Goal: Complete application form: Complete application form

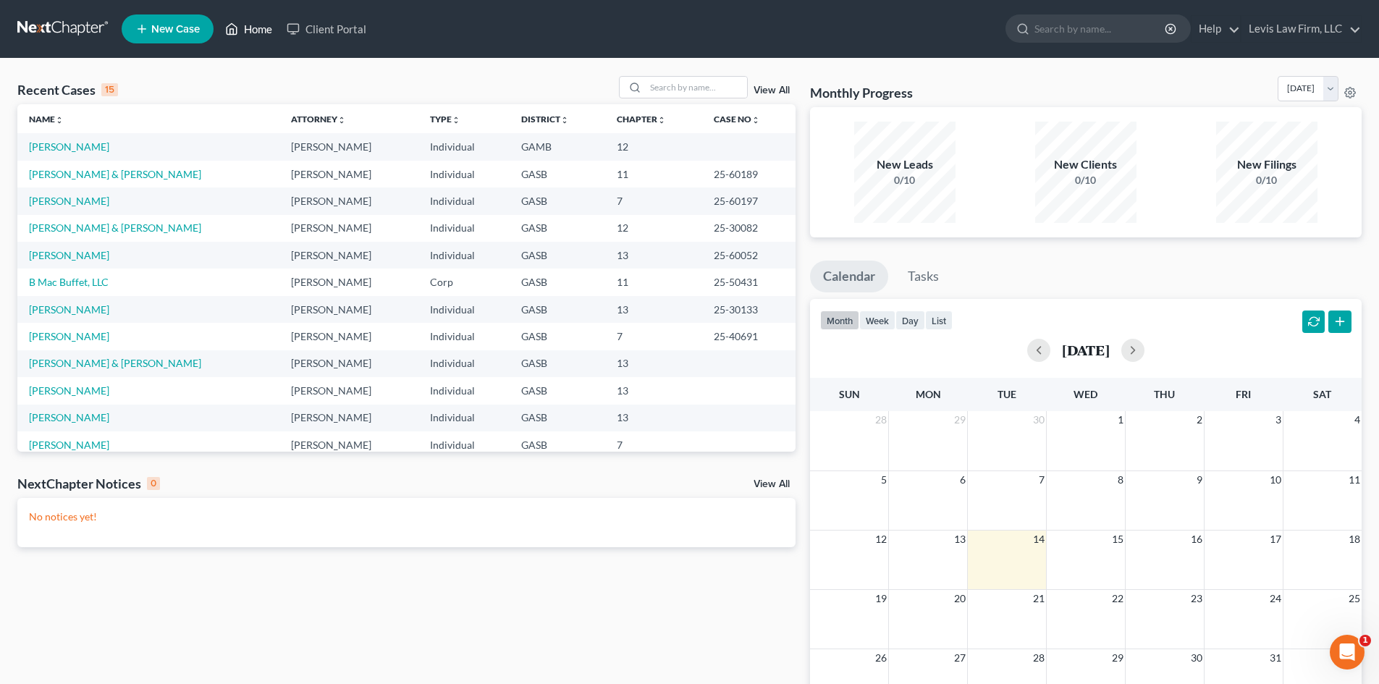
click at [253, 25] on link "Home" at bounding box center [249, 29] width 62 height 26
click at [182, 30] on span "New Case" at bounding box center [175, 29] width 48 height 11
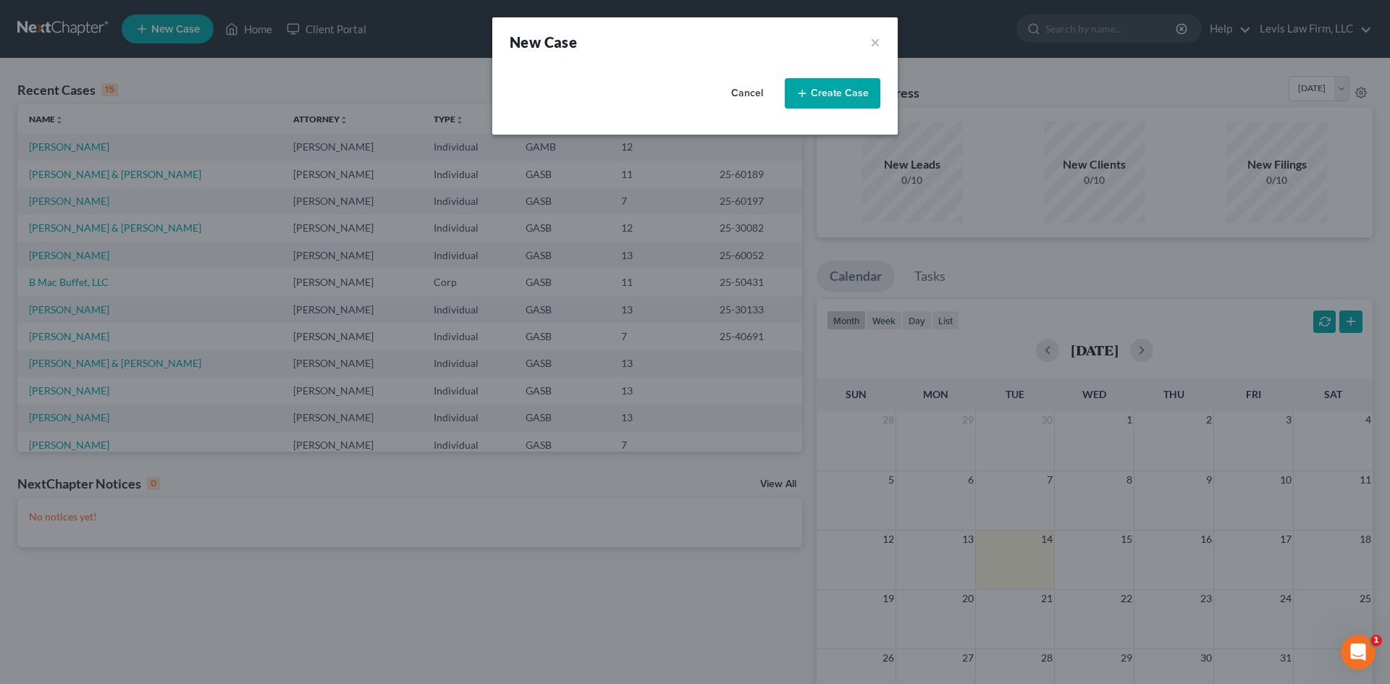
select select "20"
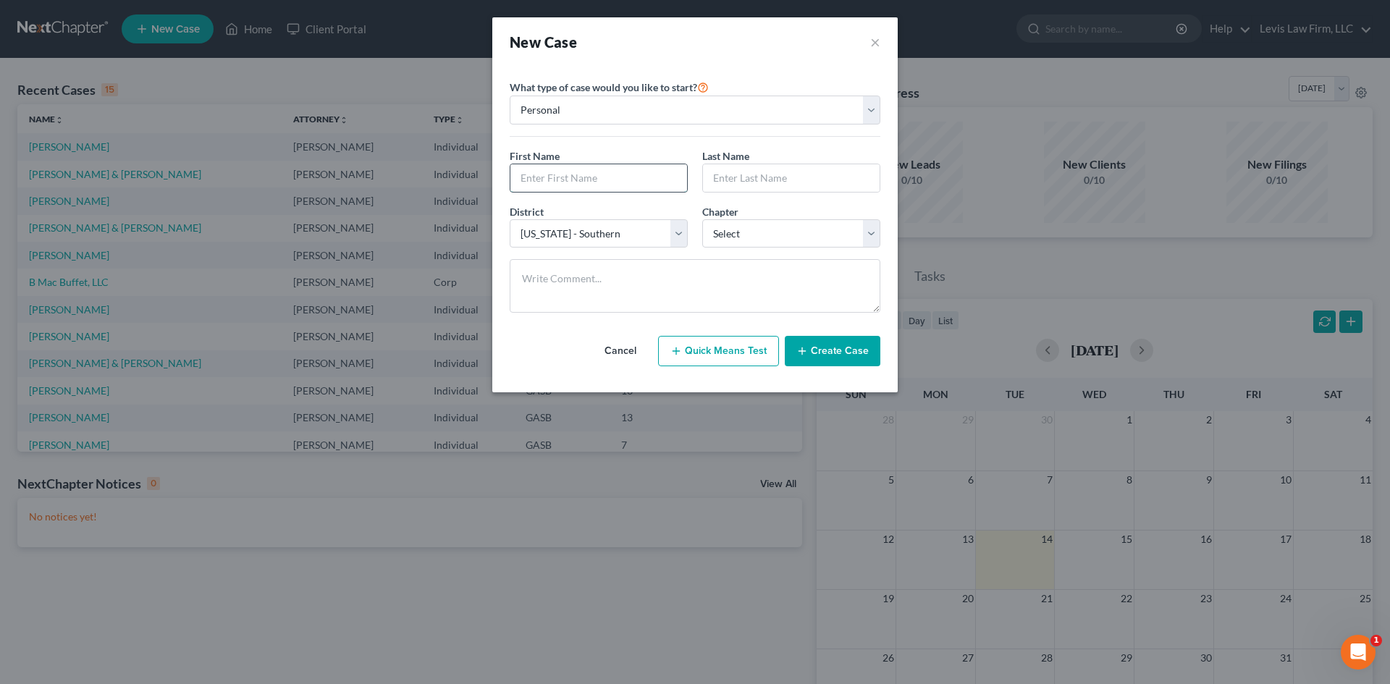
click at [560, 183] on input "text" at bounding box center [598, 178] width 177 height 28
type input "[PERSON_NAME]"
select select "21"
drag, startPoint x: 762, startPoint y: 176, endPoint x: 662, endPoint y: 183, distance: 100.2
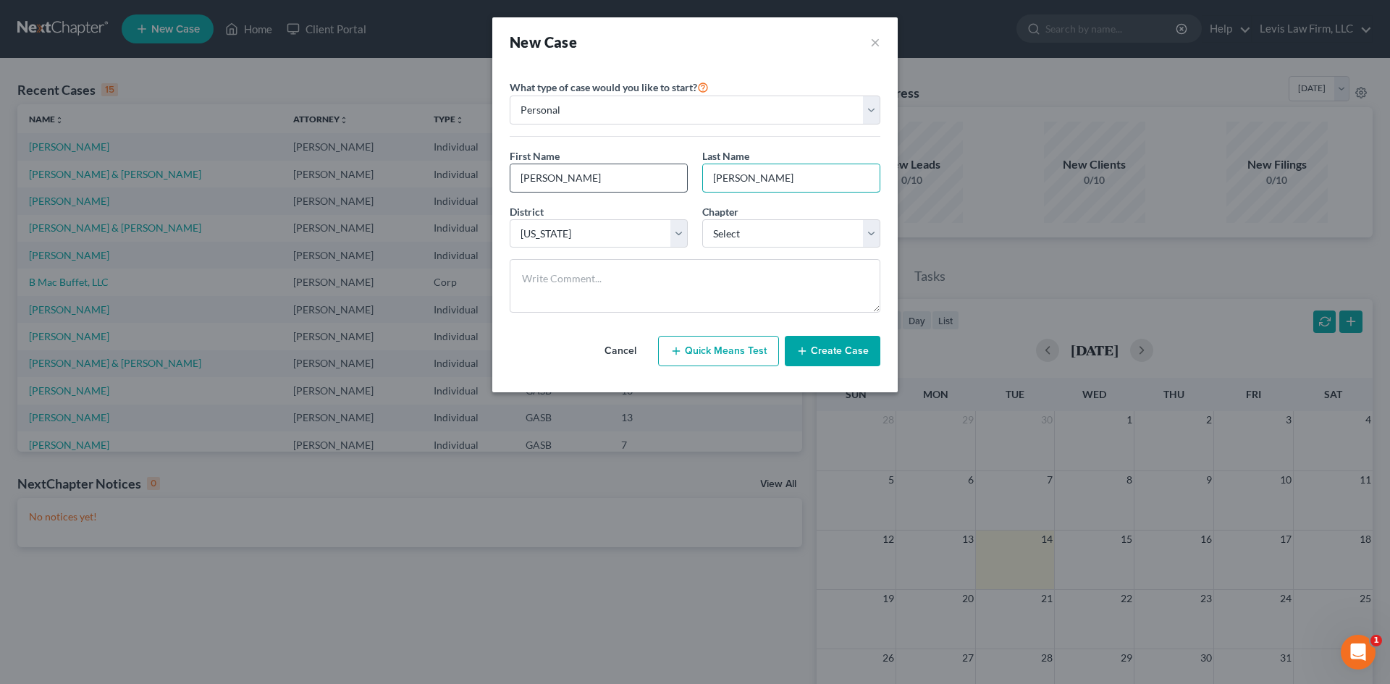
click at [665, 185] on div "First Name * [PERSON_NAME] Name * [PERSON_NAME]" at bounding box center [694, 176] width 385 height 56
type input "[PERSON_NAME]"
click at [604, 230] on select "Select [US_STATE] - [GEOGRAPHIC_DATA] [US_STATE] - [GEOGRAPHIC_DATA][US_STATE] …" at bounding box center [599, 233] width 178 height 29
select select "20"
click at [510, 219] on select "Select [US_STATE] - [GEOGRAPHIC_DATA] [US_STATE] - [GEOGRAPHIC_DATA][US_STATE] …" at bounding box center [599, 233] width 178 height 29
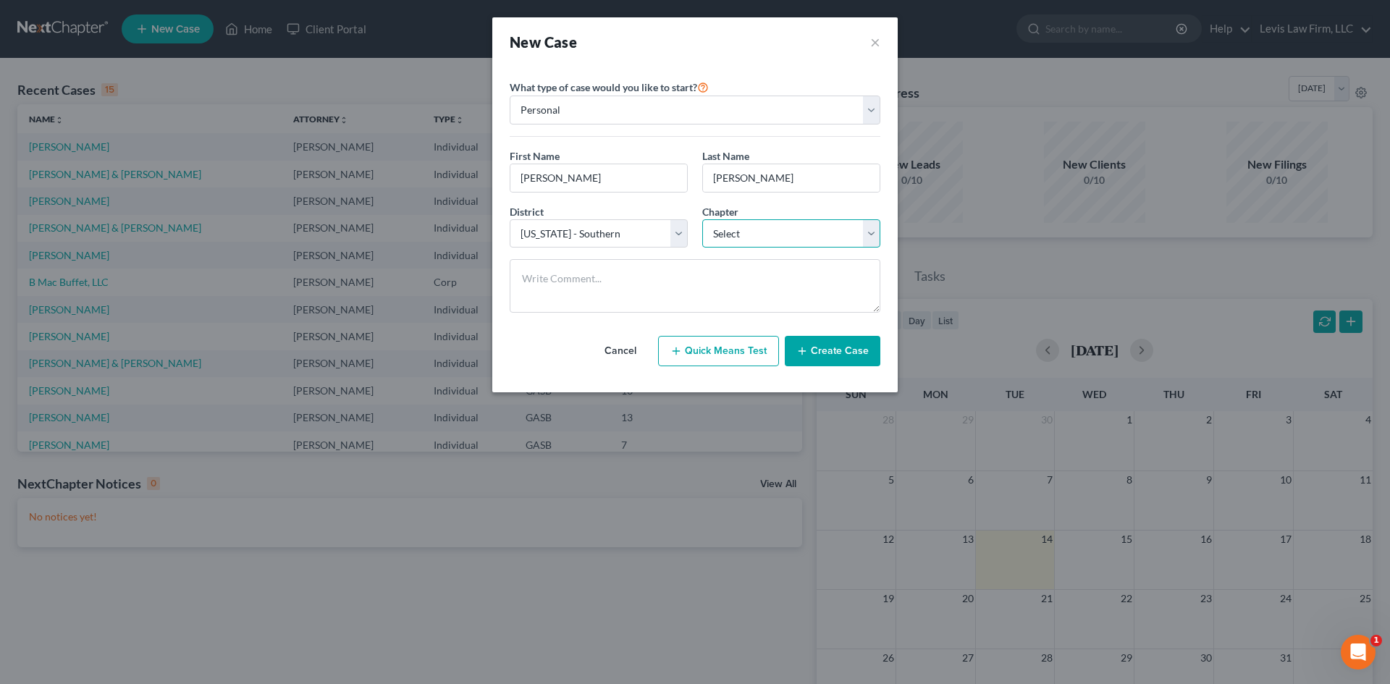
click at [770, 231] on select "Select 7 11 12 13" at bounding box center [791, 233] width 178 height 29
select select "0"
click at [702, 219] on select "Select 7 11 12 13" at bounding box center [791, 233] width 178 height 29
click at [826, 360] on button "Create Case" at bounding box center [833, 351] width 96 height 30
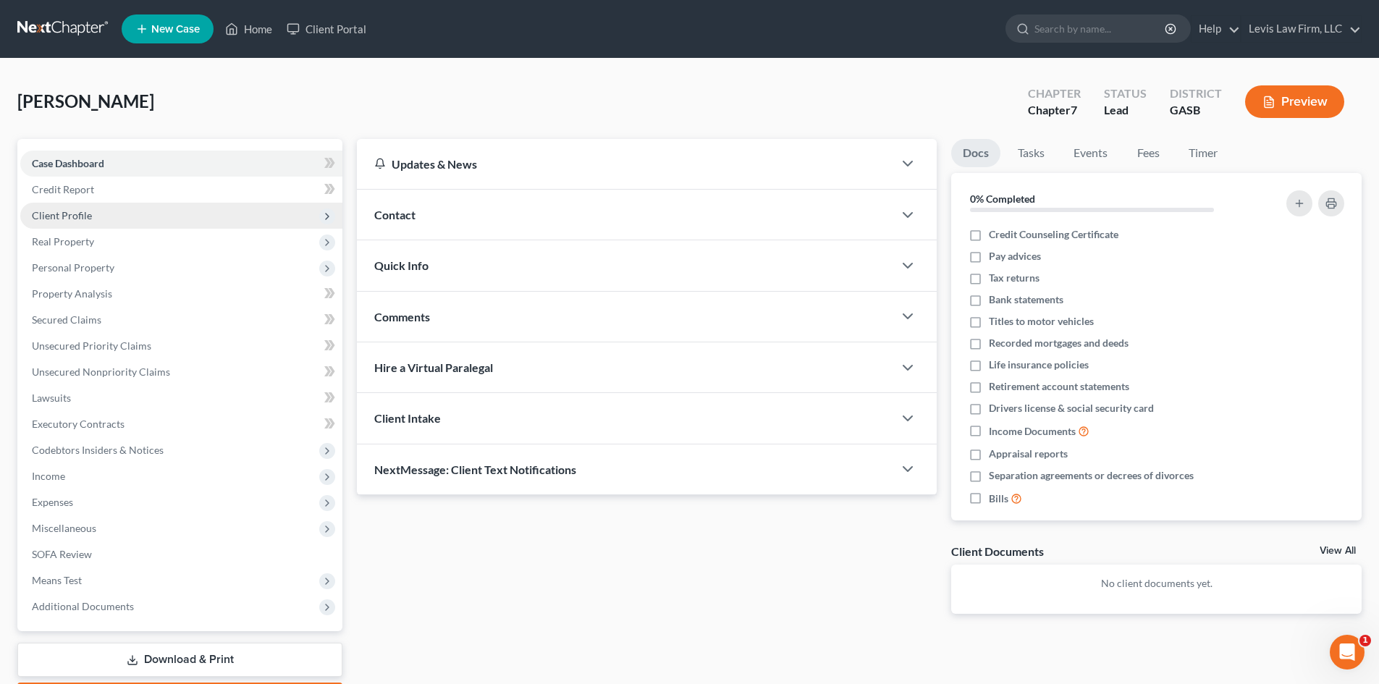
click at [72, 211] on span "Client Profile" at bounding box center [62, 215] width 60 height 12
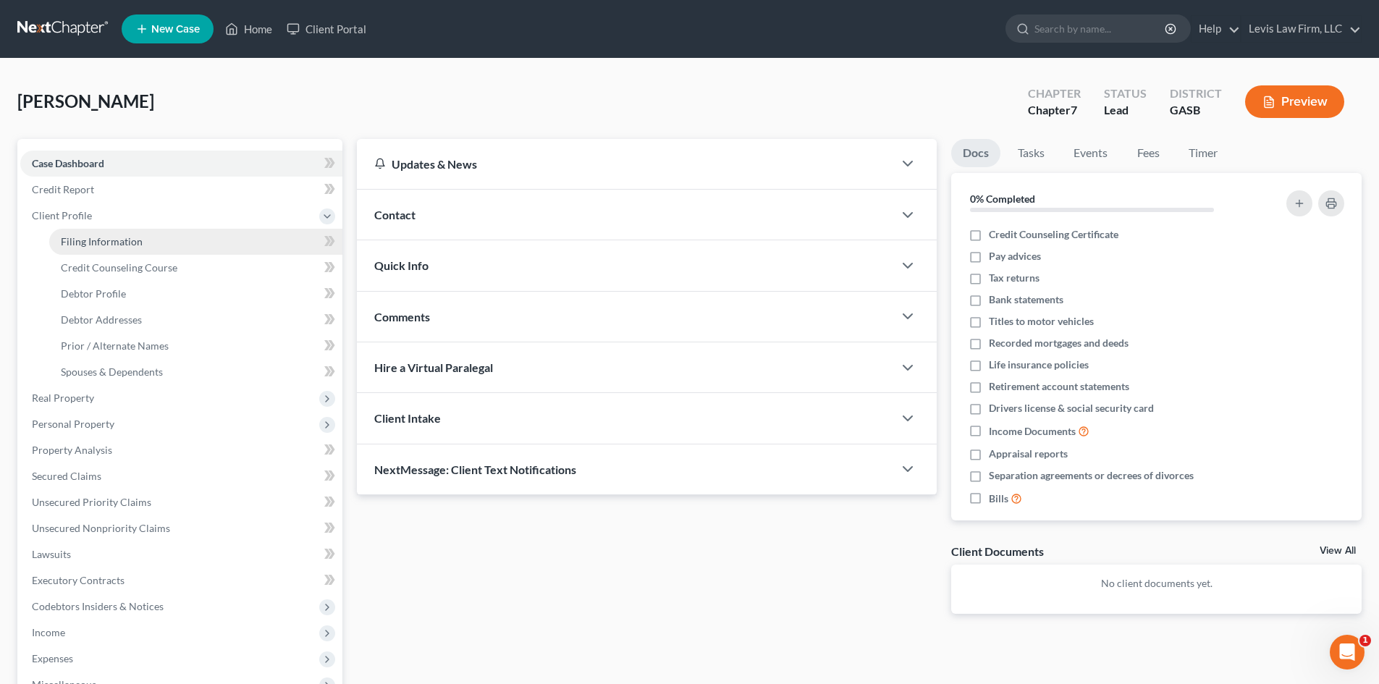
click at [109, 242] on span "Filing Information" at bounding box center [102, 241] width 82 height 12
select select "1"
select select "0"
select select "20"
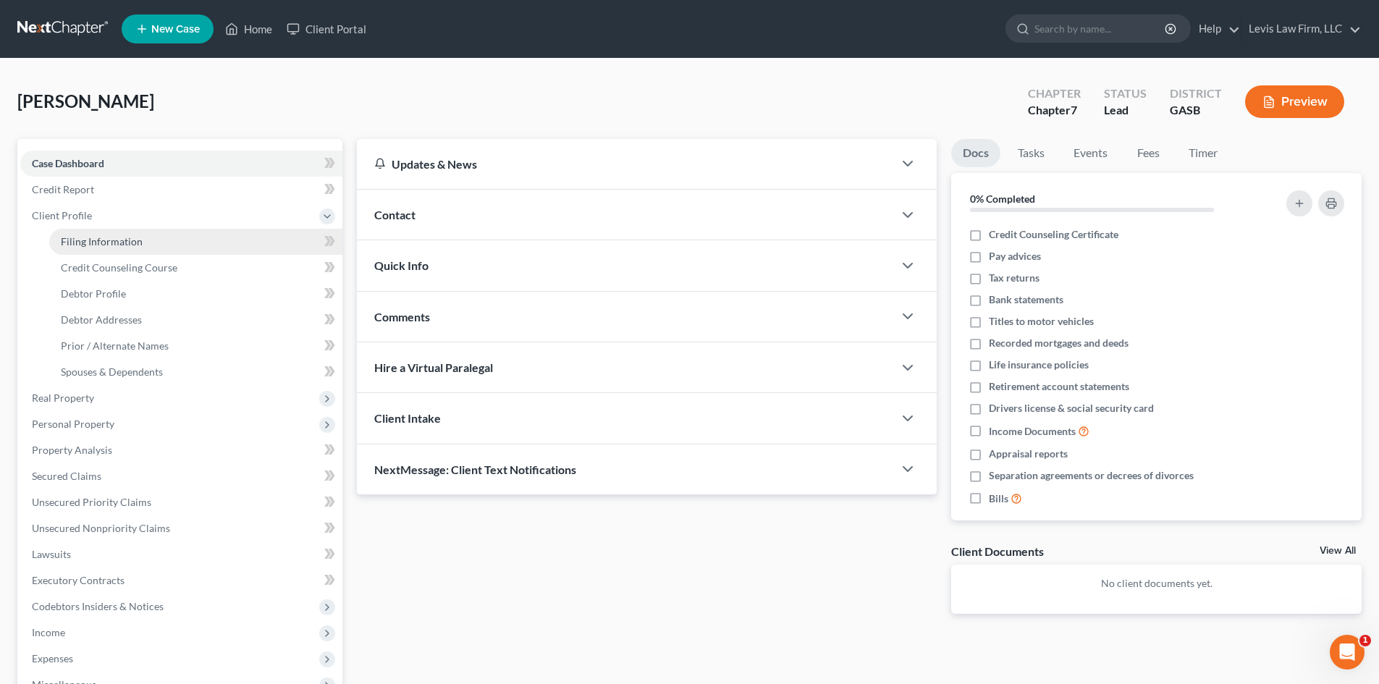
select select "10"
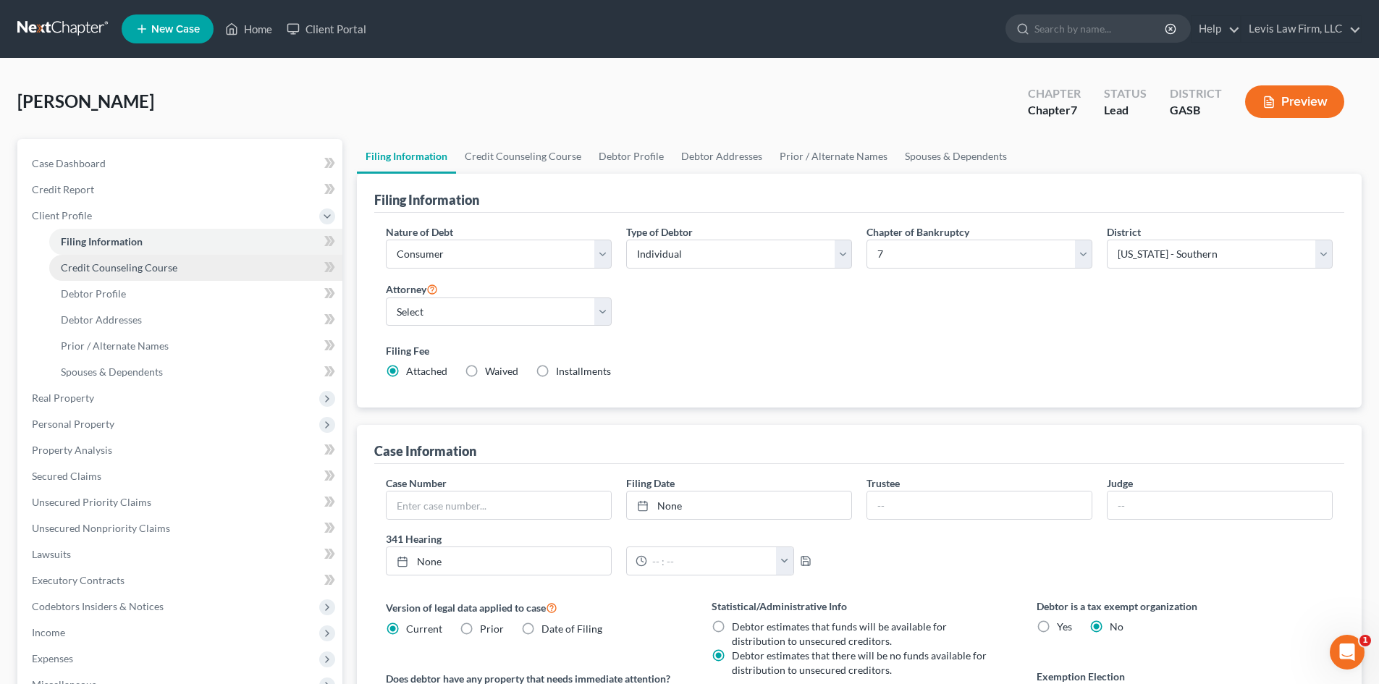
click at [103, 263] on span "Credit Counseling Course" at bounding box center [119, 267] width 117 height 12
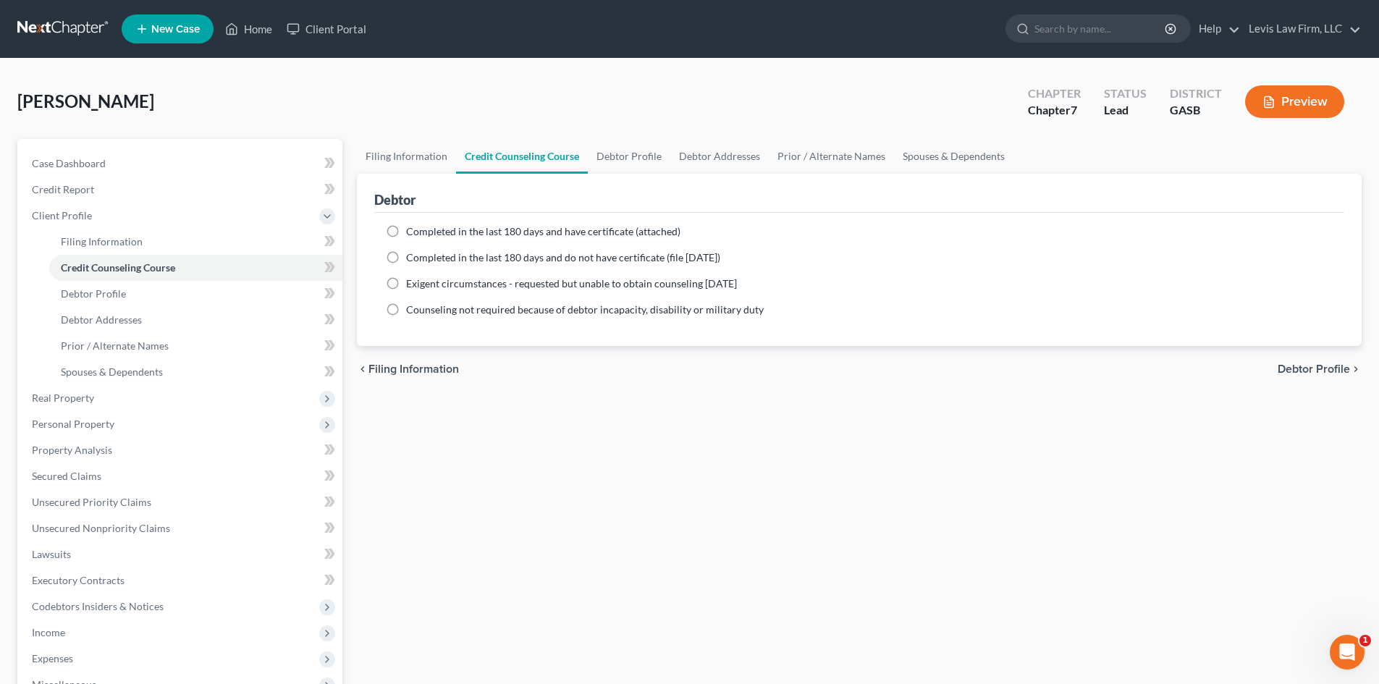
click at [406, 229] on label "Completed in the last 180 days and have certificate (attached)" at bounding box center [543, 231] width 274 height 14
click at [412, 229] on input "Completed in the last 180 days and have certificate (attached)" at bounding box center [416, 228] width 9 height 9
radio input "true"
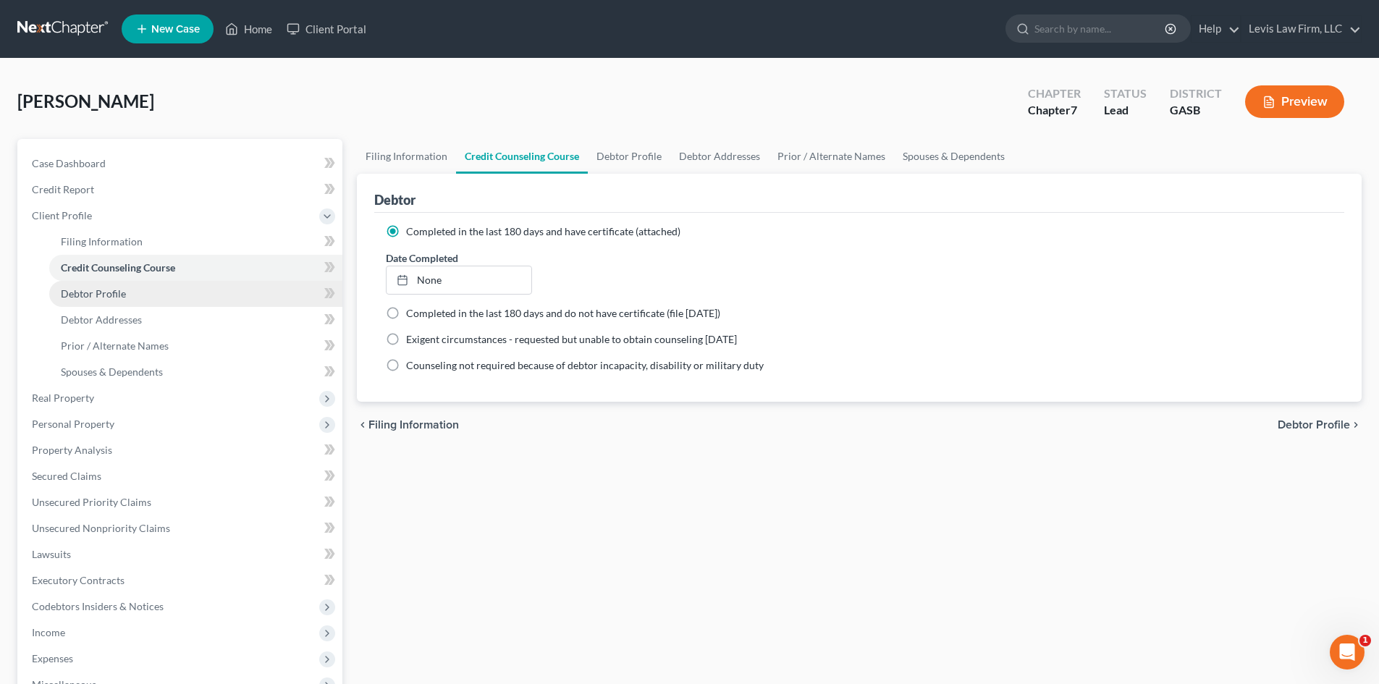
click at [98, 295] on span "Debtor Profile" at bounding box center [93, 293] width 65 height 12
select select "0"
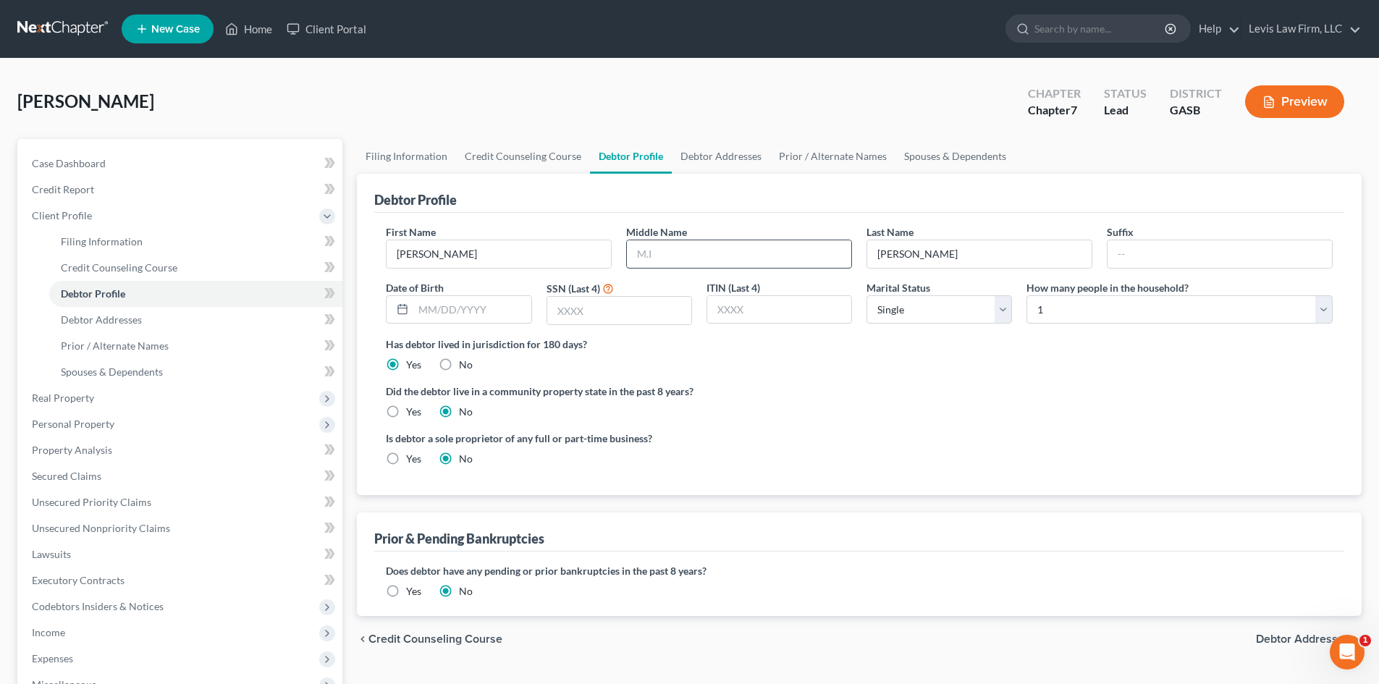
click at [657, 250] on input "text" at bounding box center [739, 254] width 224 height 28
type input "[PERSON_NAME]"
click at [450, 312] on input "text" at bounding box center [471, 310] width 117 height 28
type input "[DATE]"
type input "7145"
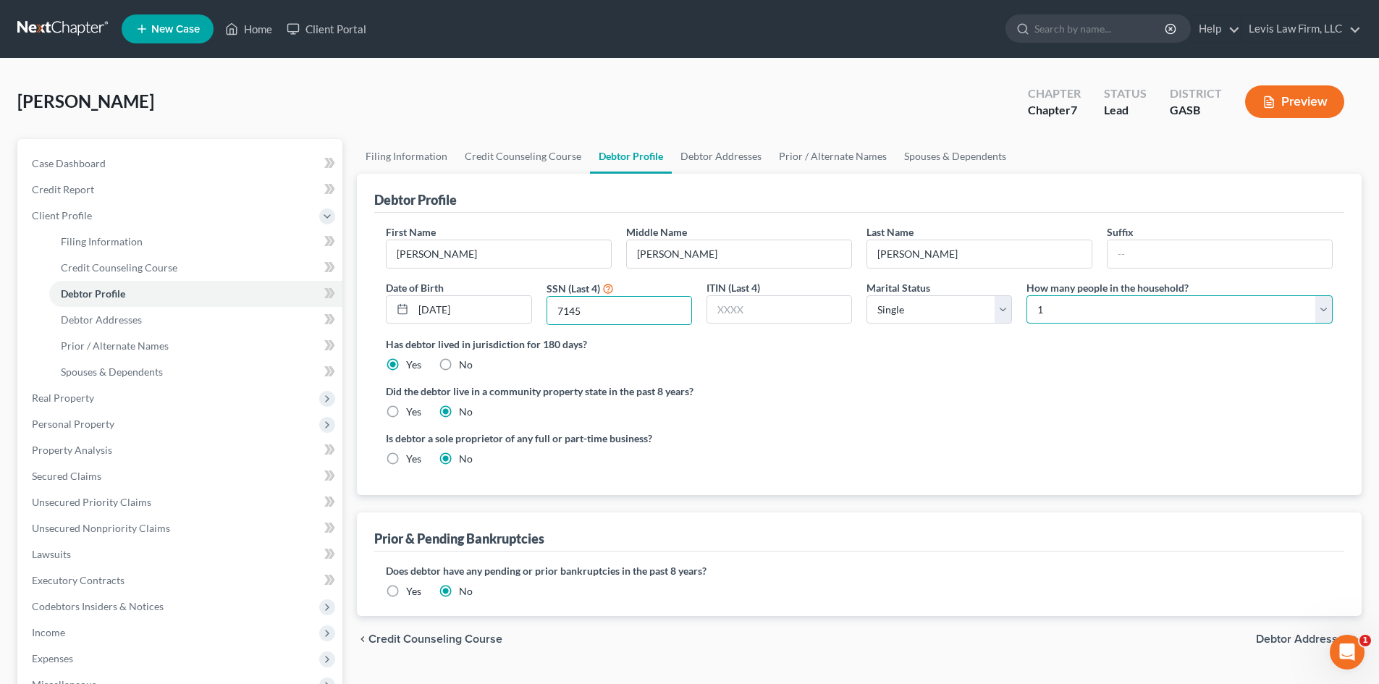
click at [1061, 305] on select "Select 1 2 3 4 5 6 7 8 9 10 11 12 13 14 15 16 17 18 19 20" at bounding box center [1179, 309] width 306 height 29
select select "1"
click at [1026, 295] on select "Select 1 2 3 4 5 6 7 8 9 10 11 12 13 14 15 16 17 18 19 20" at bounding box center [1179, 309] width 306 height 29
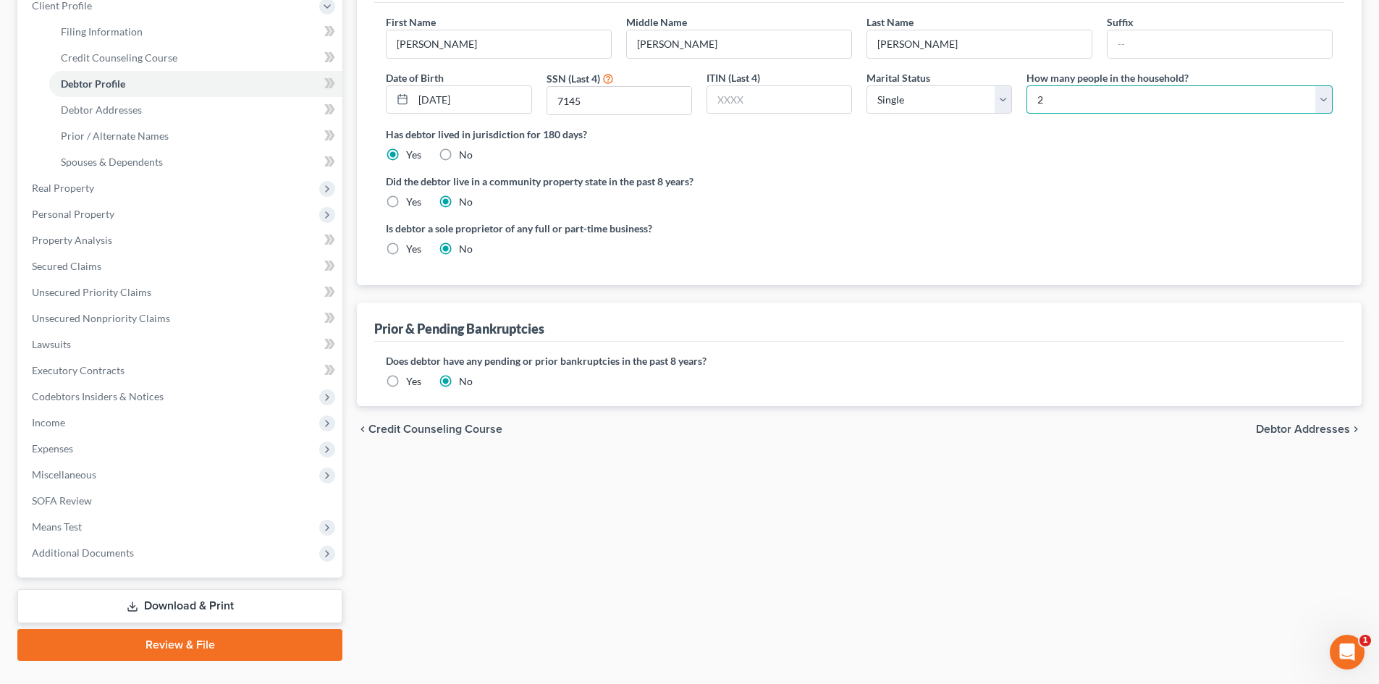
scroll to position [217, 0]
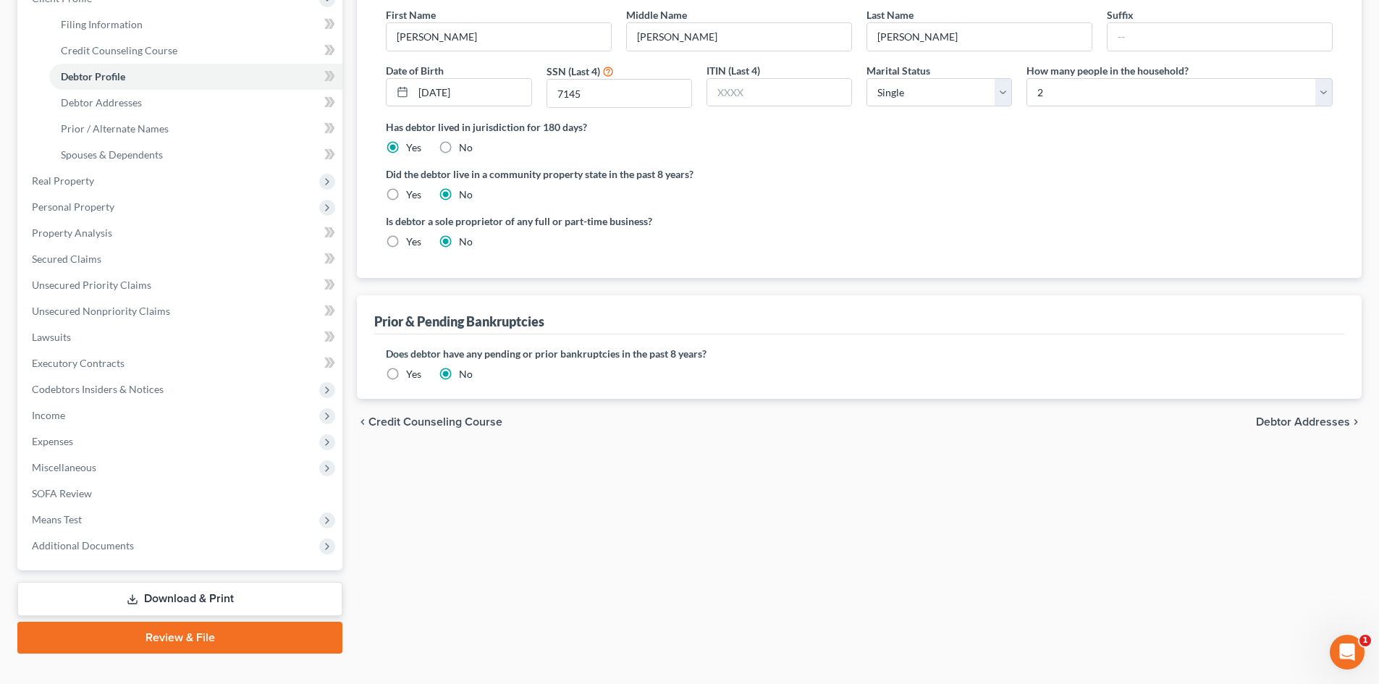
click at [1274, 421] on span "Debtor Addresses" at bounding box center [1303, 422] width 94 height 12
select select "0"
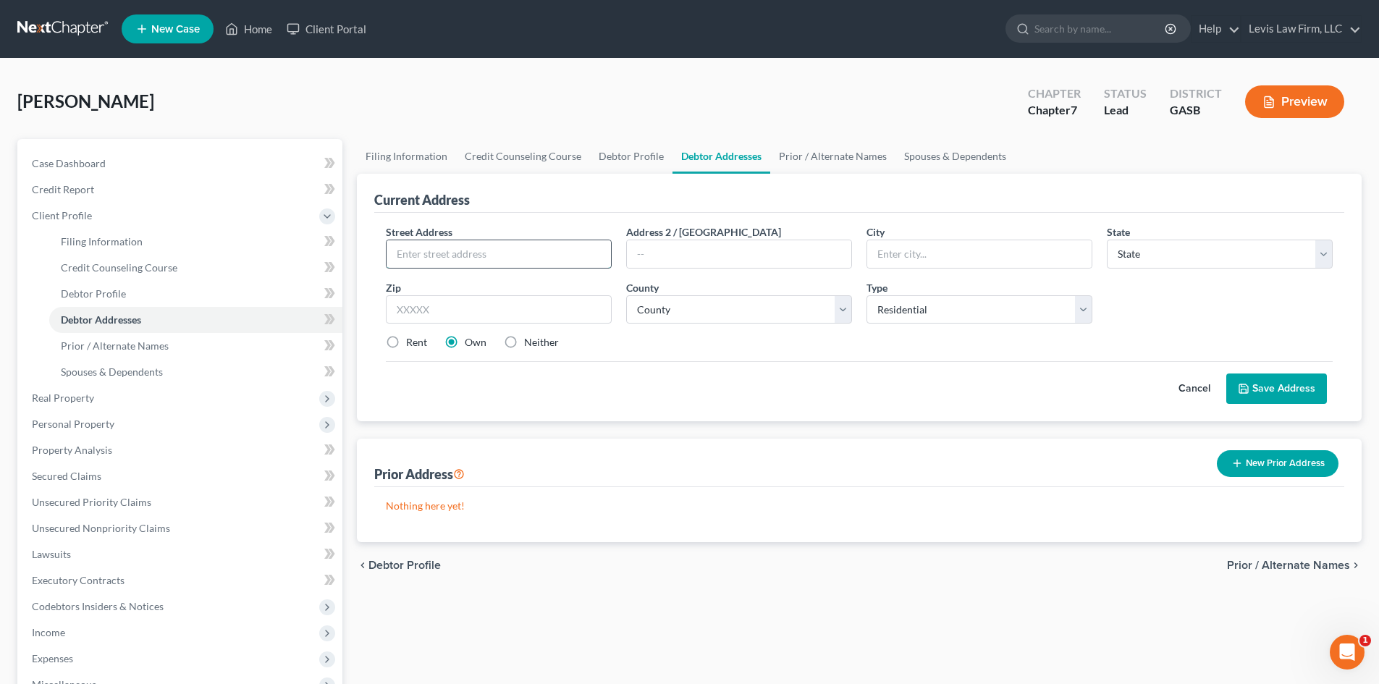
click at [434, 248] on input "text" at bounding box center [499, 254] width 224 height 28
type input "[STREET_ADDRESS][PERSON_NAME][PERSON_NAME]"
type input "Swainsboro"
select select "10"
type input "30401"
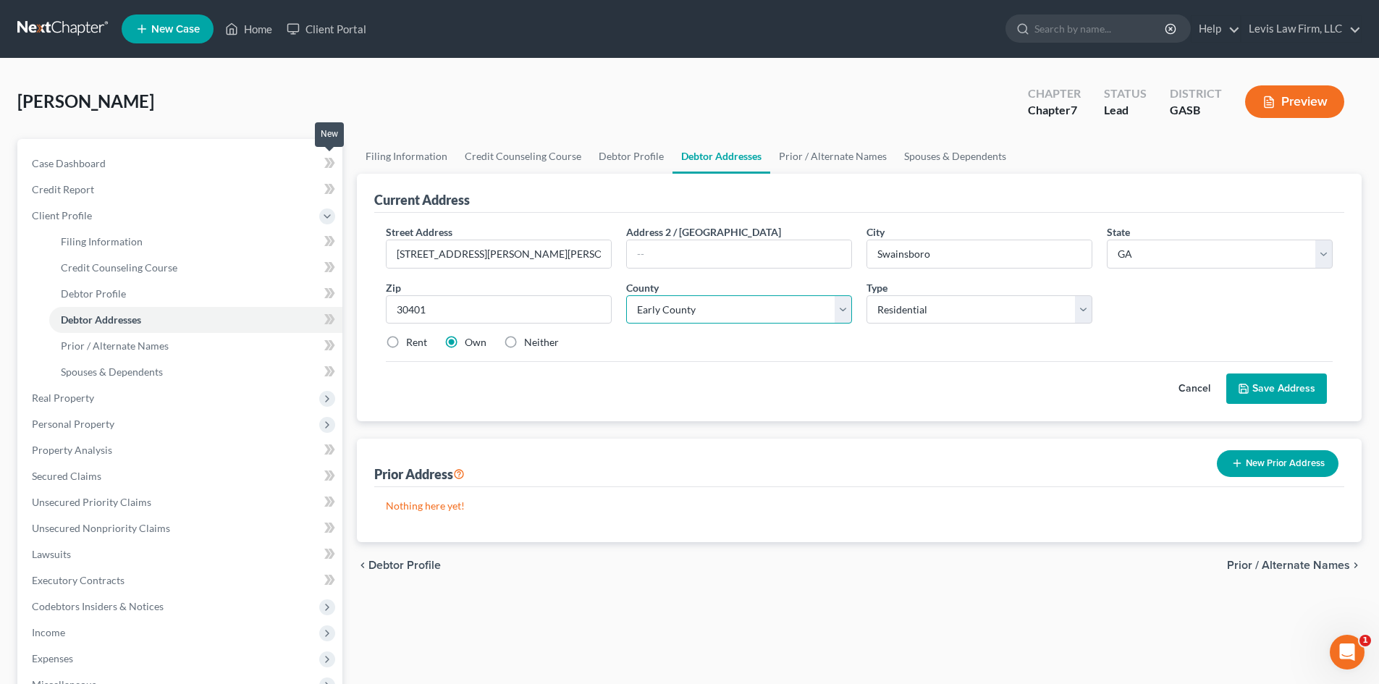
select select "52"
click at [1295, 384] on button "Save Address" at bounding box center [1276, 388] width 101 height 30
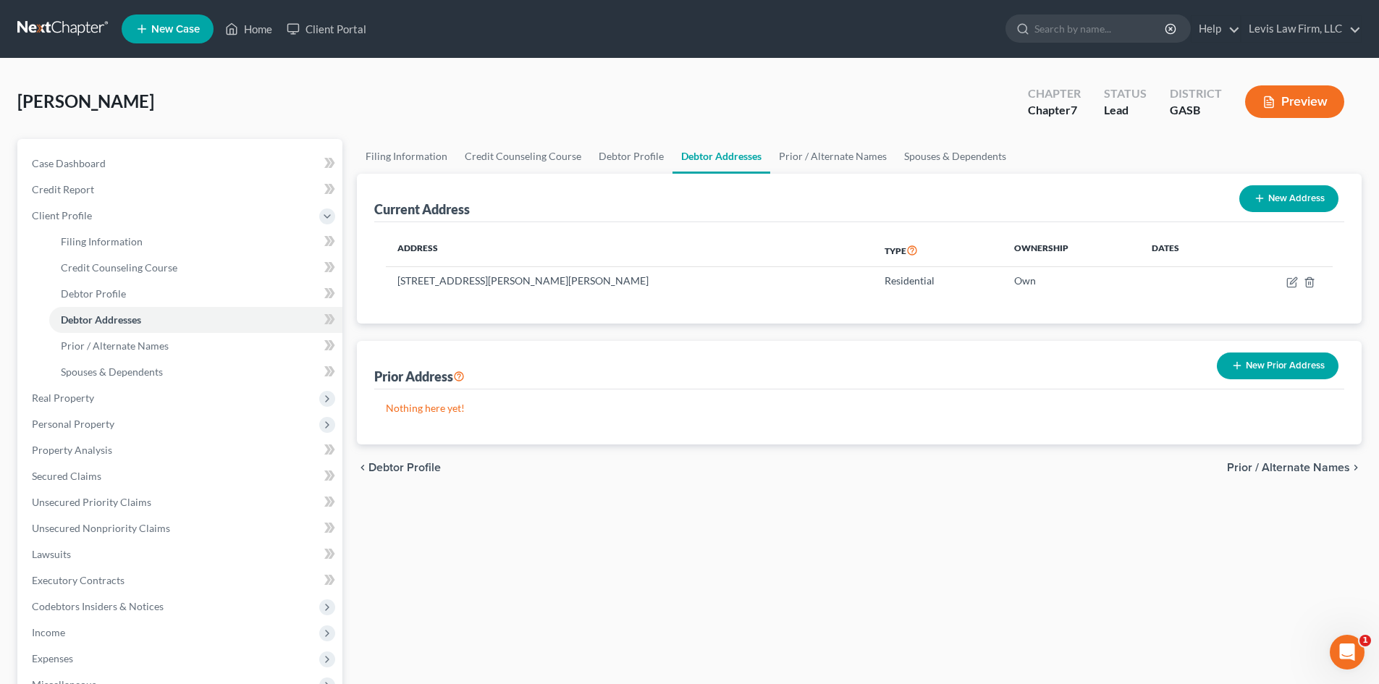
click at [1279, 465] on span "Prior / Alternate Names" at bounding box center [1288, 468] width 123 height 12
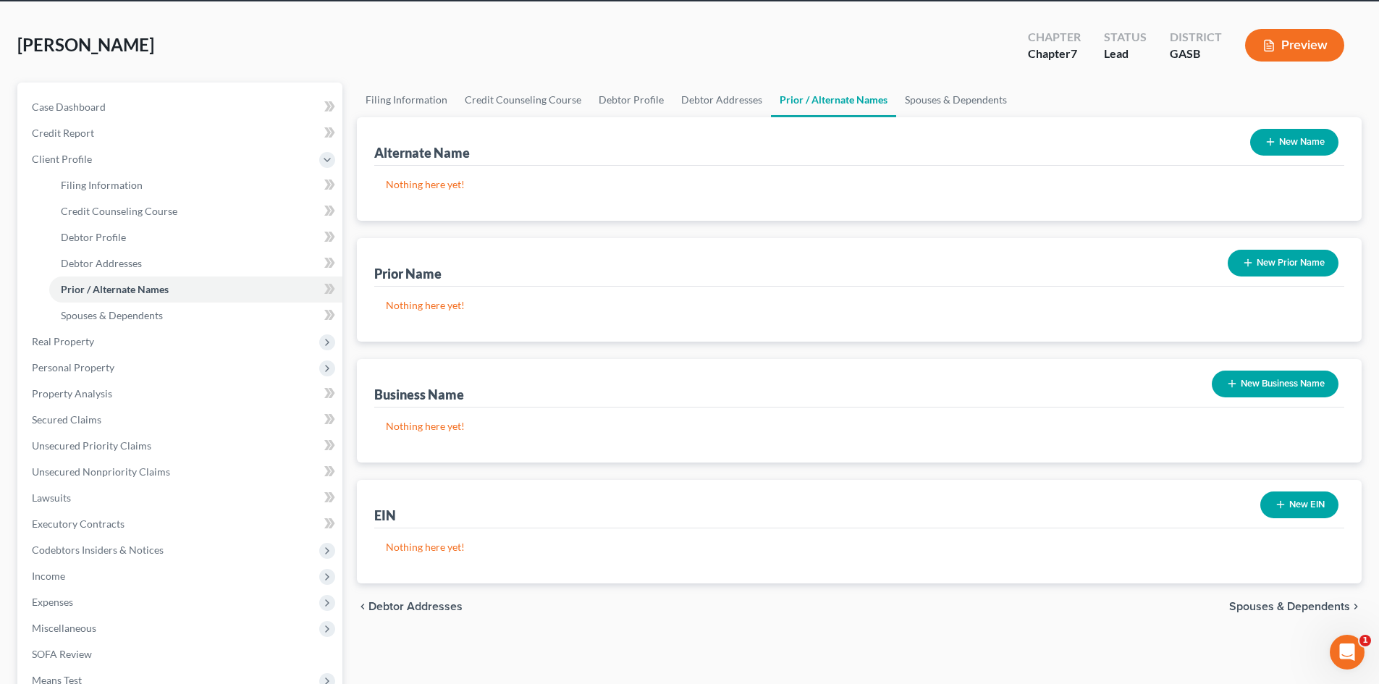
scroll to position [145, 0]
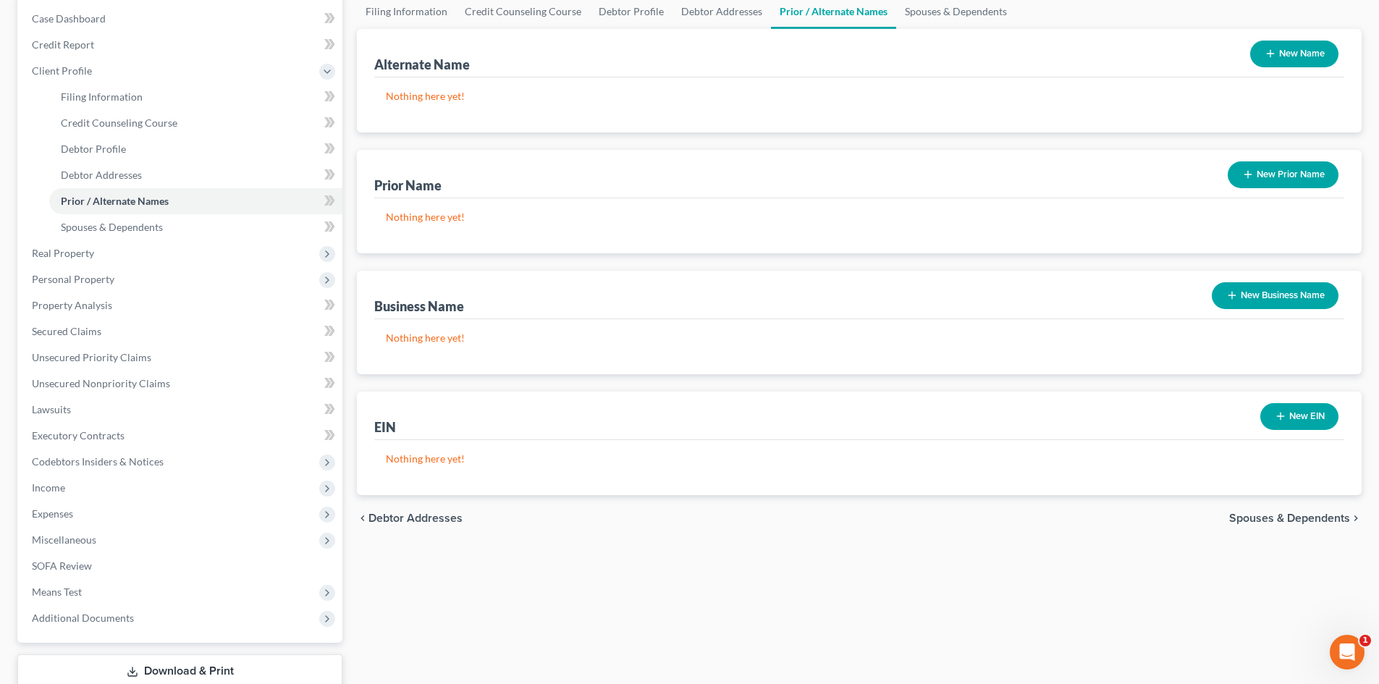
click at [1291, 516] on span "Spouses & Dependents" at bounding box center [1289, 518] width 121 height 12
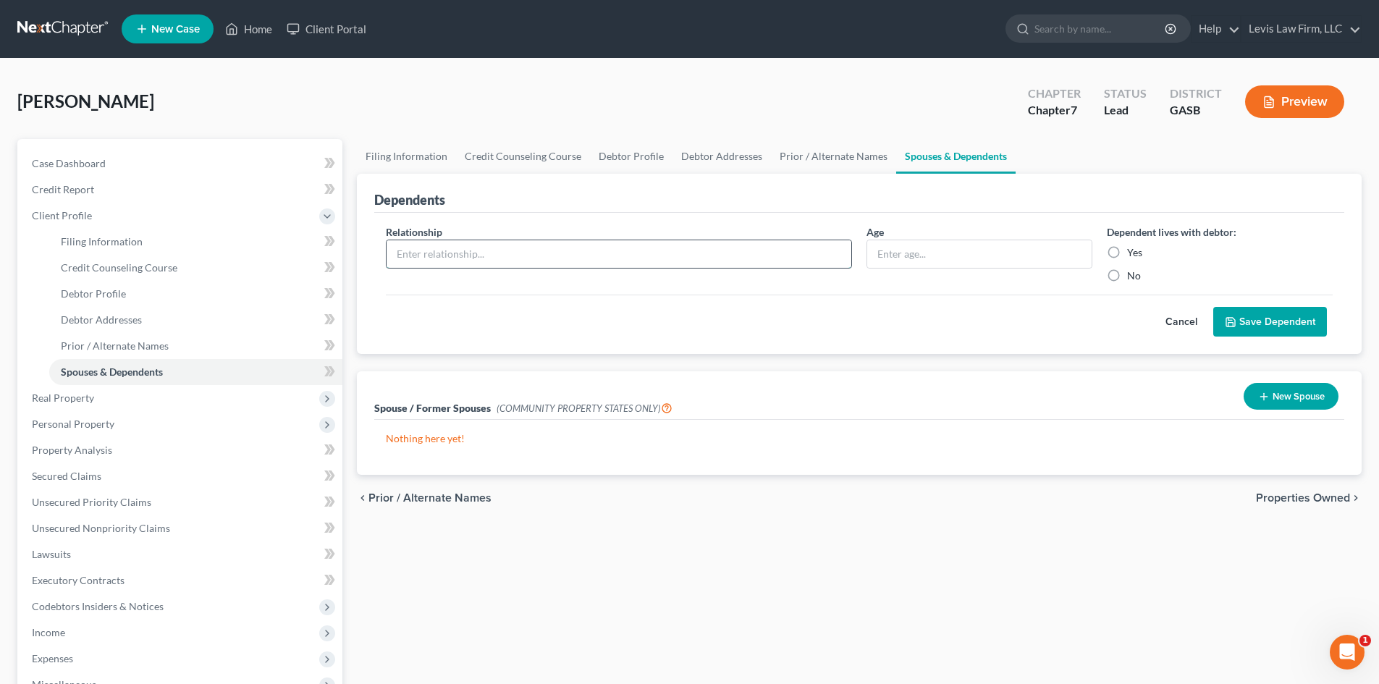
click at [450, 255] on input "text" at bounding box center [619, 254] width 465 height 28
type input "D"
type input "Friend"
type input "61"
click at [1127, 250] on label "Yes" at bounding box center [1134, 252] width 15 height 14
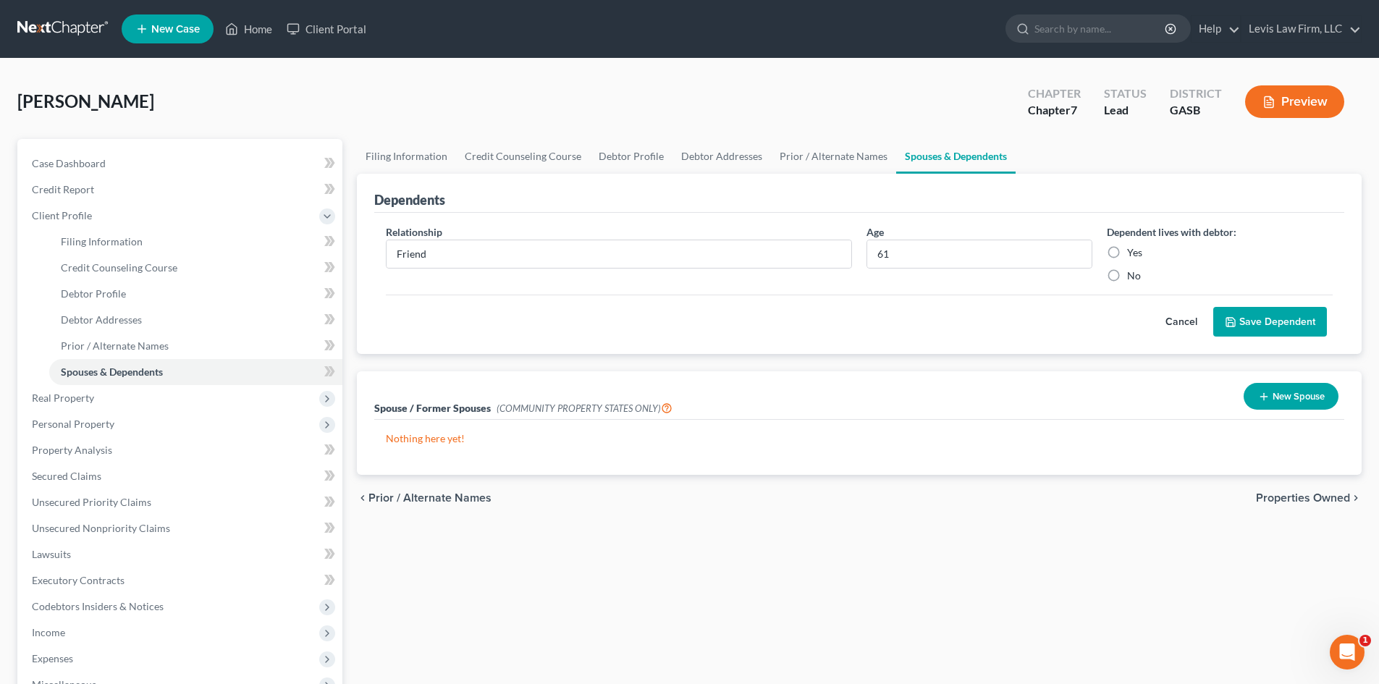
click at [1133, 250] on input "Yes" at bounding box center [1137, 249] width 9 height 9
radio input "true"
click at [1285, 327] on button "Save Dependent" at bounding box center [1270, 322] width 114 height 30
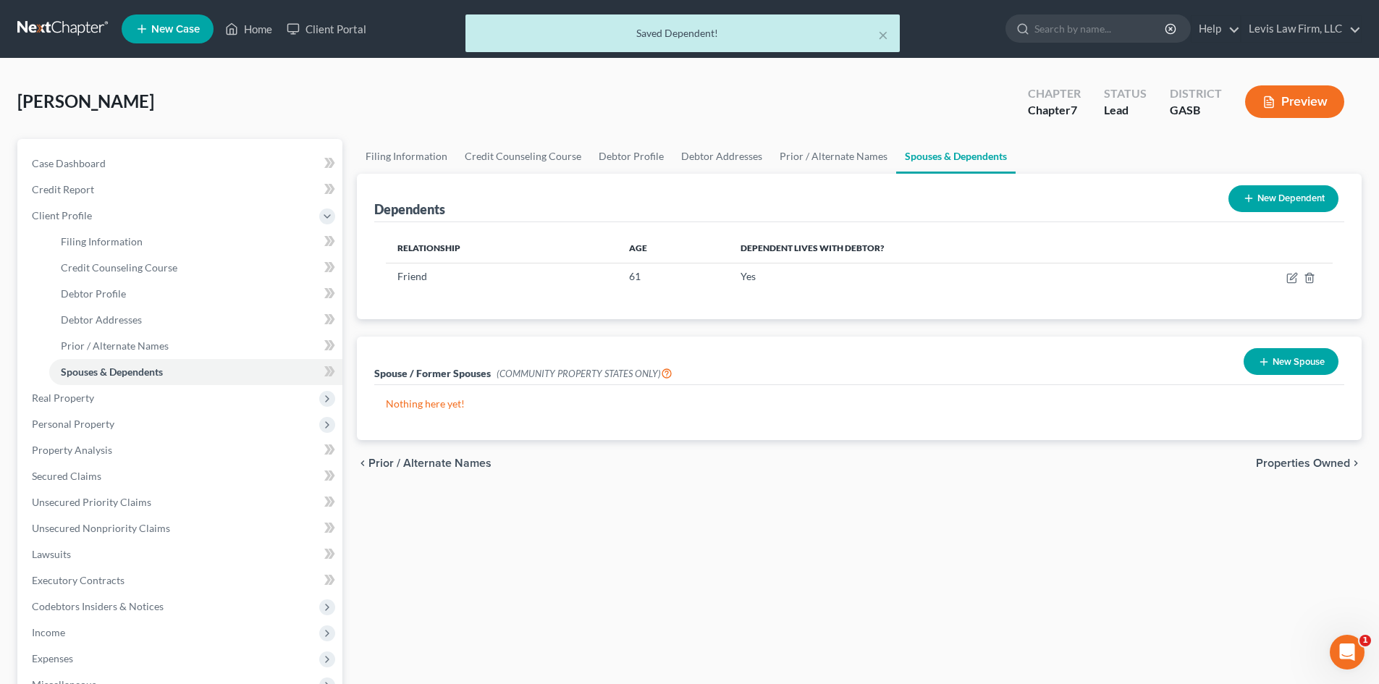
click at [1304, 462] on span "Properties Owned" at bounding box center [1303, 463] width 94 height 12
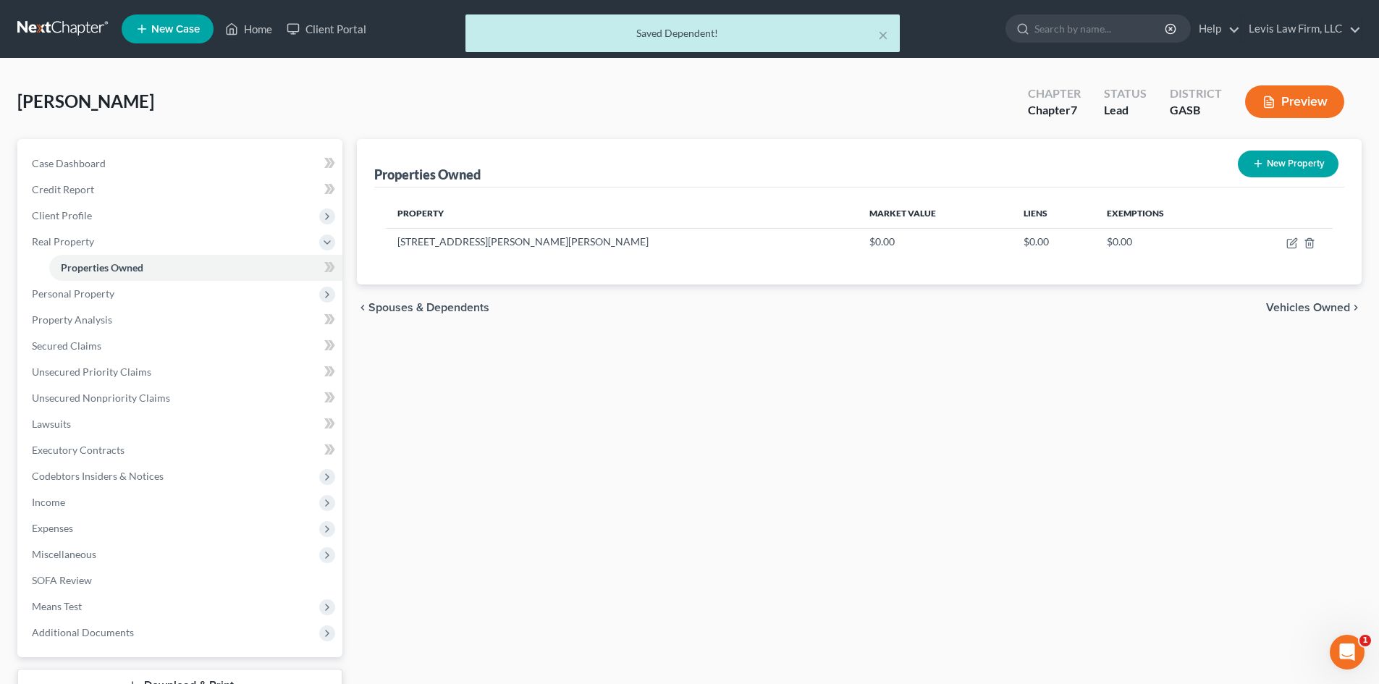
click at [1298, 311] on span "Vehicles Owned" at bounding box center [1308, 308] width 84 height 12
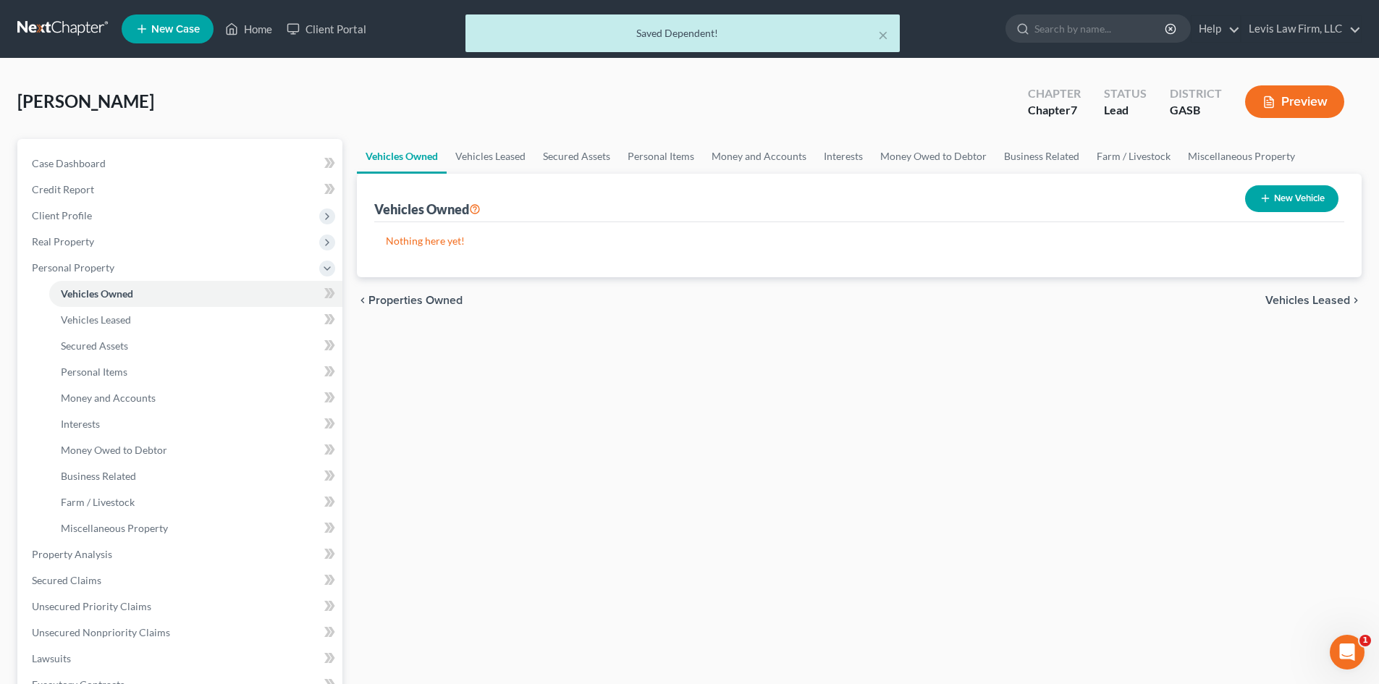
click at [1296, 195] on button "New Vehicle" at bounding box center [1291, 198] width 93 height 27
select select "0"
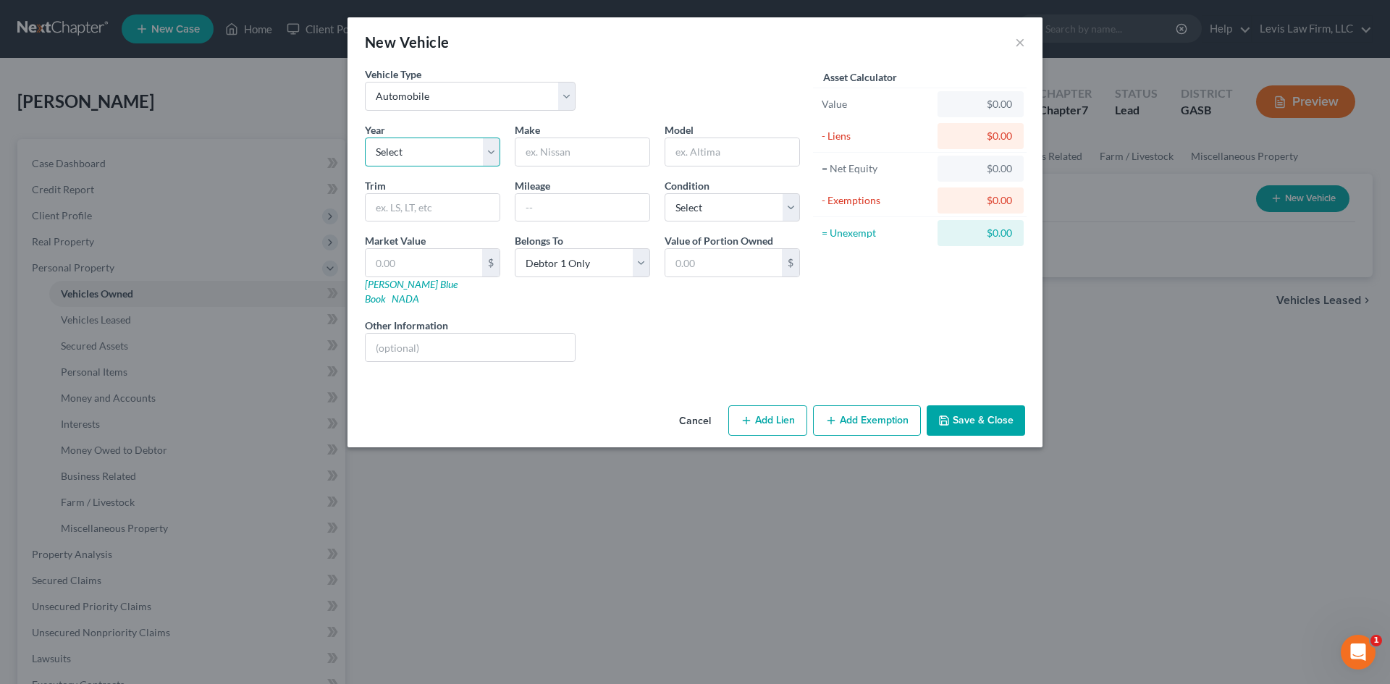
click at [405, 155] on select "Select 2026 2025 2024 2023 2022 2021 2020 2019 2018 2017 2016 2015 2014 2013 20…" at bounding box center [432, 152] width 135 height 29
select select "8"
click at [406, 155] on select "Select 2026 2025 2024 2023 2022 2021 2020 2019 2018 2017 2016 2015 2014 2013 20…" at bounding box center [432, 152] width 135 height 29
click at [567, 149] on input "text" at bounding box center [582, 152] width 134 height 28
type input "Jeep"
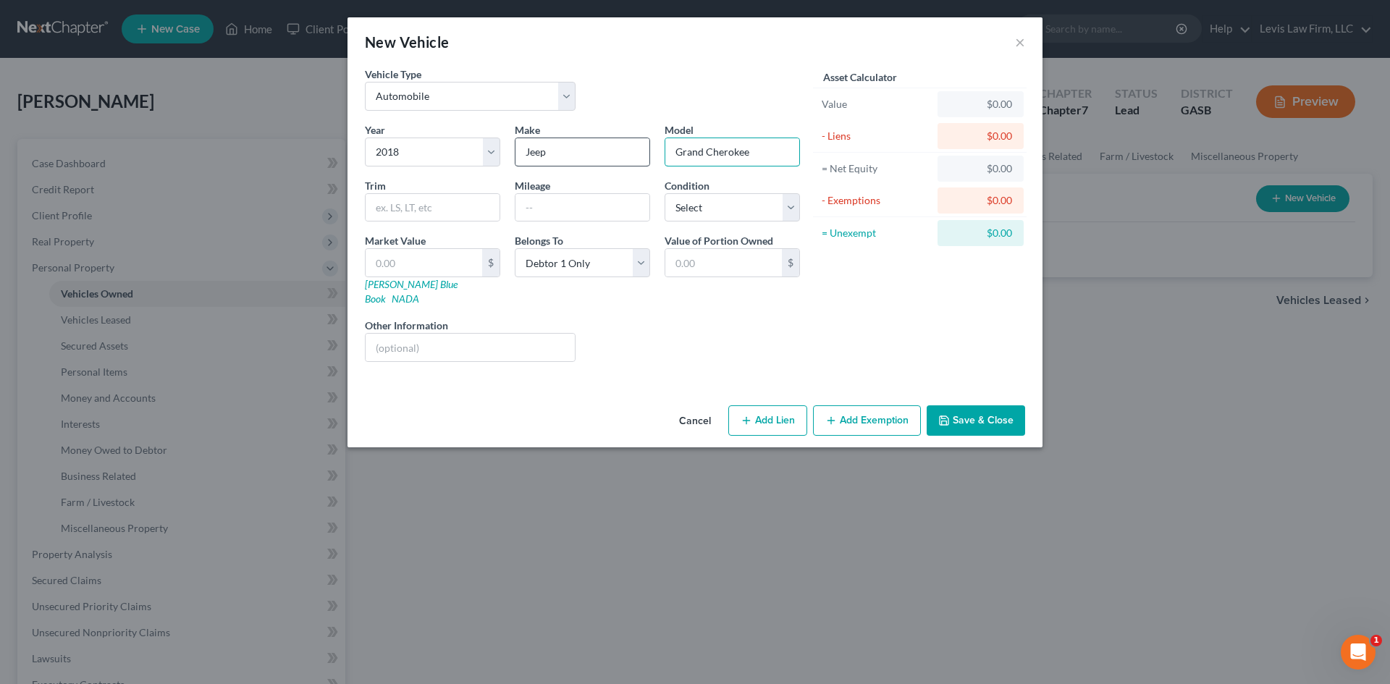
type input "Grand Cherokee"
click at [968, 405] on button "Save & Close" at bounding box center [976, 420] width 98 height 30
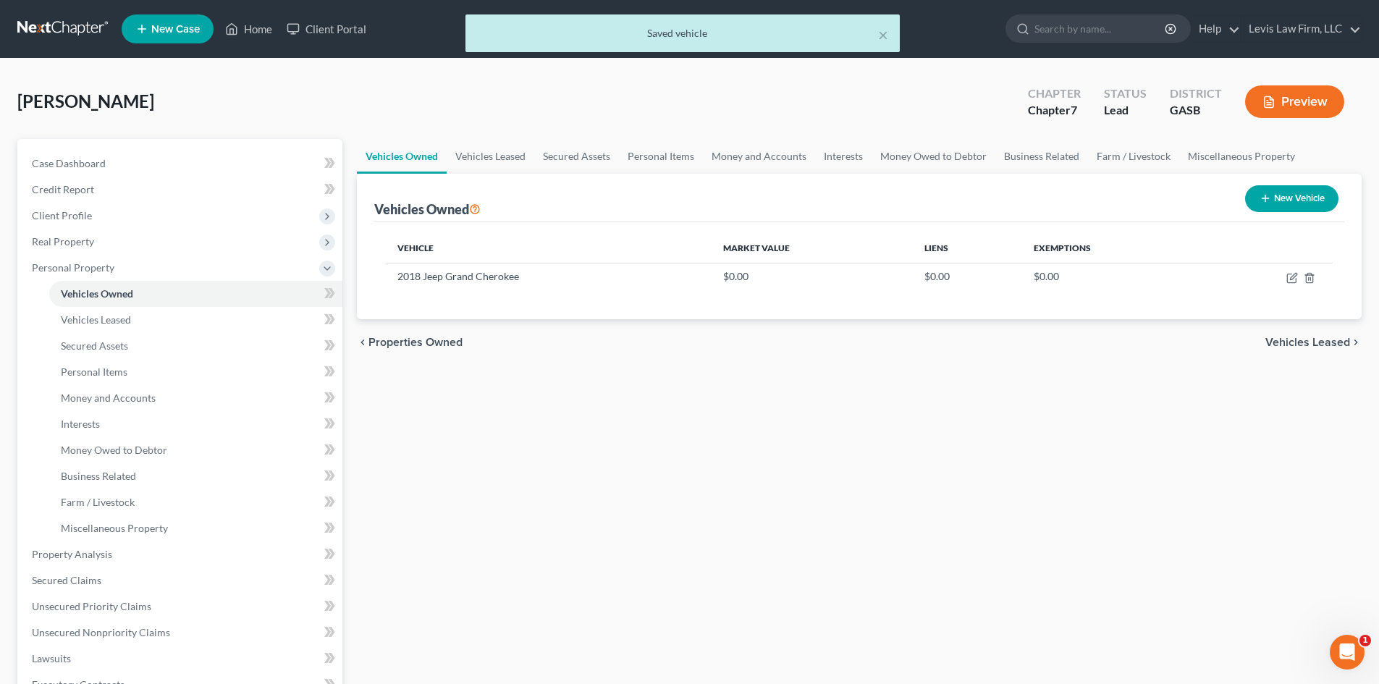
click at [1287, 195] on button "New Vehicle" at bounding box center [1291, 198] width 93 height 27
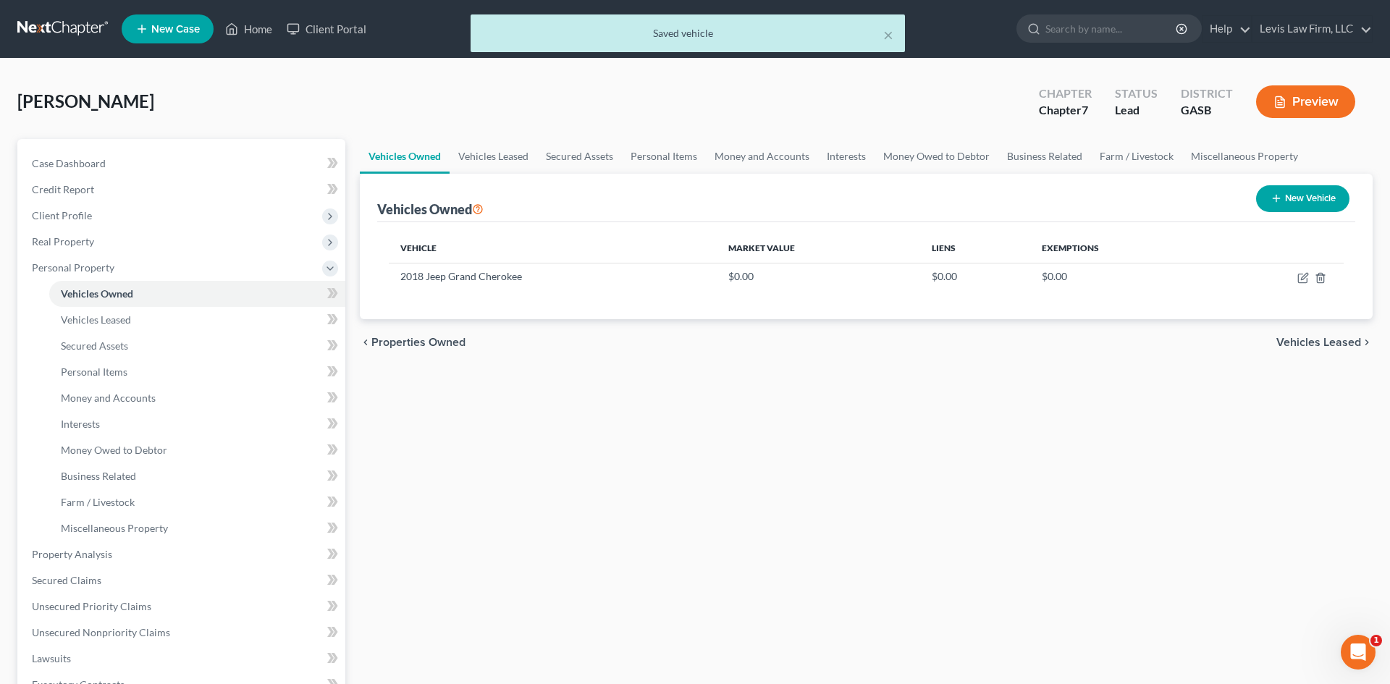
select select "0"
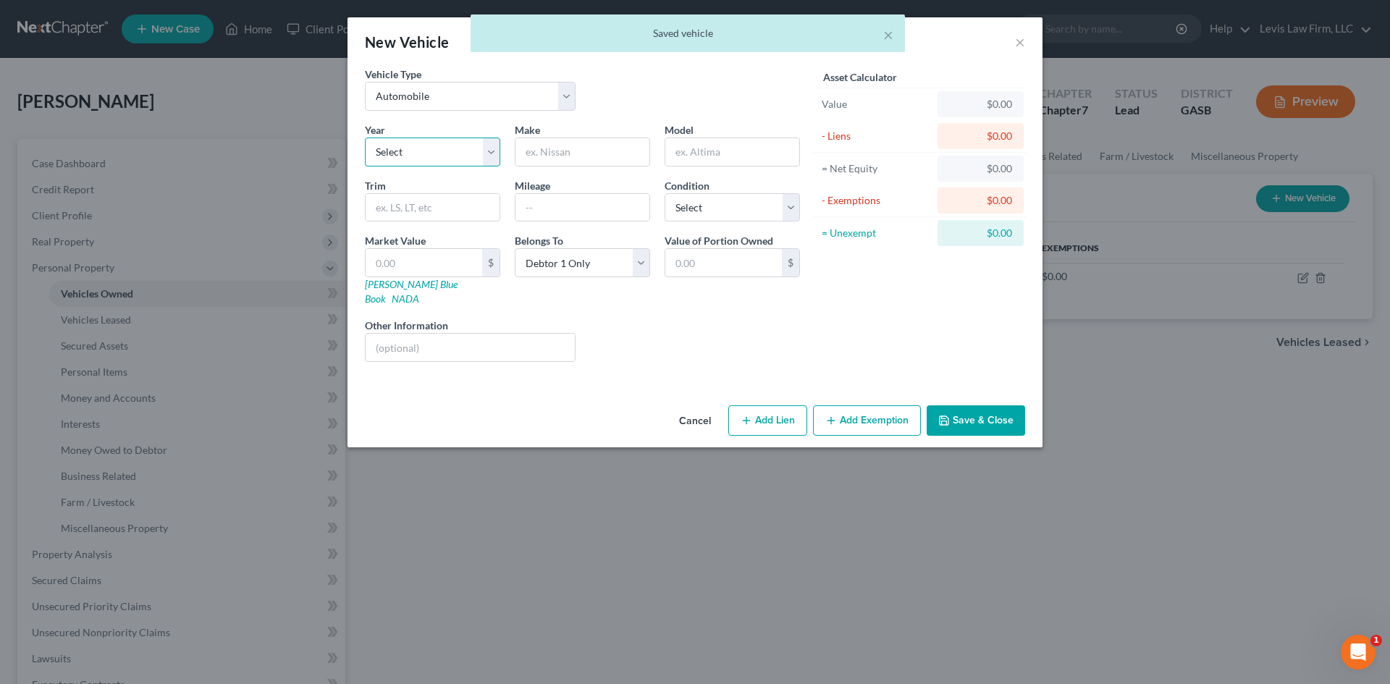
click at [434, 148] on select "Select 2026 2025 2024 2023 2022 2021 2020 2019 2018 2017 2016 2015 2014 2013 20…" at bounding box center [432, 152] width 135 height 29
select select "6"
click at [365, 138] on select "Select 2026 2025 2024 2023 2022 2021 2020 2019 2018 2017 2016 2015 2014 2013 20…" at bounding box center [432, 152] width 135 height 29
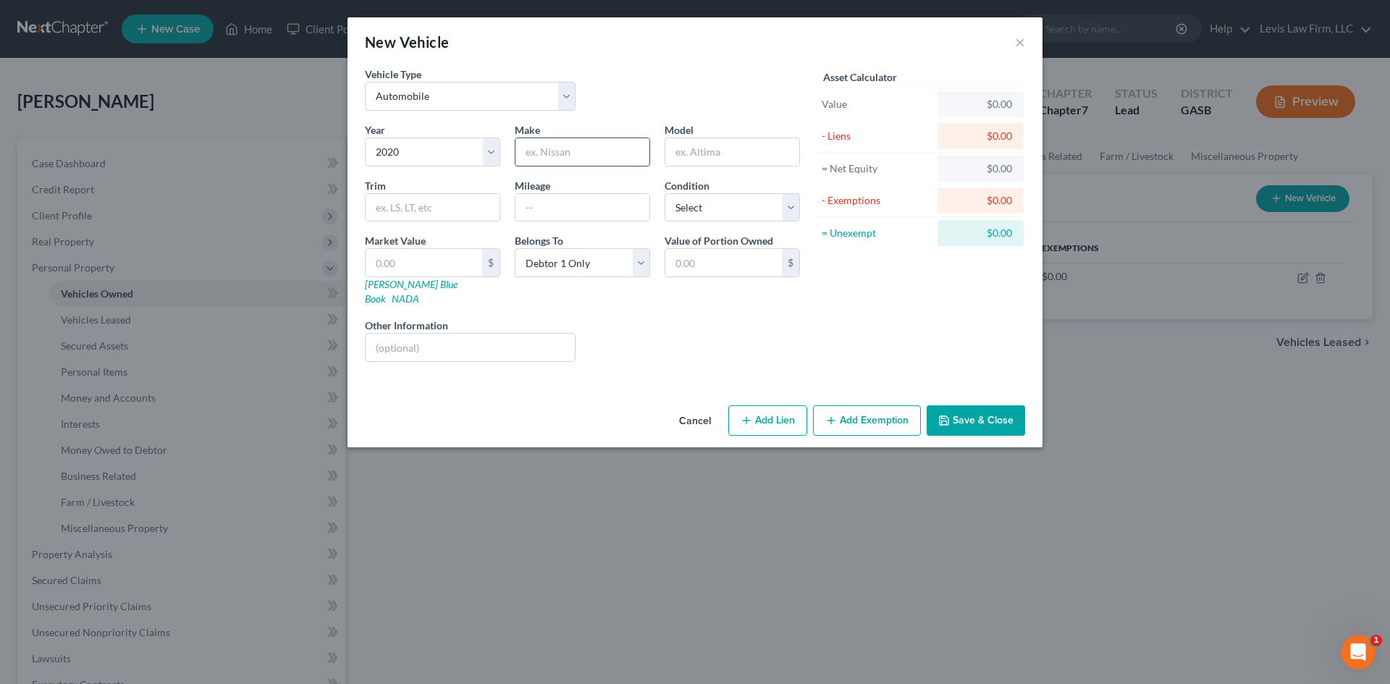
click at [552, 153] on input "text" at bounding box center [582, 152] width 134 height 28
type input "Chevrolet"
click at [715, 151] on input "text" at bounding box center [732, 152] width 134 height 28
type input "Silverado"
type input "1500"
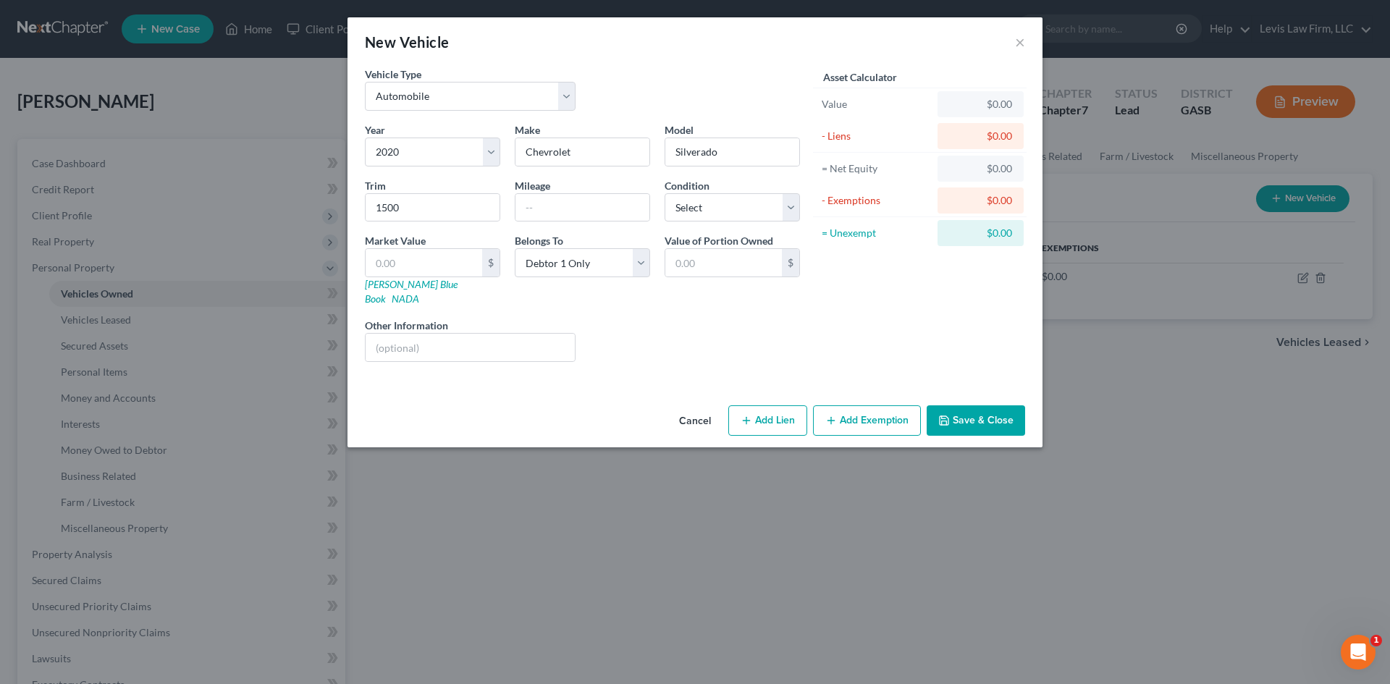
click at [969, 413] on button "Save & Close" at bounding box center [976, 420] width 98 height 30
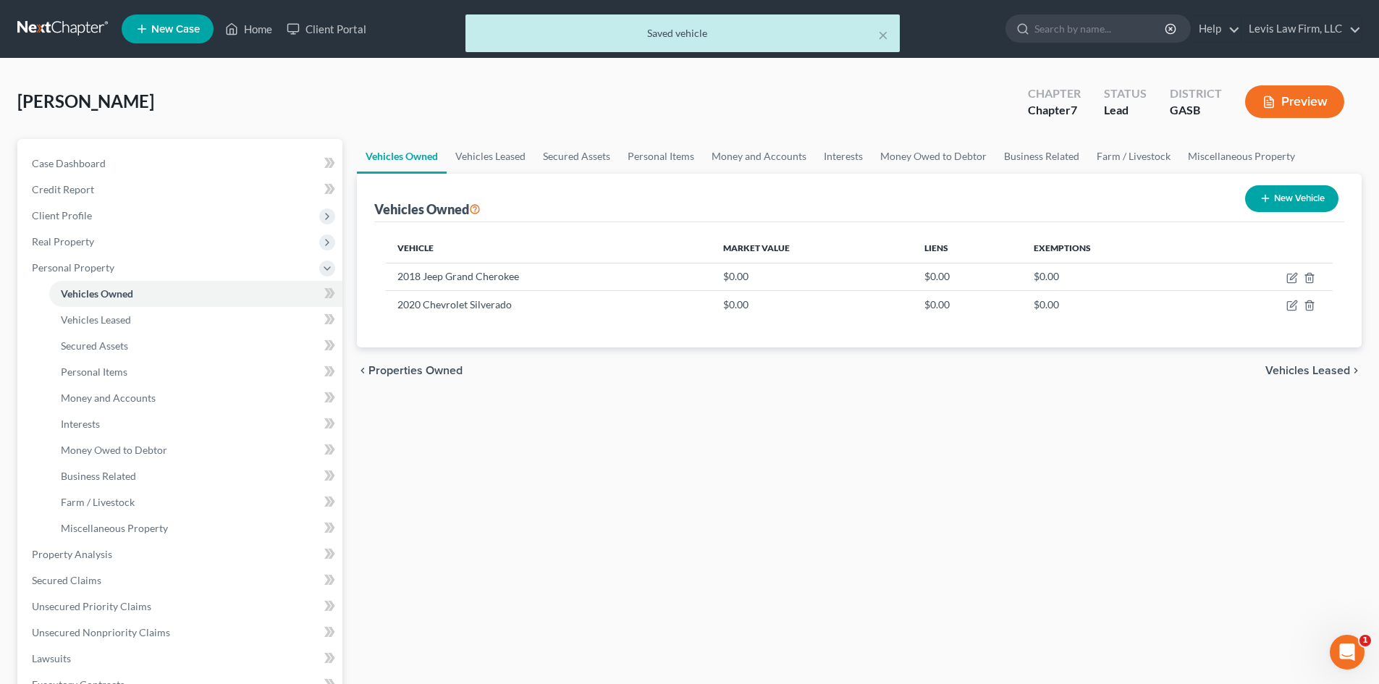
click at [1287, 201] on button "New Vehicle" at bounding box center [1291, 198] width 93 height 27
select select "0"
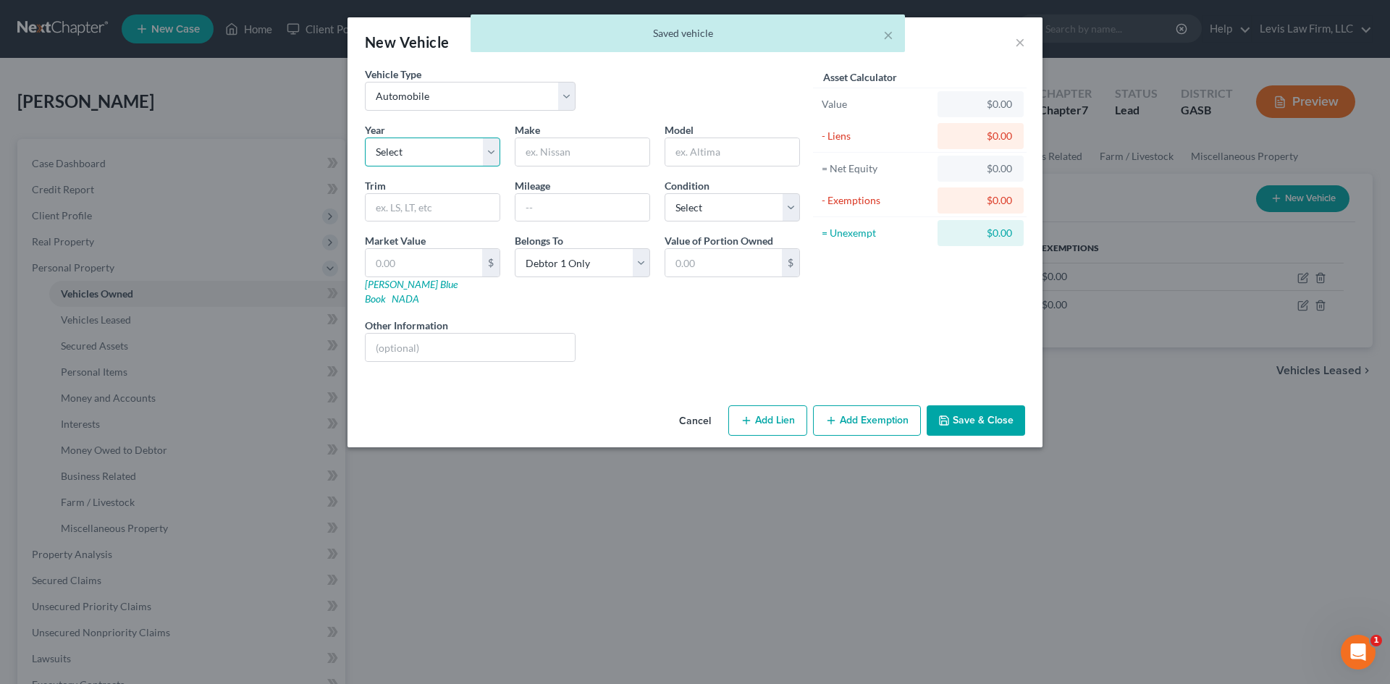
click at [394, 153] on select "Select 2026 2025 2024 2023 2022 2021 2020 2019 2018 2017 2016 2015 2014 2013 20…" at bounding box center [432, 152] width 135 height 29
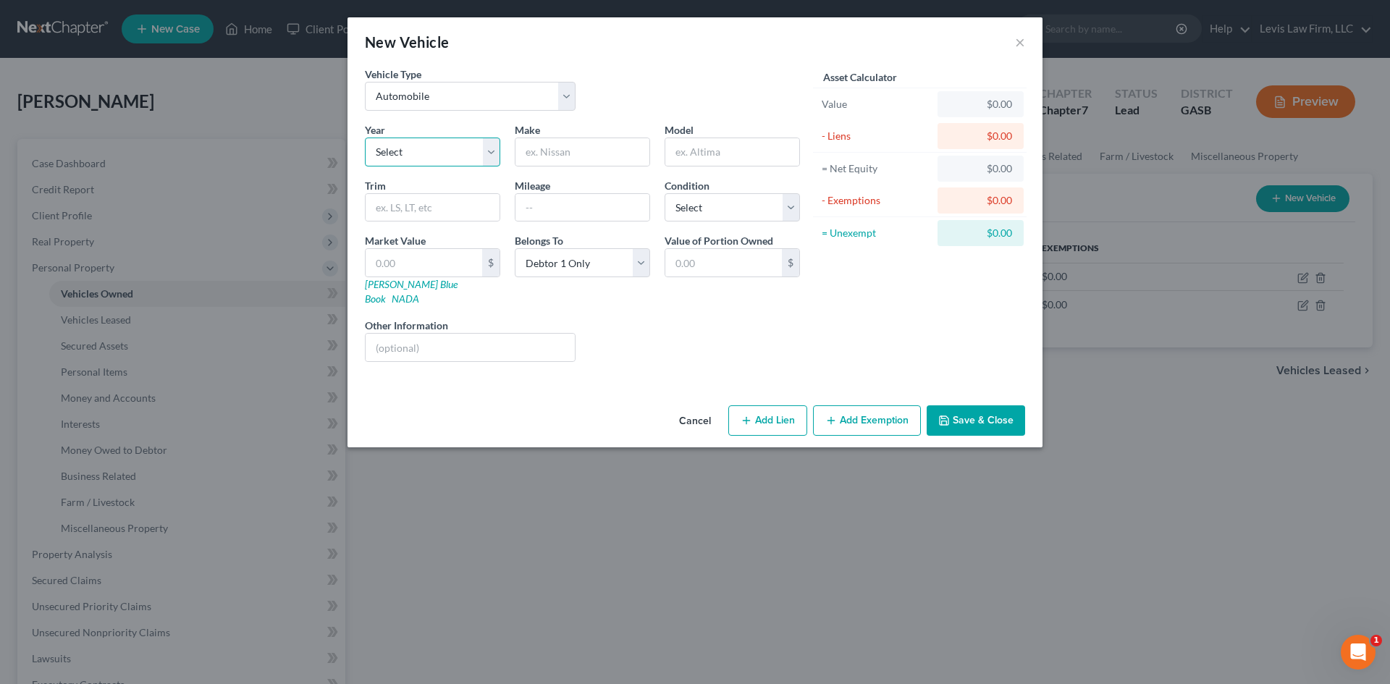
select select "10"
click at [365, 138] on select "Select 2026 2025 2024 2023 2022 2021 2020 2019 2018 2017 2016 2015 2014 2013 20…" at bounding box center [432, 152] width 135 height 29
click at [560, 148] on input "text" at bounding box center [582, 152] width 134 height 28
drag, startPoint x: 560, startPoint y: 148, endPoint x: 504, endPoint y: 152, distance: 55.9
click at [504, 152] on div "Year Select 2026 2025 2024 2023 2022 2021 2020 2019 2018 2017 2016 2015 2014 20…" at bounding box center [583, 247] width 450 height 251
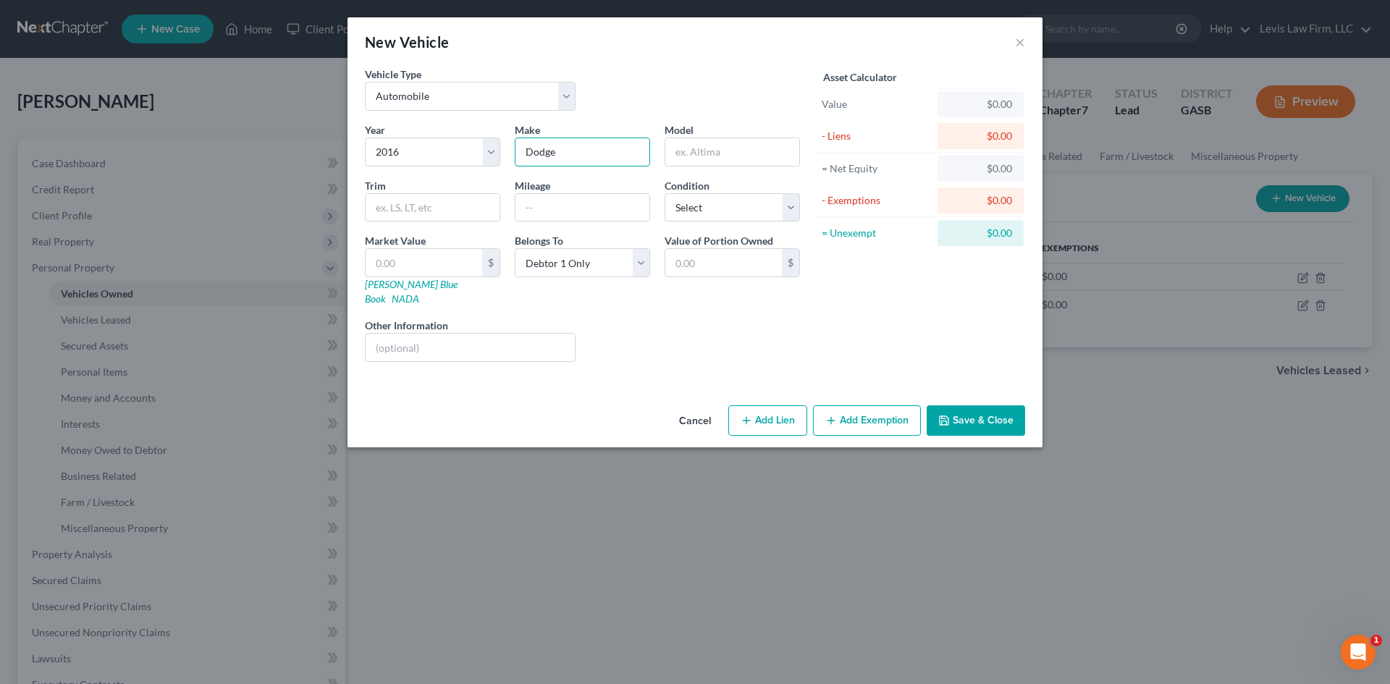
type input "Dodge"
type input "Ram"
type input "1500"
click at [1002, 405] on button "Save & Close" at bounding box center [976, 420] width 98 height 30
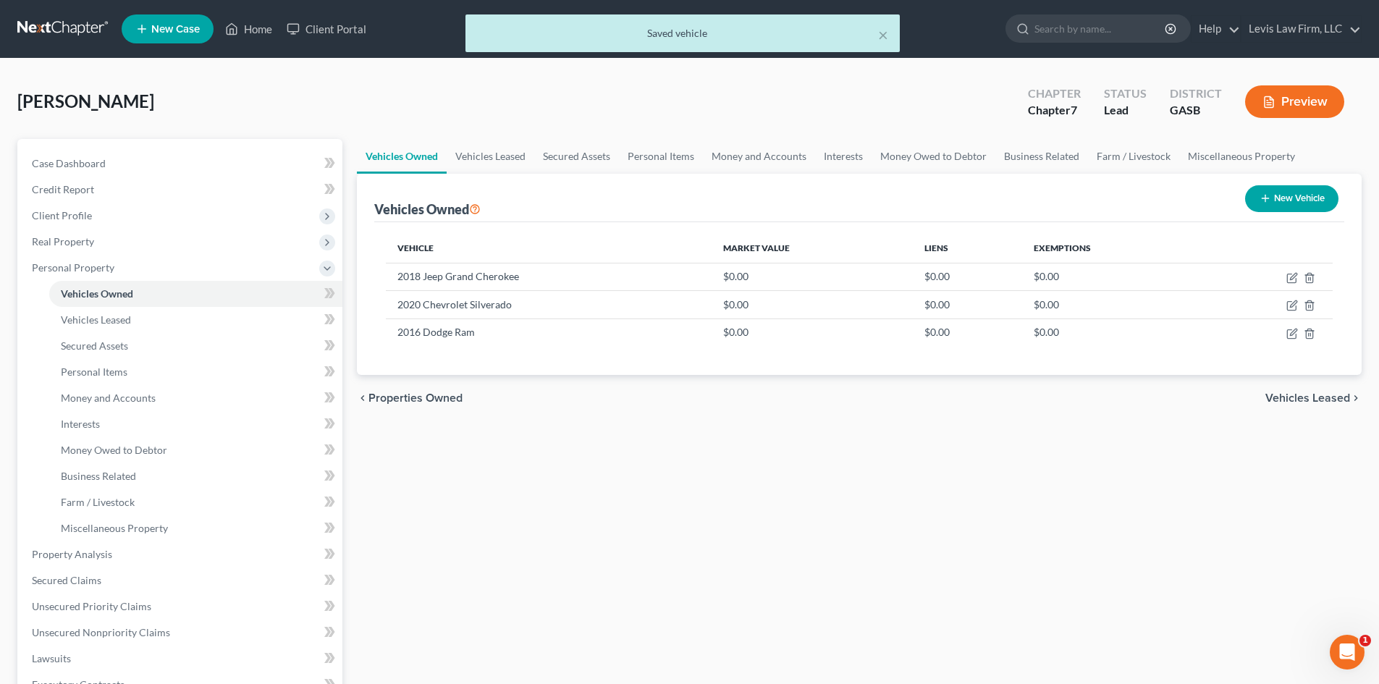
click at [1291, 193] on button "New Vehicle" at bounding box center [1291, 198] width 93 height 27
select select "0"
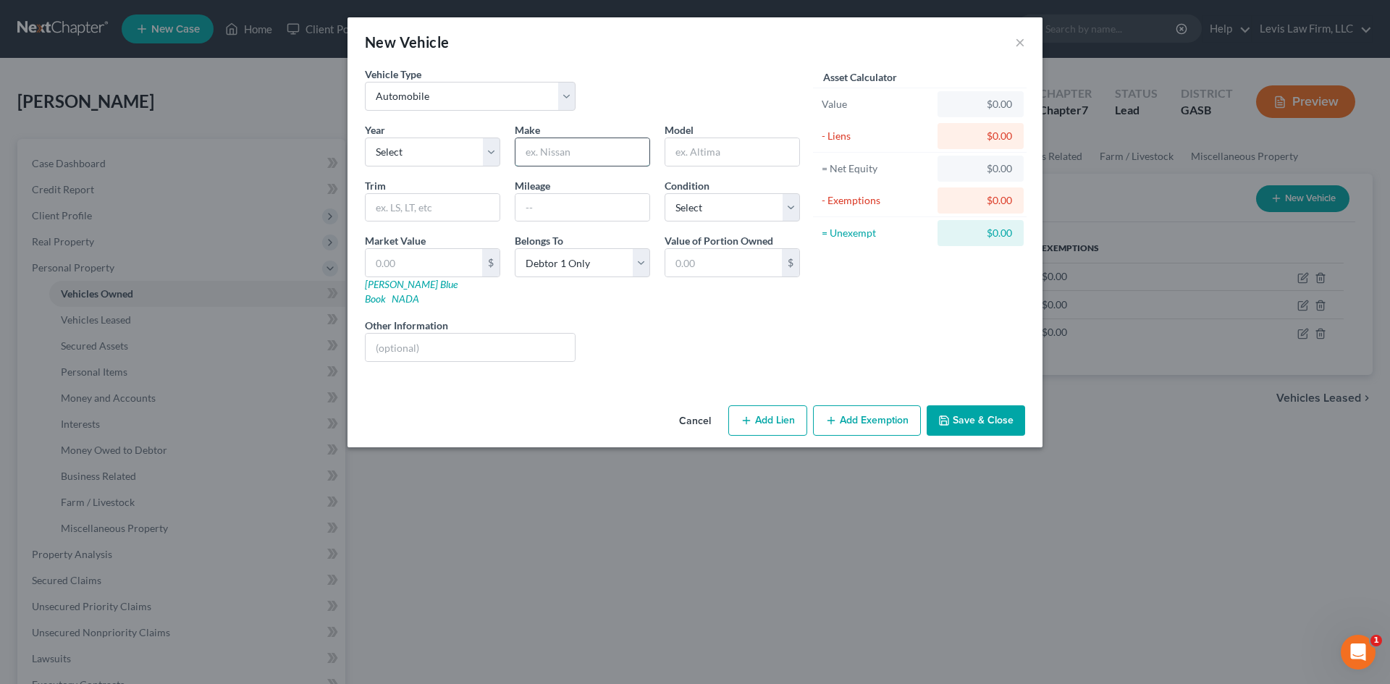
click at [587, 153] on input "text" at bounding box center [582, 152] width 134 height 28
type input "Kia"
type input "Sorento"
click at [693, 201] on select "Select Excellent Very Good Good Fair Poor" at bounding box center [731, 207] width 135 height 29
select select "4"
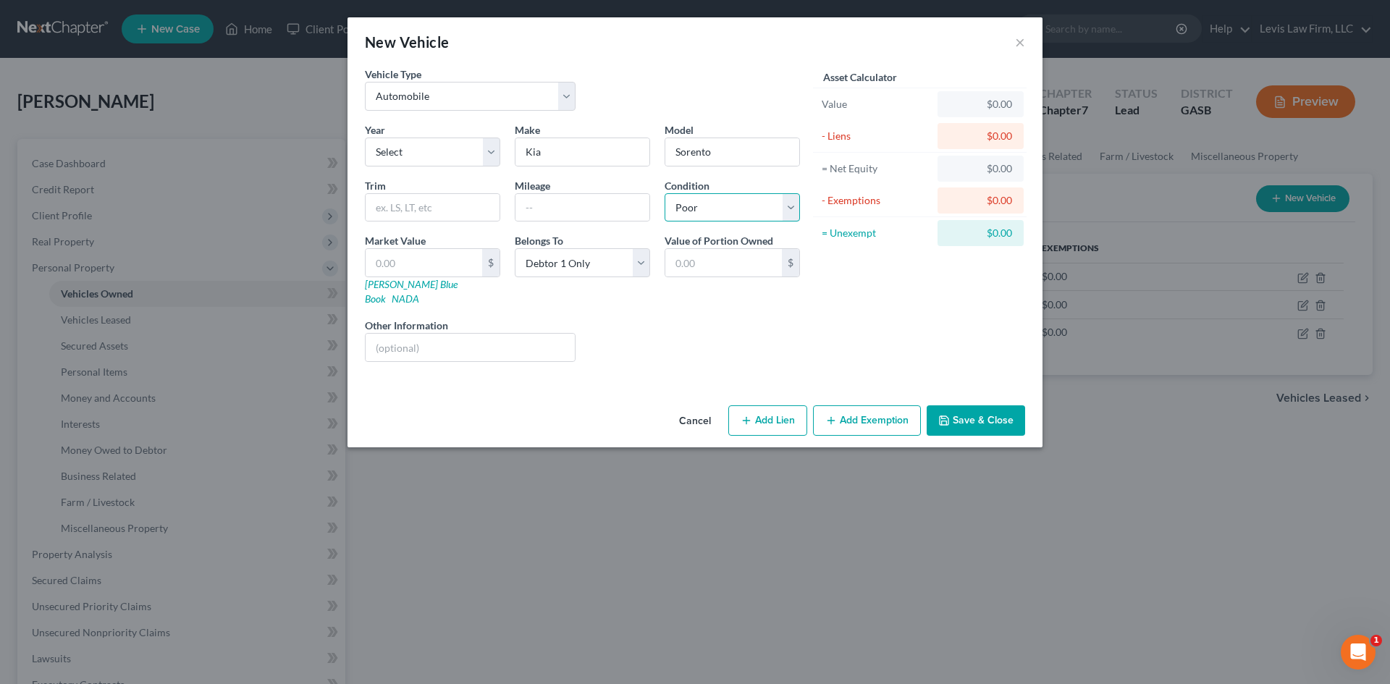
click at [664, 193] on select "Select Excellent Very Good Good Fair Poor" at bounding box center [731, 207] width 135 height 29
click at [408, 341] on input "text" at bounding box center [470, 348] width 209 height 28
type input "Motor blown"
click at [976, 406] on button "Save & Close" at bounding box center [976, 420] width 98 height 30
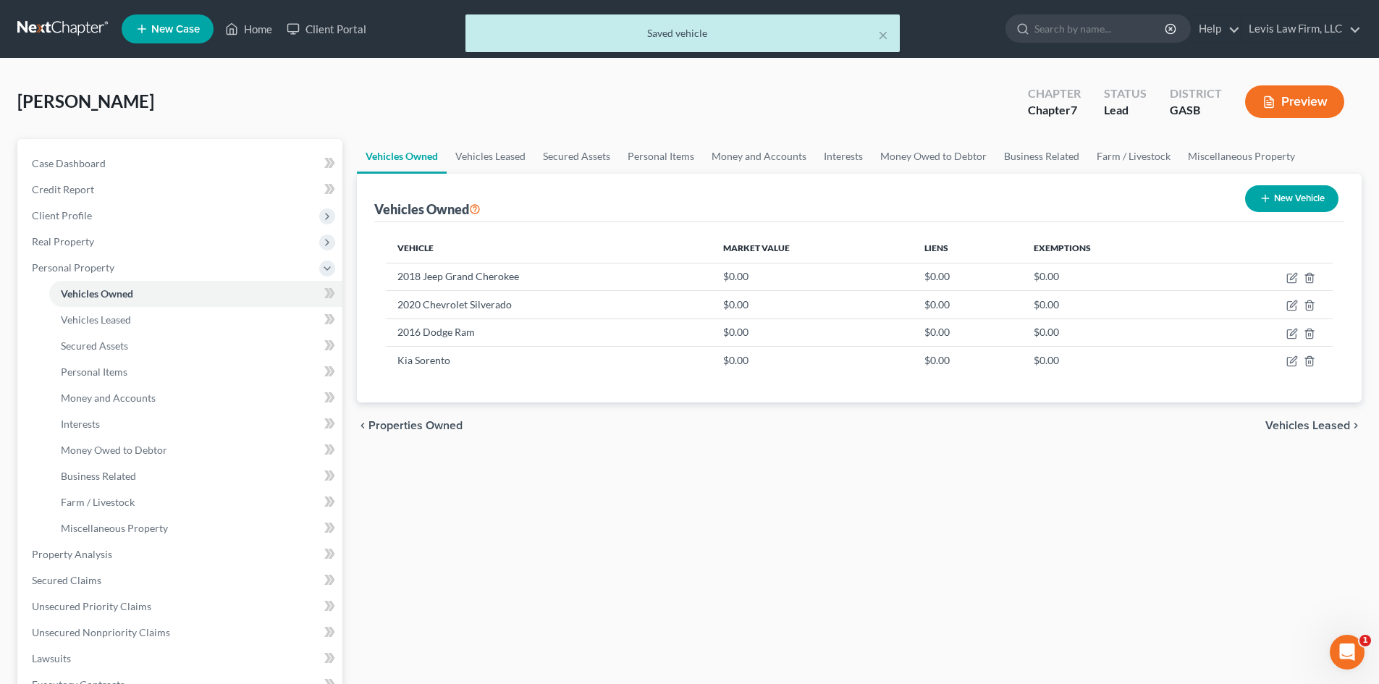
click at [1307, 201] on button "New Vehicle" at bounding box center [1291, 198] width 93 height 27
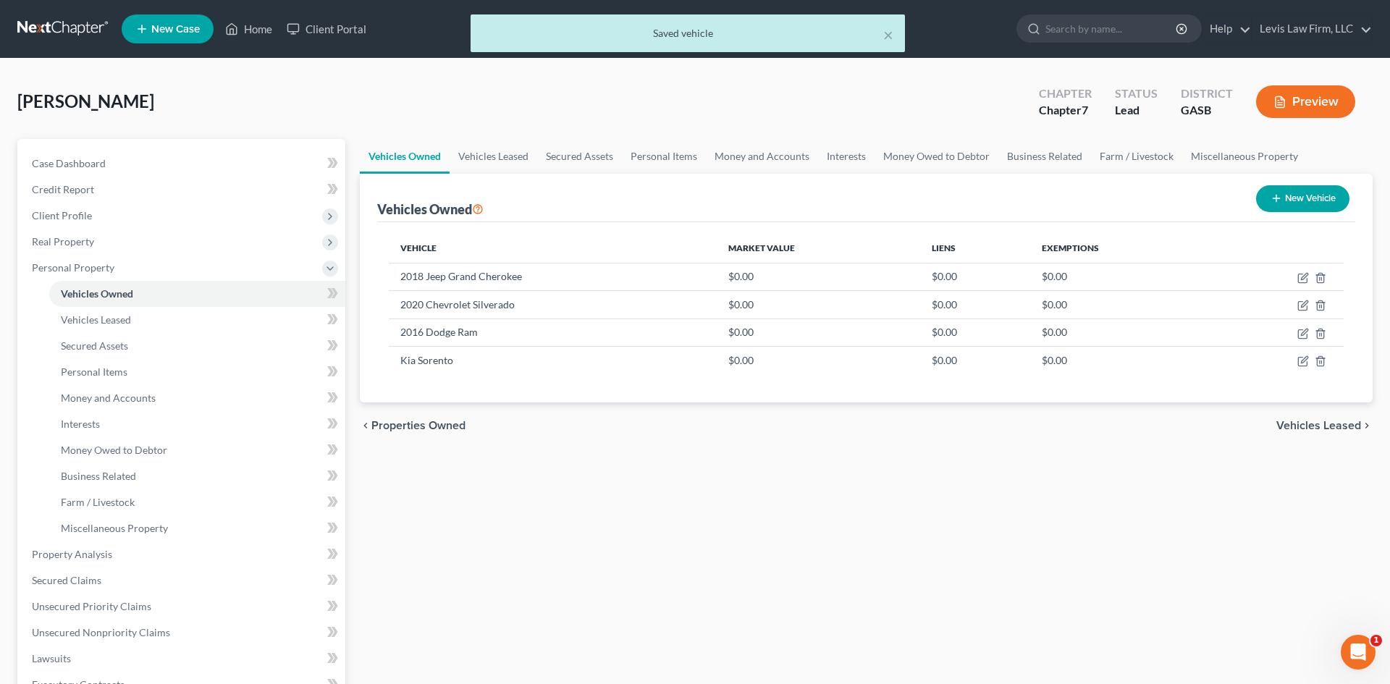
select select "0"
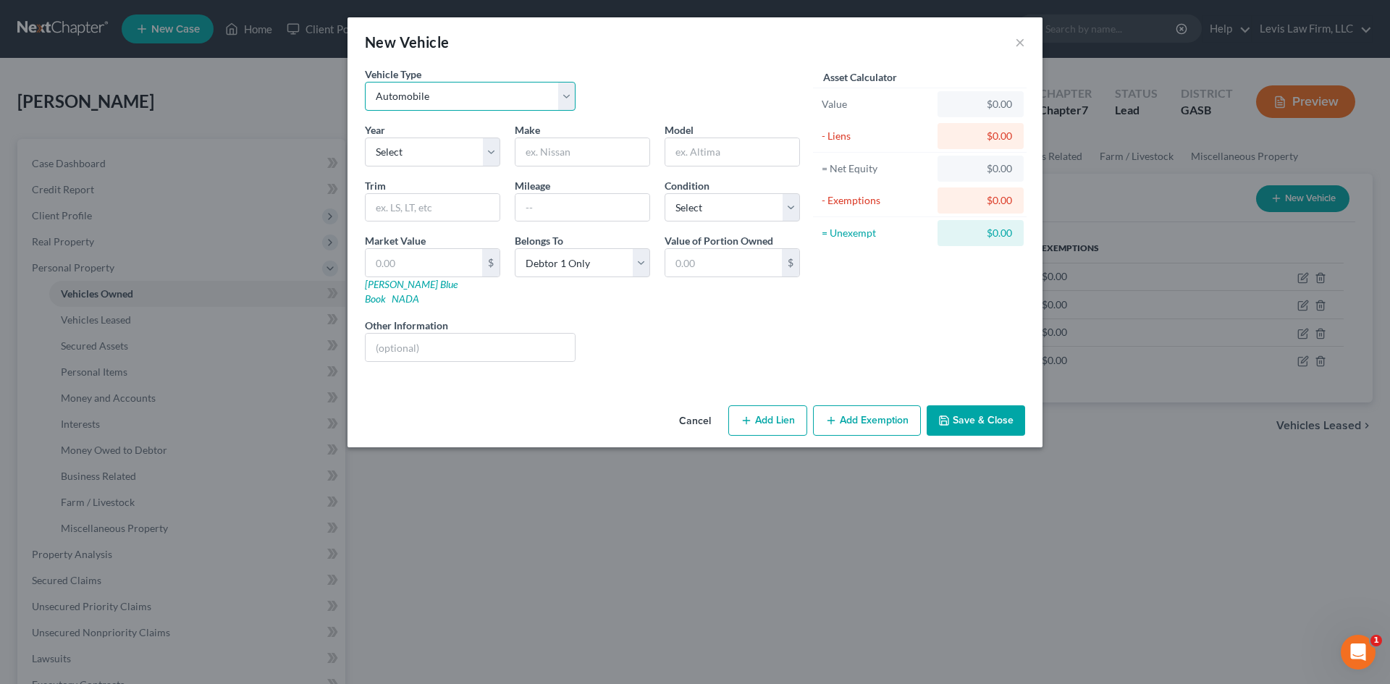
click at [559, 101] on select "Select Automobile Truck Trailer Watercraft Aircraft Motor Home Atv Other Vehicle" at bounding box center [470, 96] width 211 height 29
select select "6"
click at [365, 82] on select "Select Automobile Truck Trailer Watercraft Aircraft Motor Home Atv Other Vehicle" at bounding box center [470, 96] width 211 height 29
click at [555, 152] on input "text" at bounding box center [582, 152] width 134 height 28
type input "4 [PERSON_NAME]"
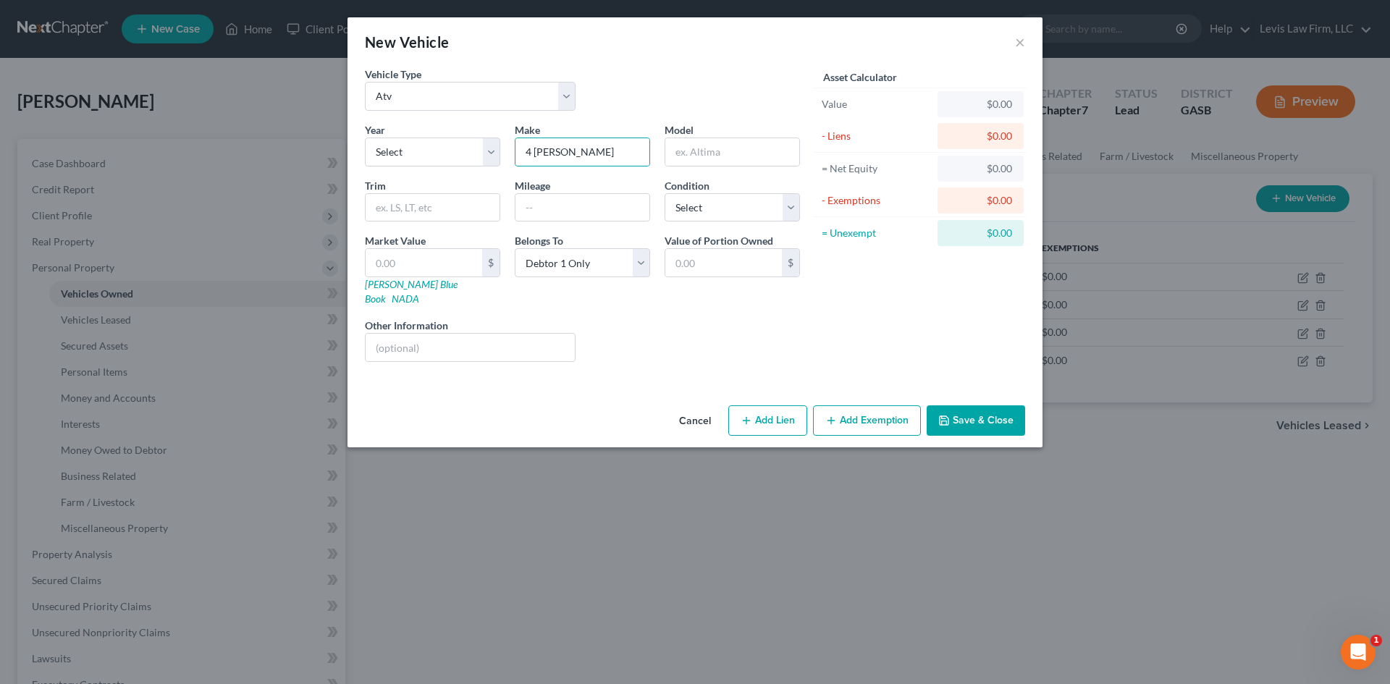
click at [970, 413] on button "Save & Close" at bounding box center [976, 420] width 98 height 30
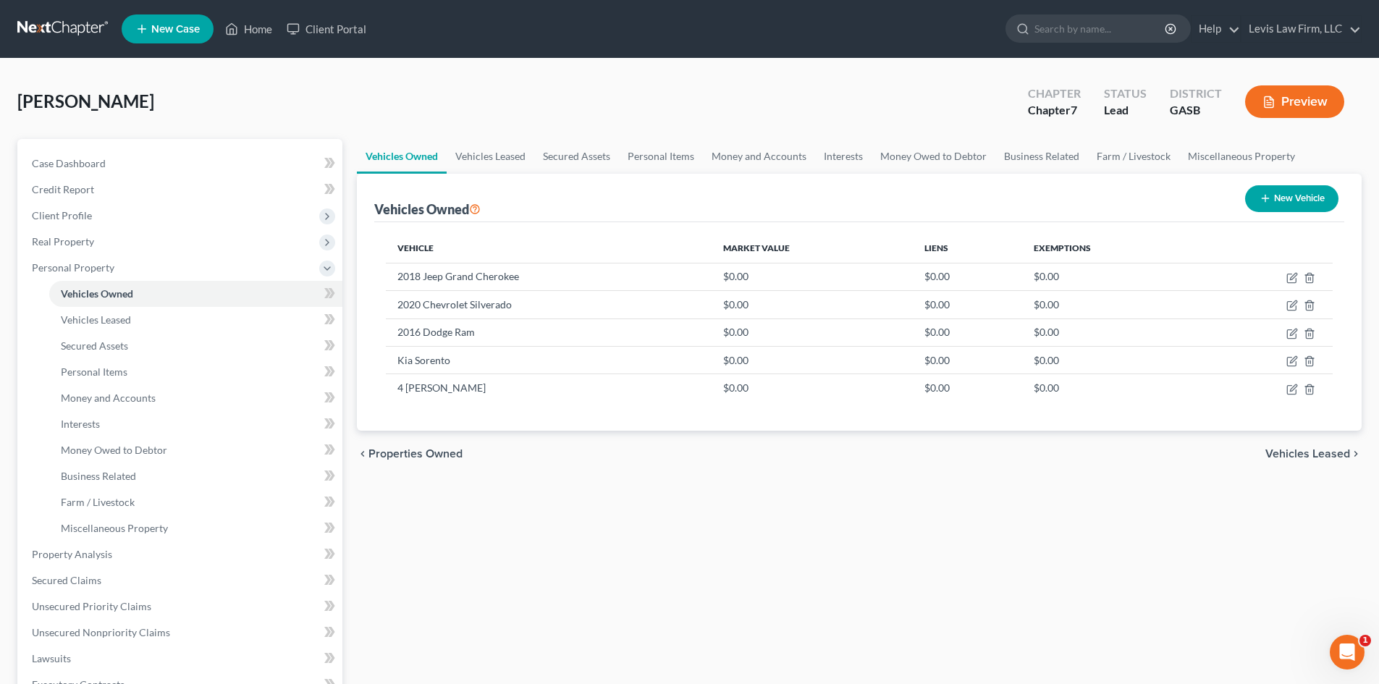
click at [1301, 197] on button "New Vehicle" at bounding box center [1291, 198] width 93 height 27
select select "0"
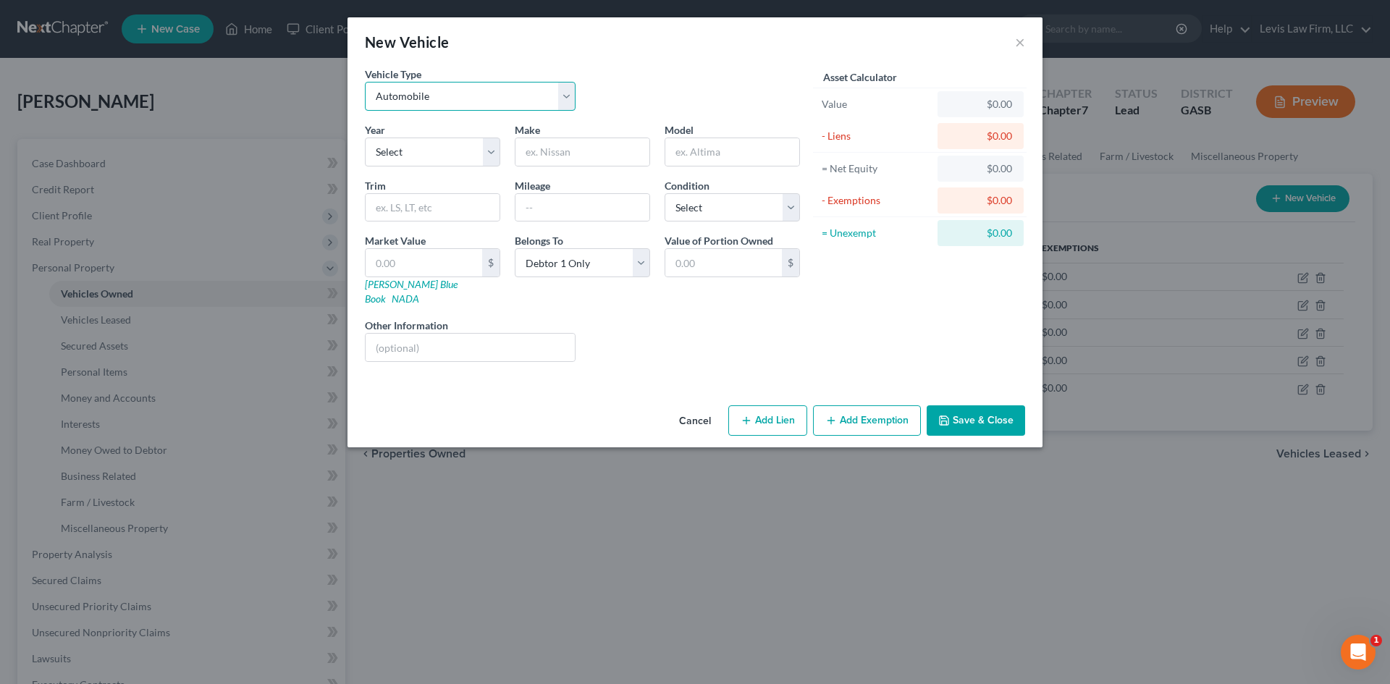
click at [465, 98] on select "Select Automobile Truck Trailer Watercraft Aircraft Motor Home Atv Other Vehicle" at bounding box center [470, 96] width 211 height 29
select select "7"
click at [365, 82] on select "Select Automobile Truck Trailer Watercraft Aircraft Motor Home Atv Other Vehicle" at bounding box center [470, 96] width 211 height 29
click at [424, 155] on select "Select 2026 2025 2024 2023 2022 2021 2020 2019 2018 2017 2016 2015 2014 2013 20…" at bounding box center [432, 152] width 135 height 29
select select "8"
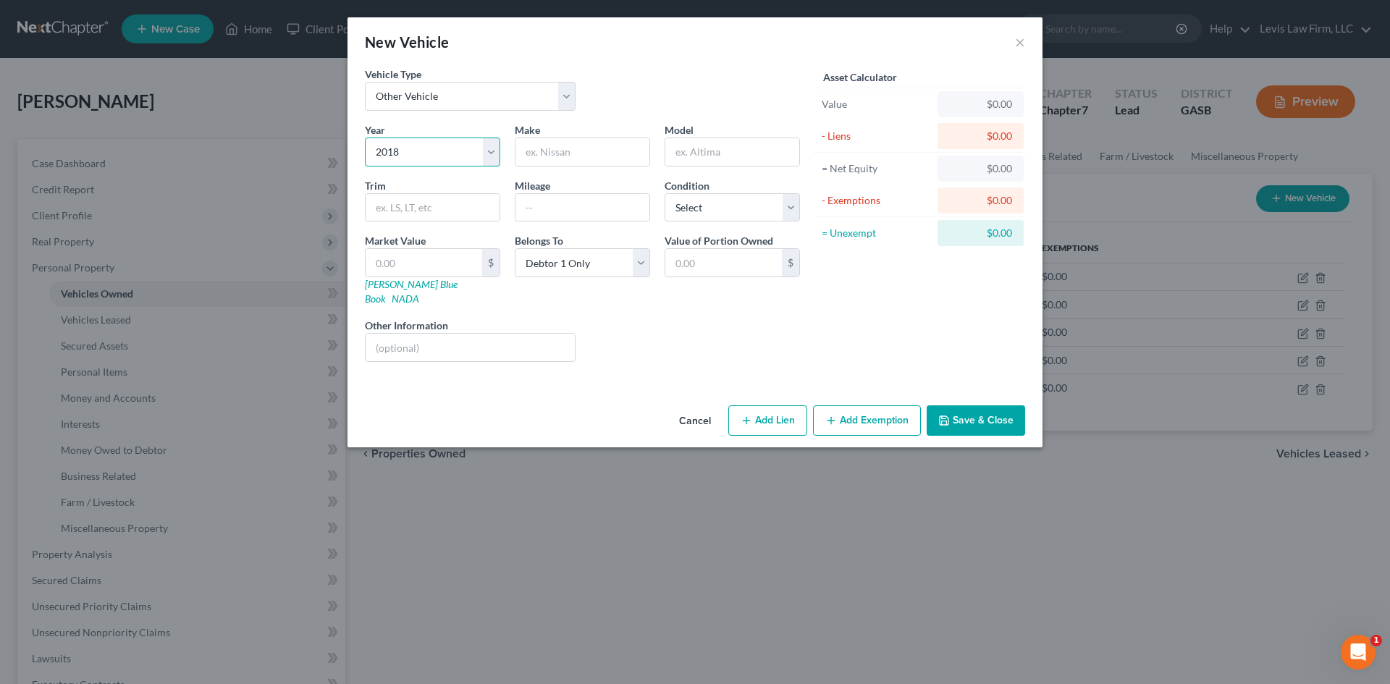
click at [365, 138] on select "Select 2026 2025 2024 2023 2022 2021 2020 2019 2018 2017 2016 2015 2014 2013 20…" at bounding box center [432, 152] width 135 height 29
click at [691, 151] on input "text" at bounding box center [732, 152] width 134 height 28
type input "Motorcycle"
click at [998, 405] on button "Save & Close" at bounding box center [976, 420] width 98 height 30
click at [564, 152] on input "text" at bounding box center [582, 152] width 134 height 28
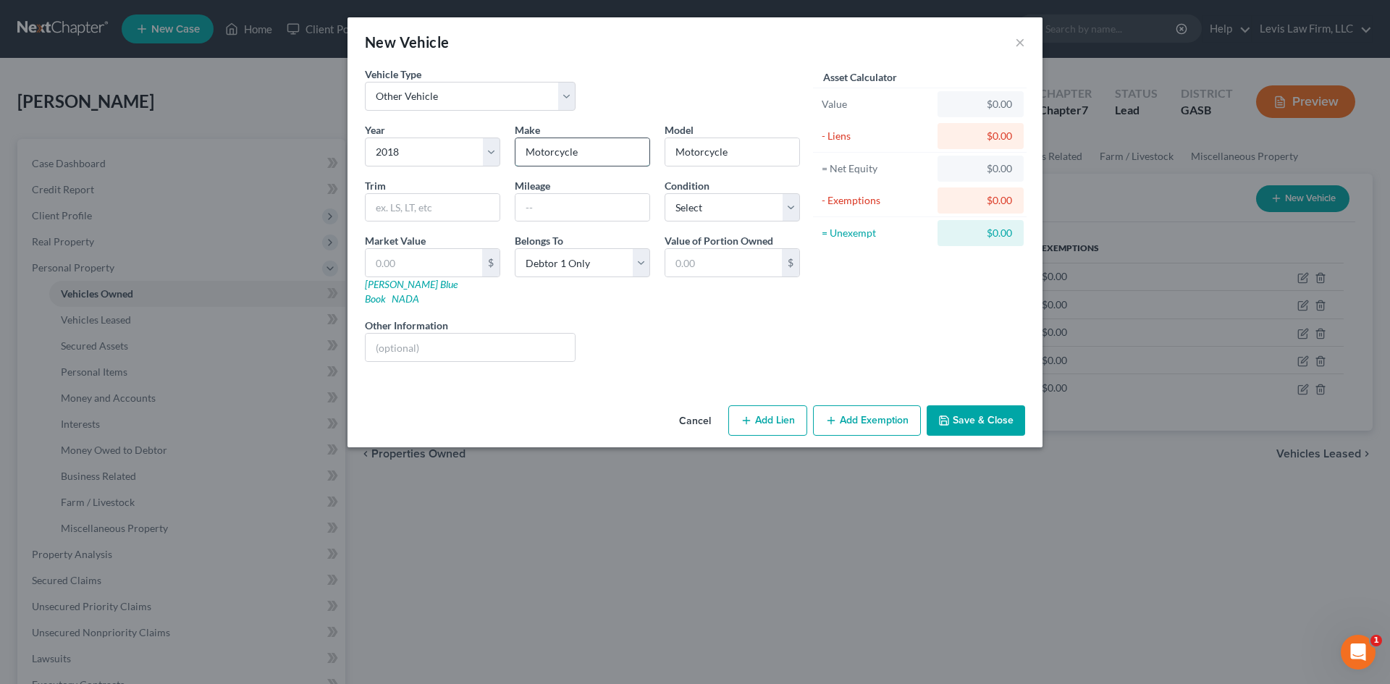
type input "Motorcycle"
click at [955, 405] on button "Save & Close" at bounding box center [976, 420] width 98 height 30
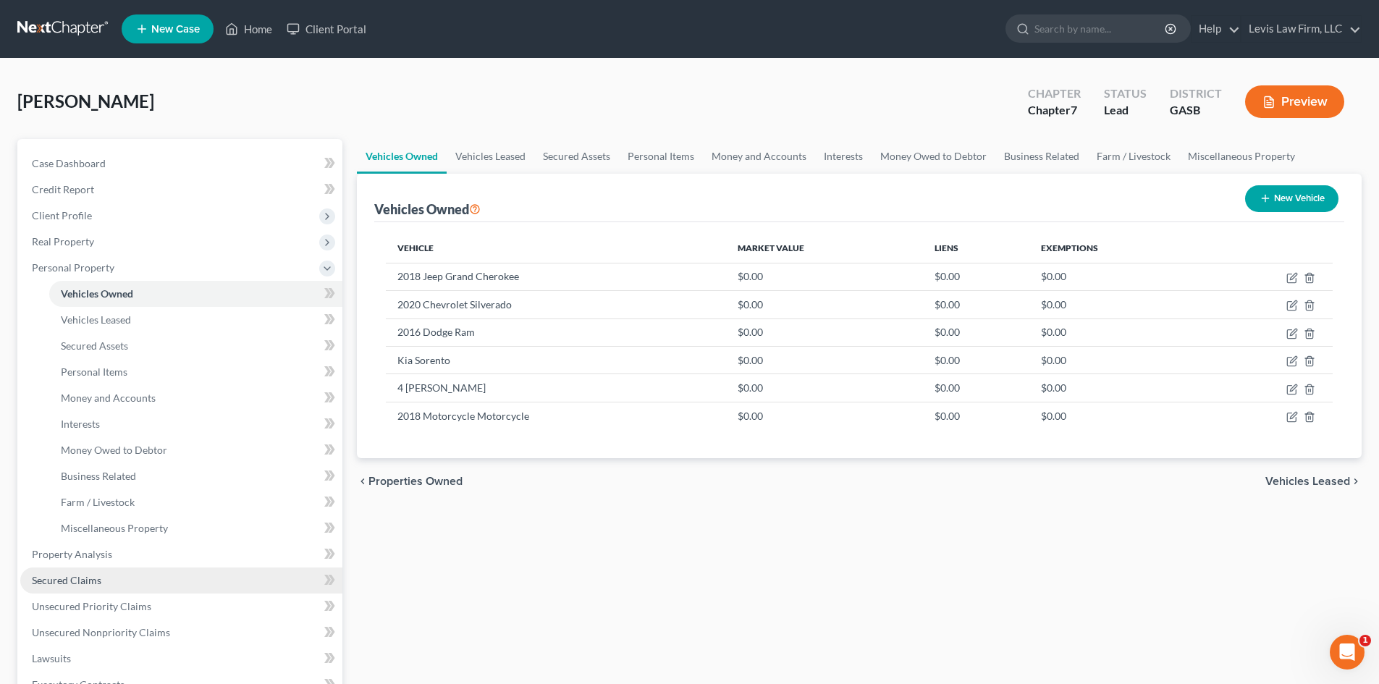
click at [71, 583] on span "Secured Claims" at bounding box center [66, 580] width 69 height 12
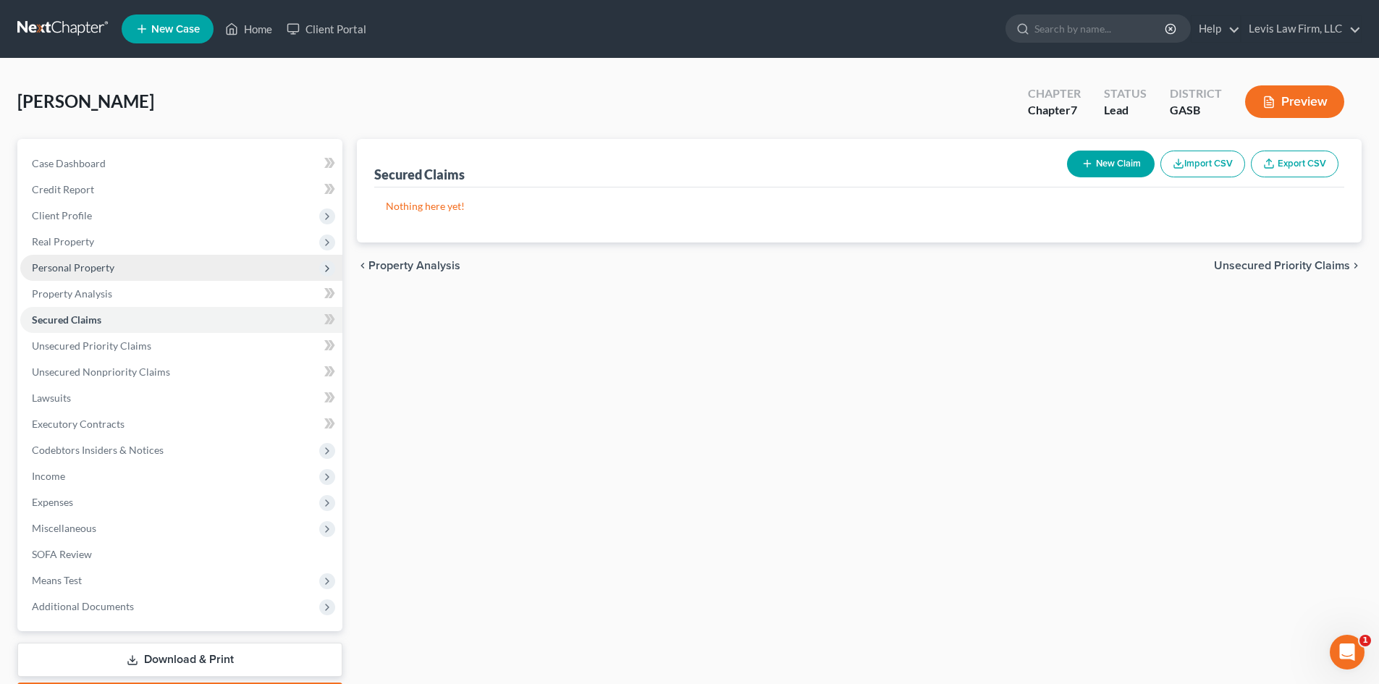
click at [67, 262] on span "Personal Property" at bounding box center [73, 267] width 83 height 12
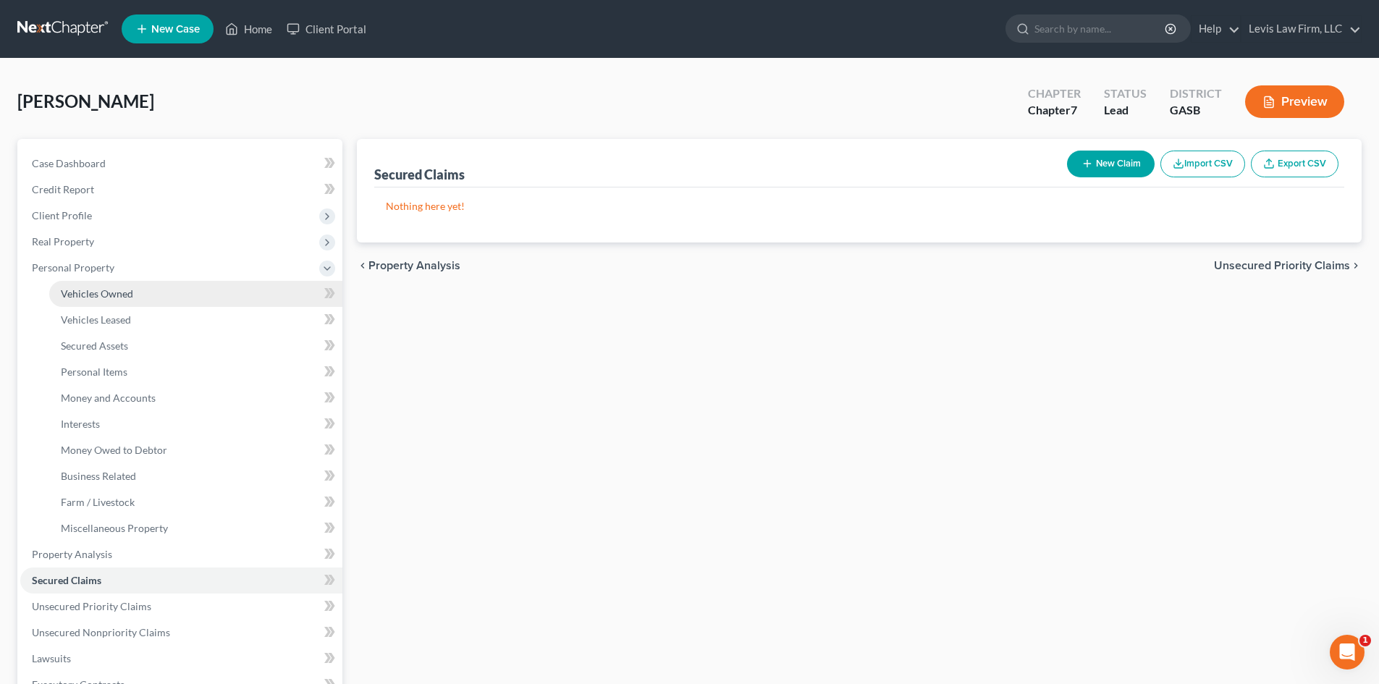
click at [96, 292] on span "Vehicles Owned" at bounding box center [97, 293] width 72 height 12
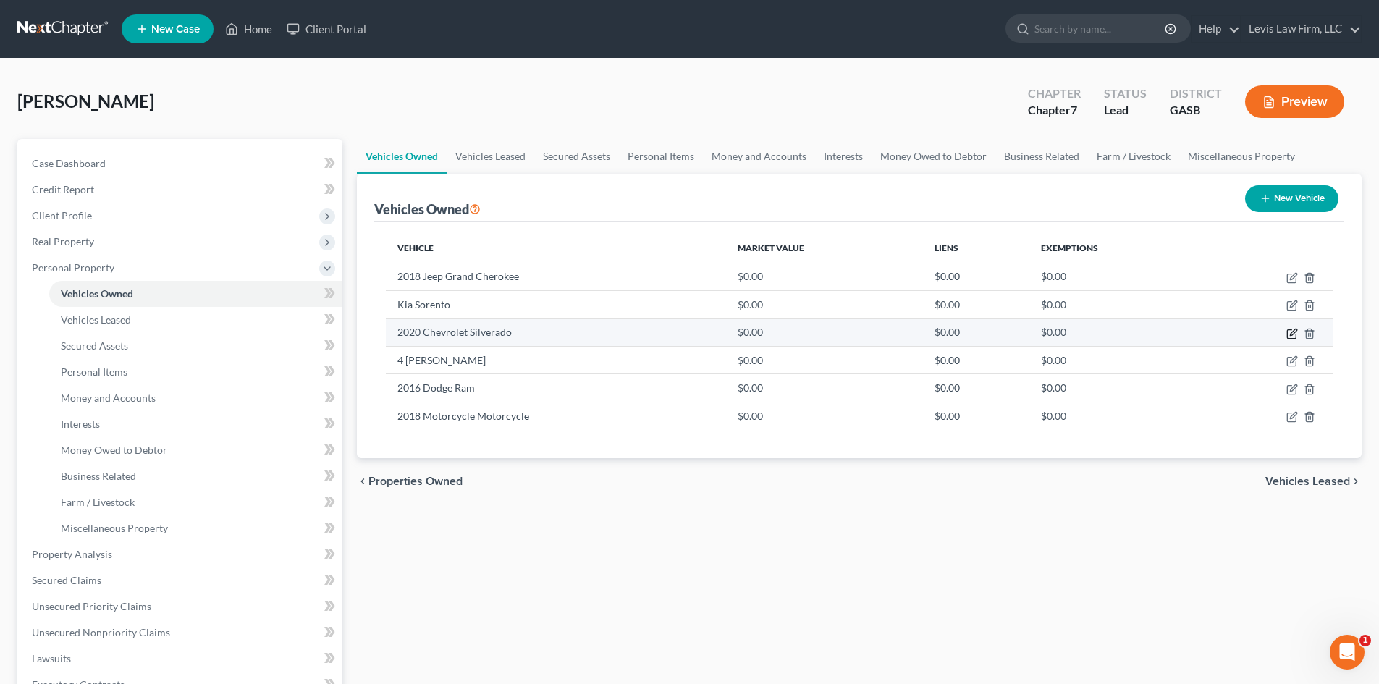
click at [1294, 336] on icon "button" at bounding box center [1292, 334] width 12 height 12
select select "0"
select select "6"
select select "0"
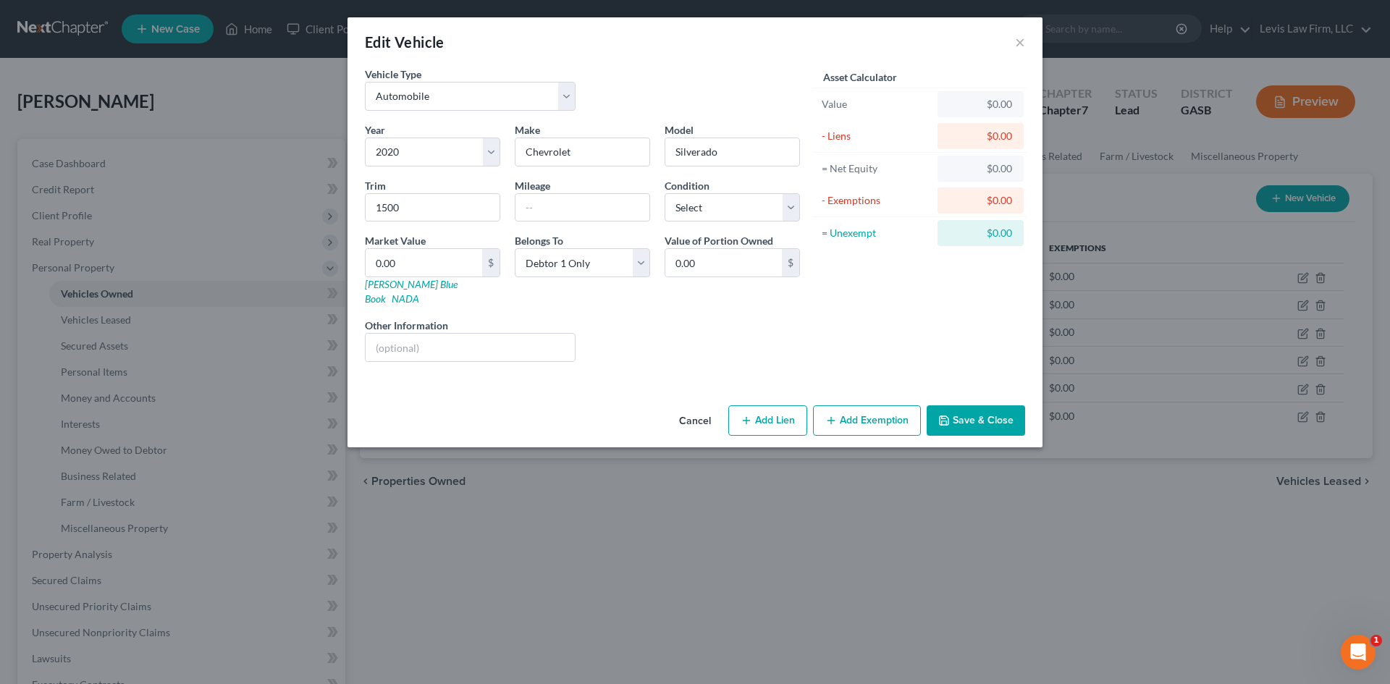
click at [764, 410] on button "Add Lien" at bounding box center [767, 420] width 79 height 30
select select "0"
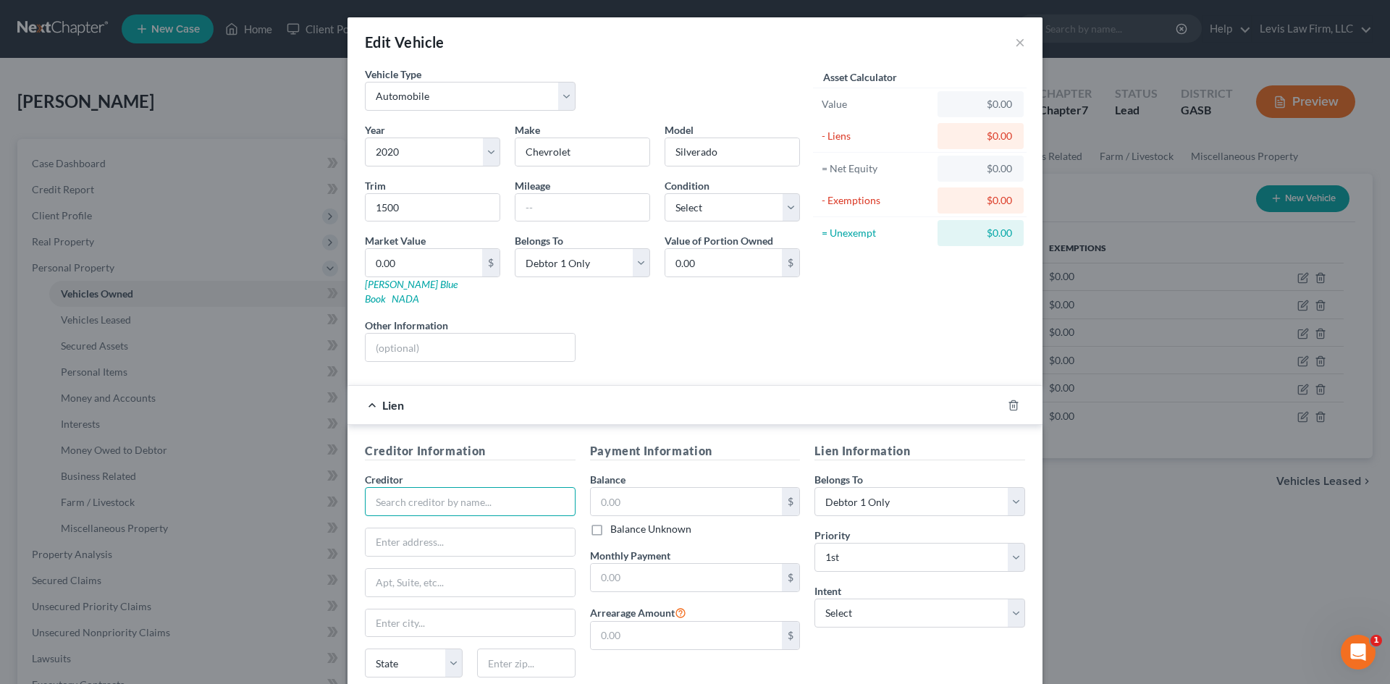
click at [412, 487] on input "text" at bounding box center [470, 501] width 211 height 29
click at [411, 520] on div "Exeter Finance LLC" at bounding box center [451, 527] width 151 height 14
type input "Exeter Finance LLC"
type input "P.O. Box 166008"
type input "[PERSON_NAME]"
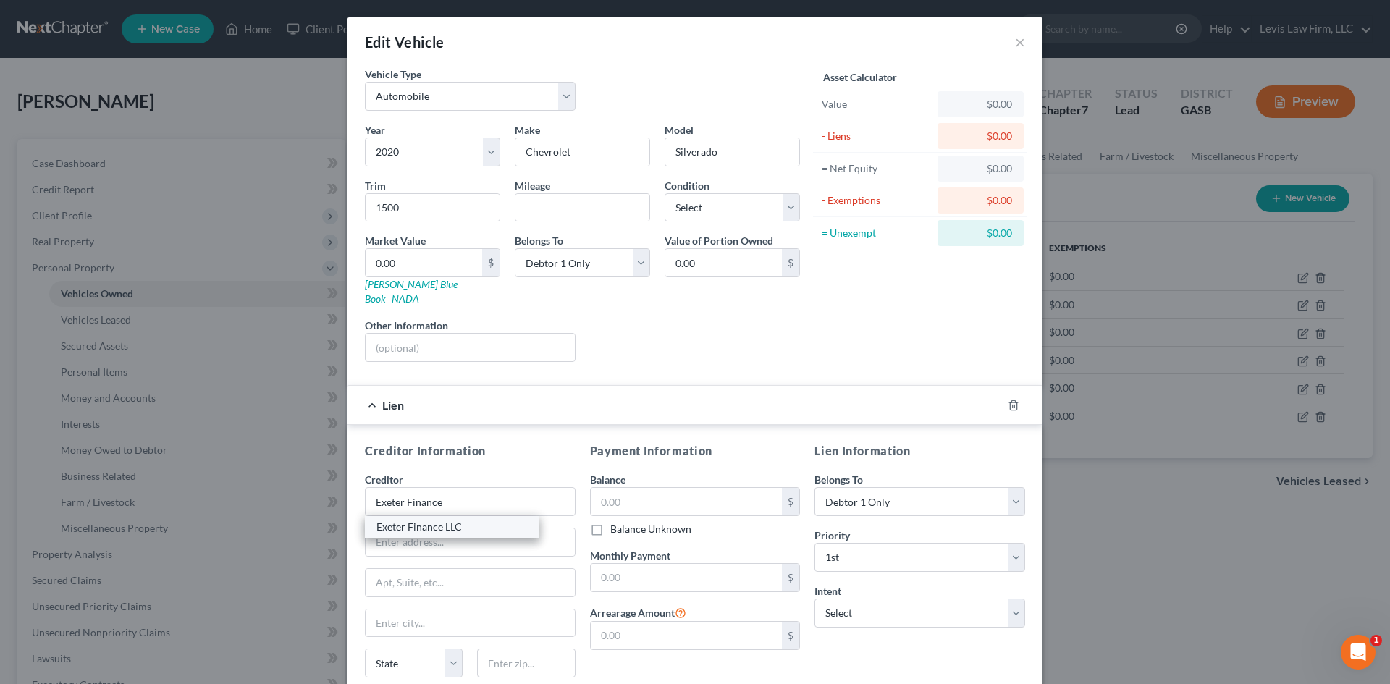
select select "45"
type input "75016"
click at [649, 494] on input "text" at bounding box center [687, 502] width 192 height 28
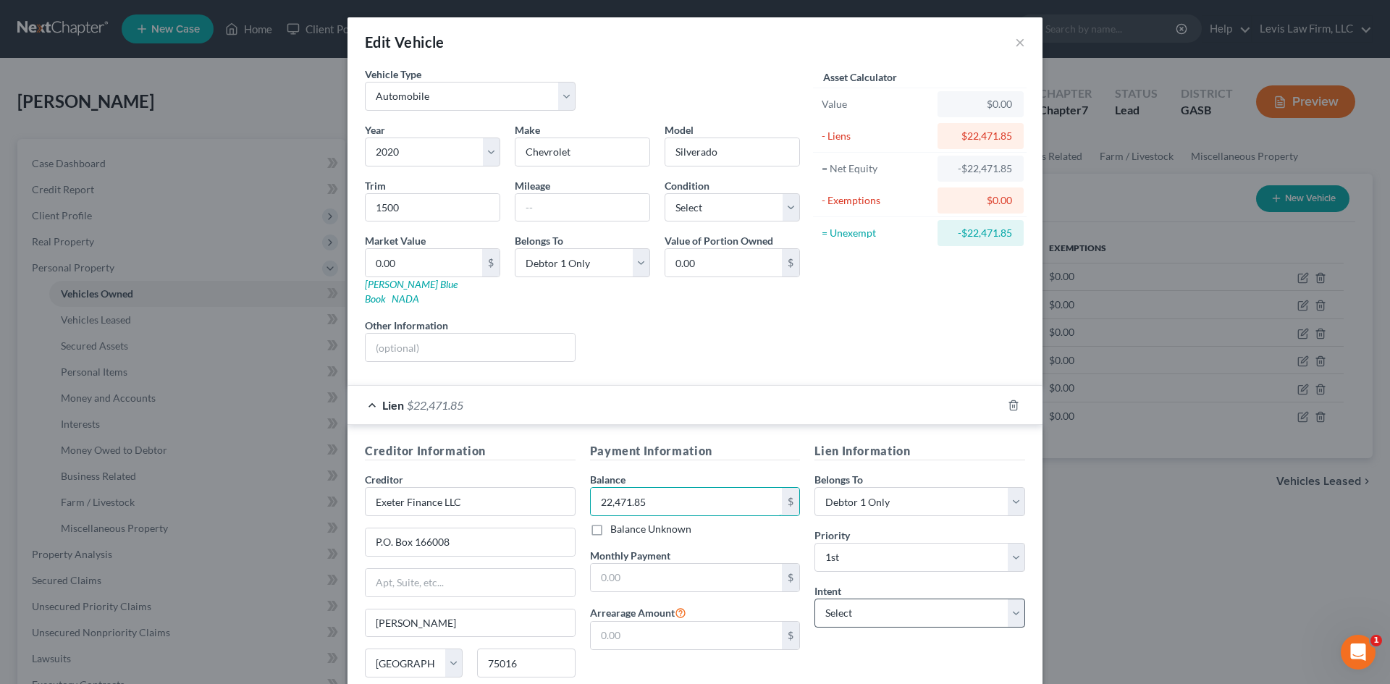
type input "22,471.85"
click at [873, 599] on select "Select Surrender Redeem Reaffirm Avoid Other" at bounding box center [919, 613] width 211 height 29
select select "0"
click at [814, 599] on select "Select Surrender Redeem Reaffirm Avoid Other" at bounding box center [919, 613] width 211 height 29
click at [934, 649] on div "Lien Information Belongs To * Select Debtor 1 Only Debtor 2 Only Debtor 1 And D…" at bounding box center [919, 578] width 225 height 273
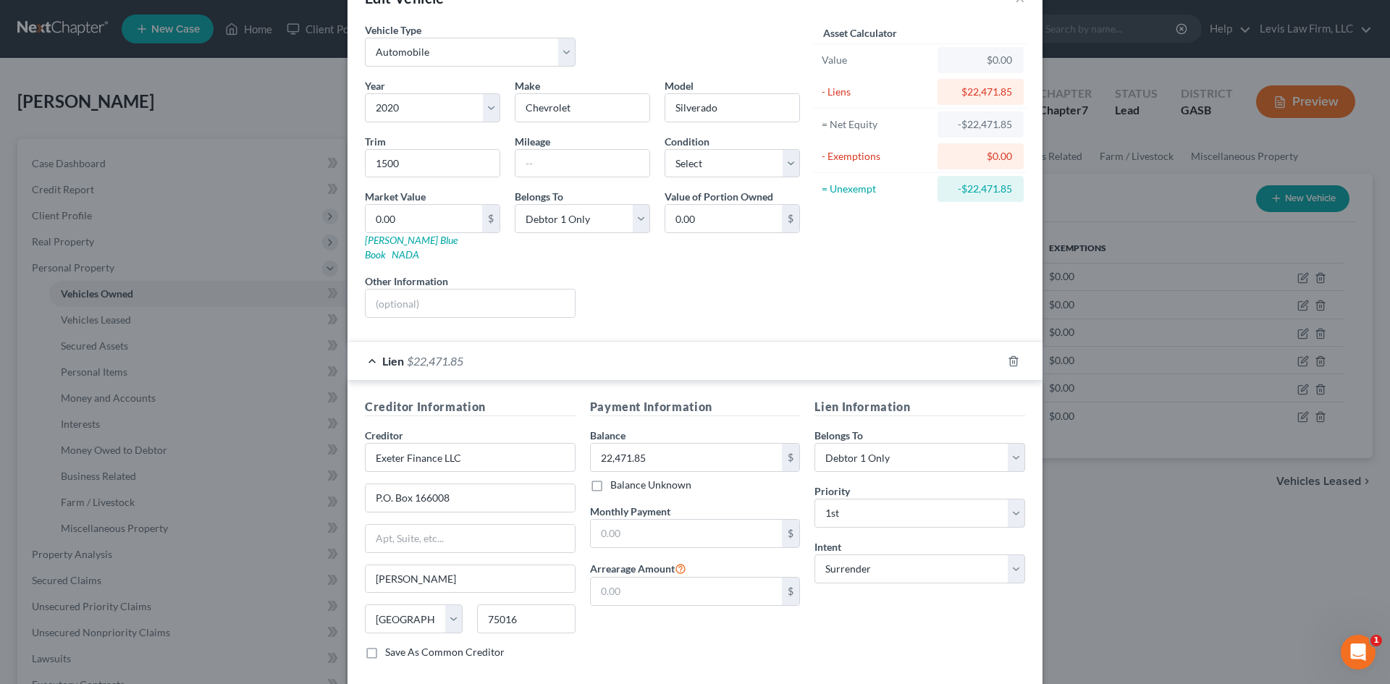
scroll to position [108, 0]
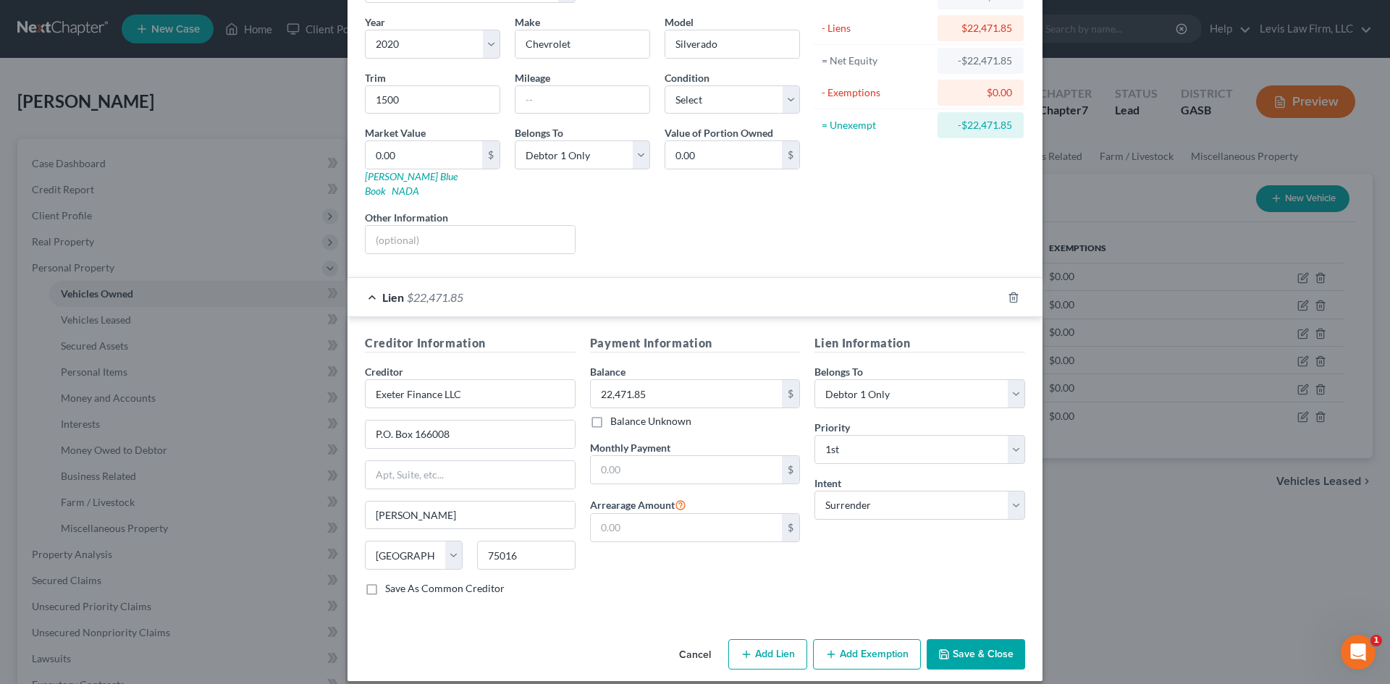
click at [987, 639] on button "Save & Close" at bounding box center [976, 654] width 98 height 30
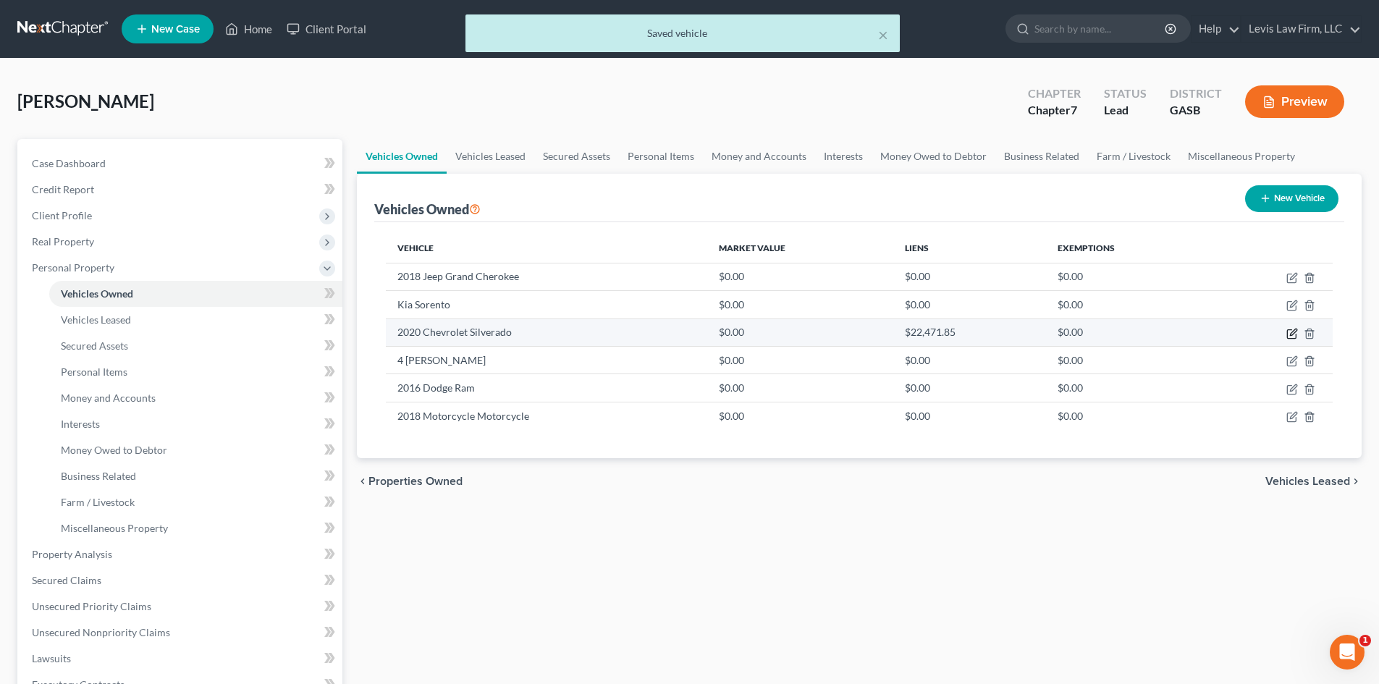
click at [1291, 332] on icon "button" at bounding box center [1293, 332] width 7 height 7
select select "0"
select select "6"
select select "0"
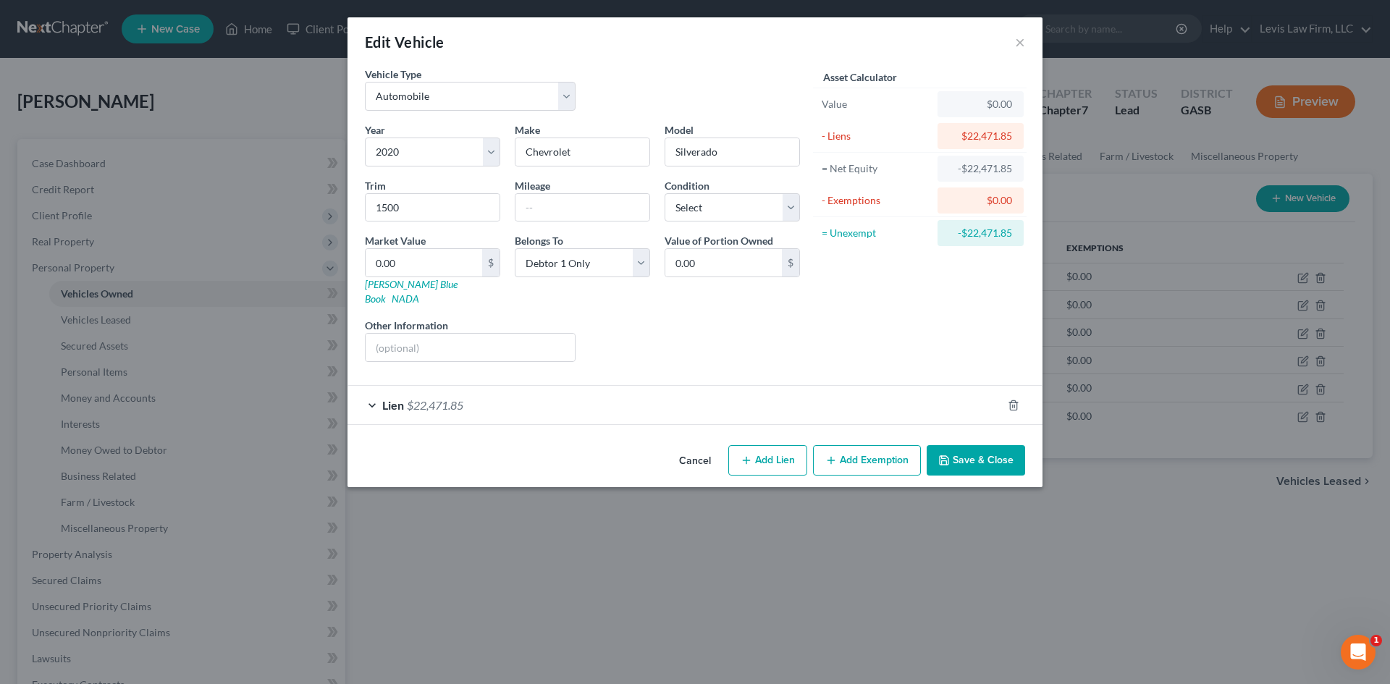
click at [374, 391] on div "Lien $22,471.85" at bounding box center [674, 405] width 654 height 38
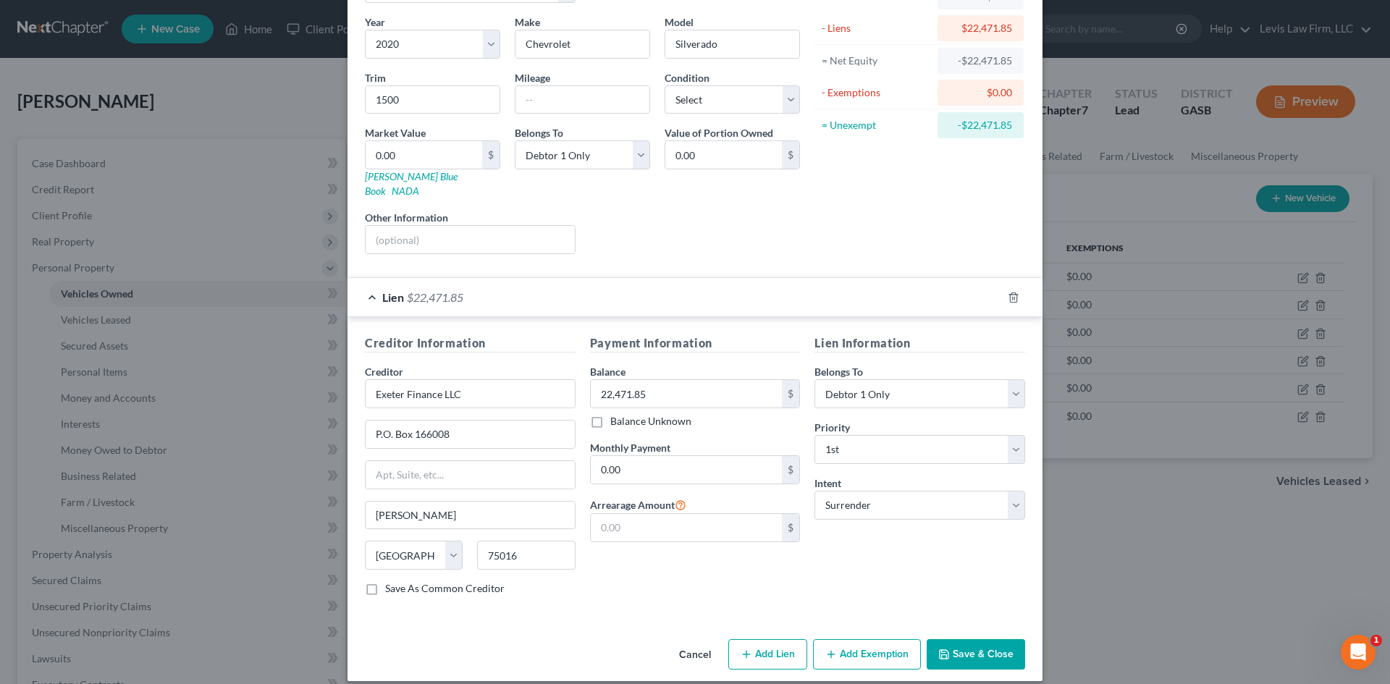
click at [688, 641] on button "Cancel" at bounding box center [694, 655] width 55 height 29
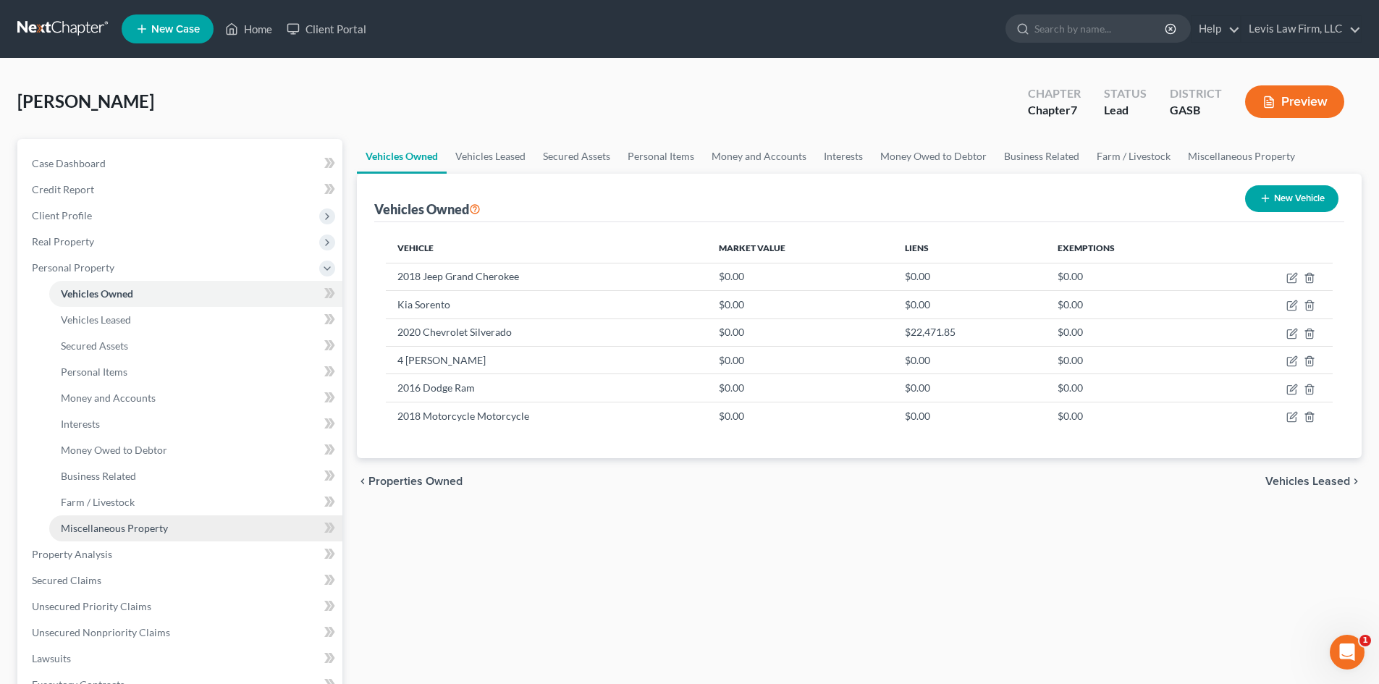
click at [93, 530] on span "Miscellaneous Property" at bounding box center [114, 528] width 107 height 12
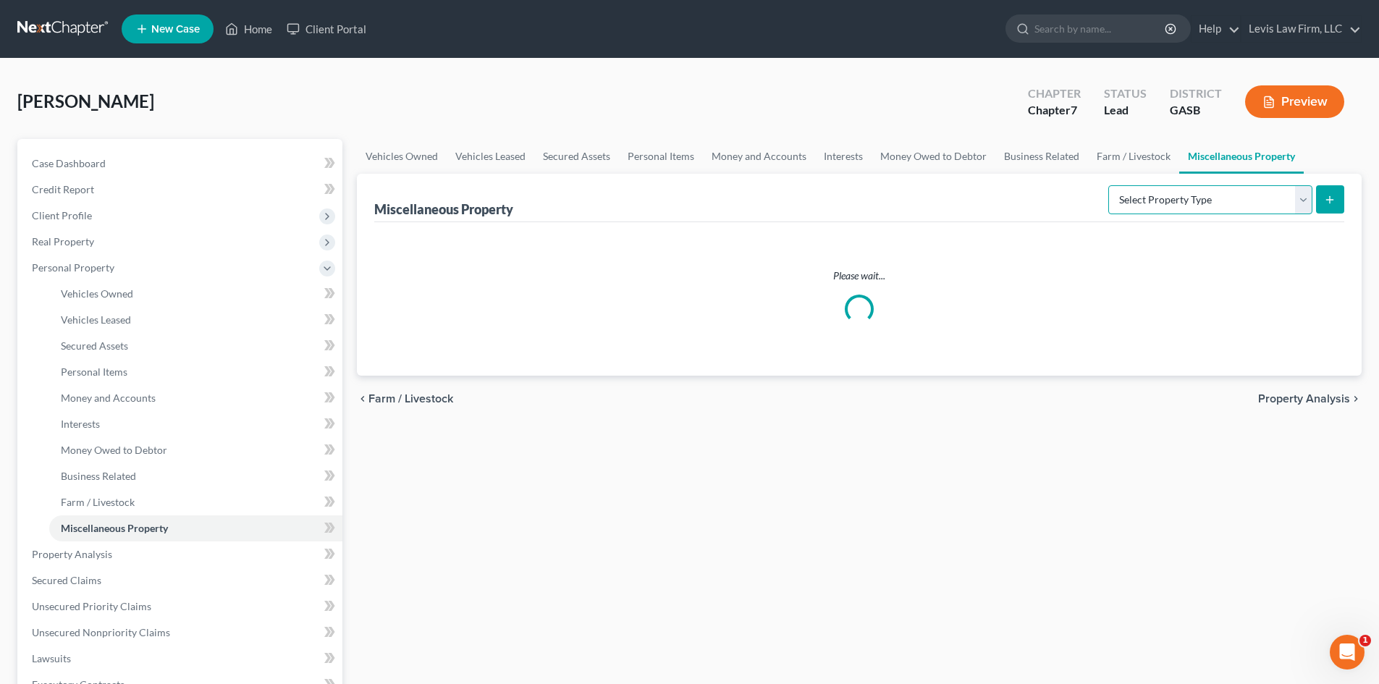
click at [1307, 201] on select "Select Property Type Assigned for Creditor Benefit [DATE] Holding for Another N…" at bounding box center [1210, 199] width 204 height 29
select select "not_yet_listed"
click at [1108, 185] on select "Select Property Type Assigned for Creditor Benefit [DATE] Holding for Another N…" at bounding box center [1210, 199] width 204 height 29
click at [1326, 201] on icon "submit" at bounding box center [1330, 200] width 12 height 12
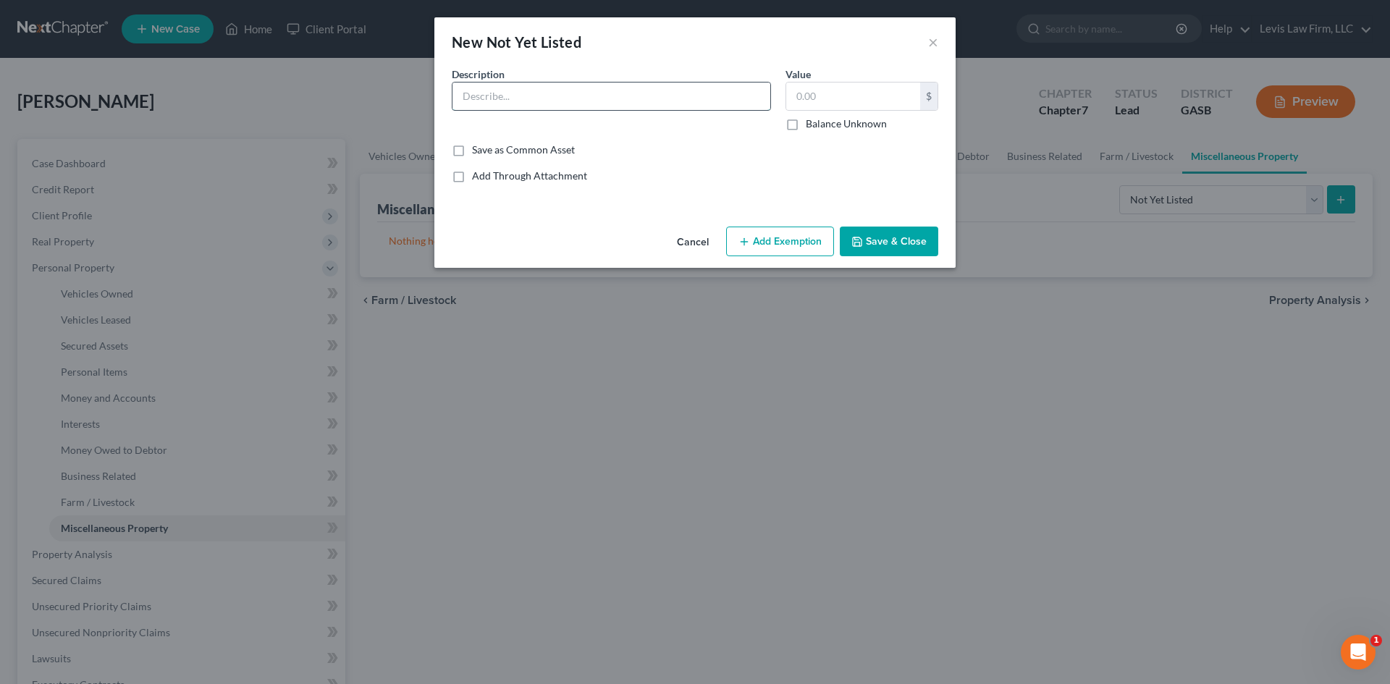
click at [479, 99] on input "text" at bounding box center [611, 97] width 318 height 28
type input "Zero Turn Mower & Trailer"
click at [906, 245] on button "Save & Close" at bounding box center [889, 242] width 98 height 30
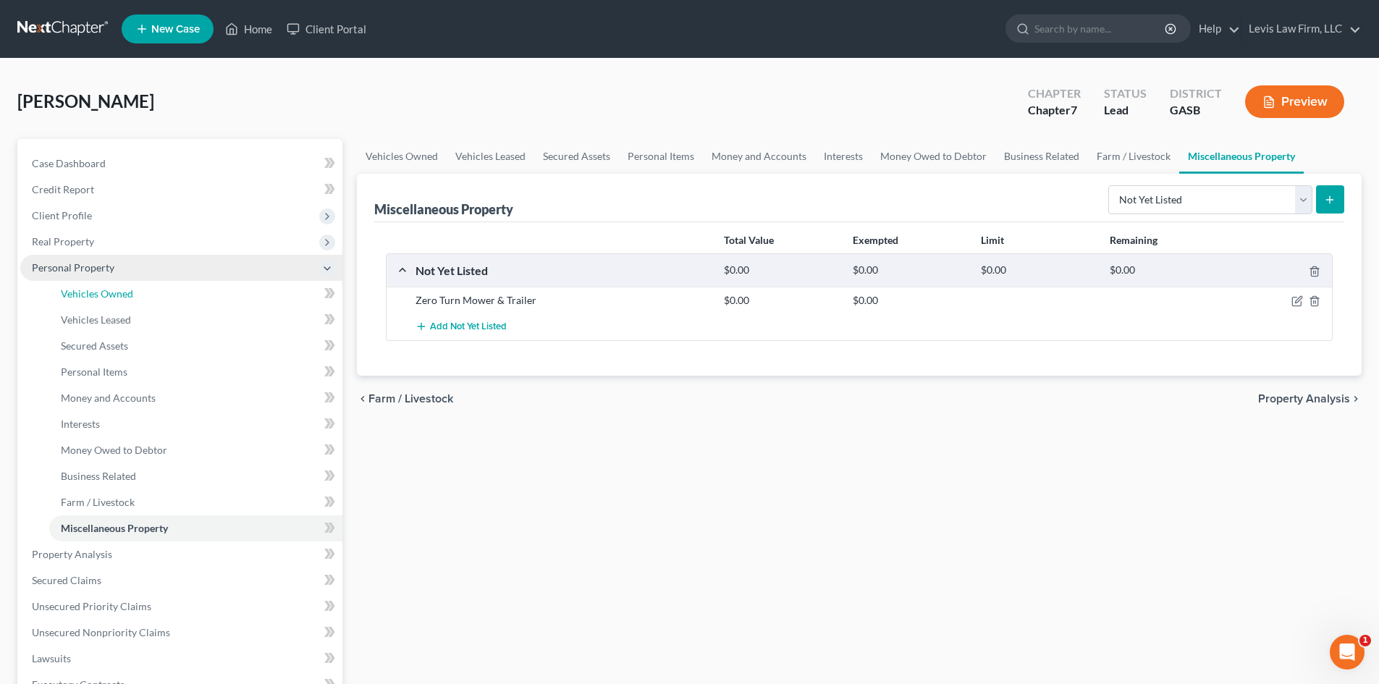
drag, startPoint x: 110, startPoint y: 285, endPoint x: 208, endPoint y: 278, distance: 98.0
click at [110, 285] on link "Vehicles Owned" at bounding box center [195, 294] width 293 height 26
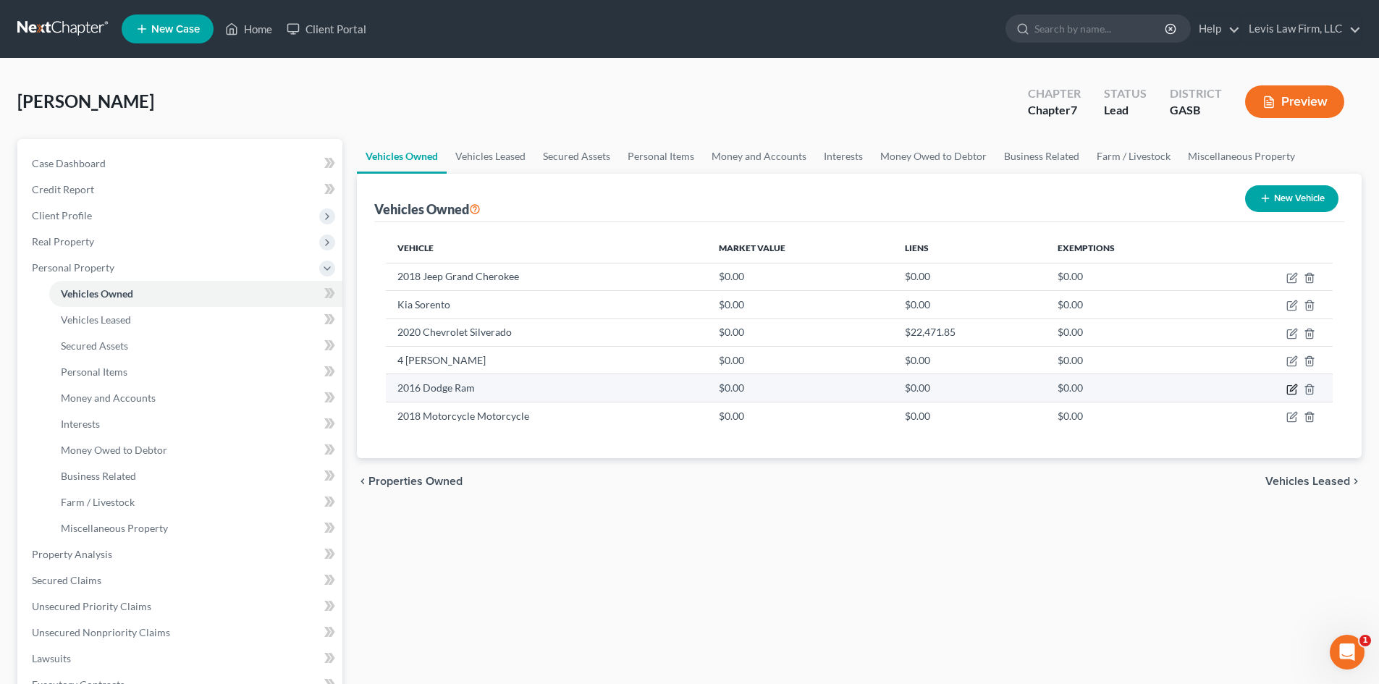
click at [1292, 389] on icon "button" at bounding box center [1292, 390] width 12 height 12
select select "0"
select select "10"
select select "0"
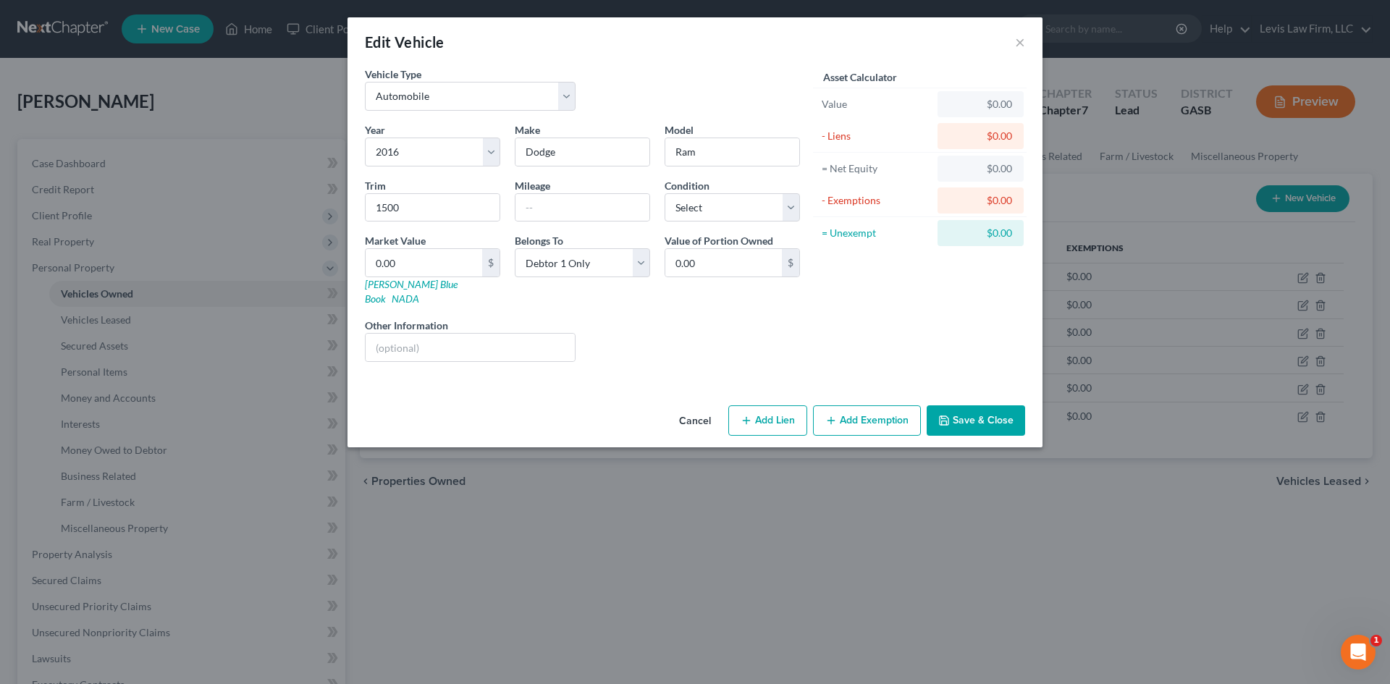
click at [772, 405] on button "Add Lien" at bounding box center [767, 420] width 79 height 30
select select "0"
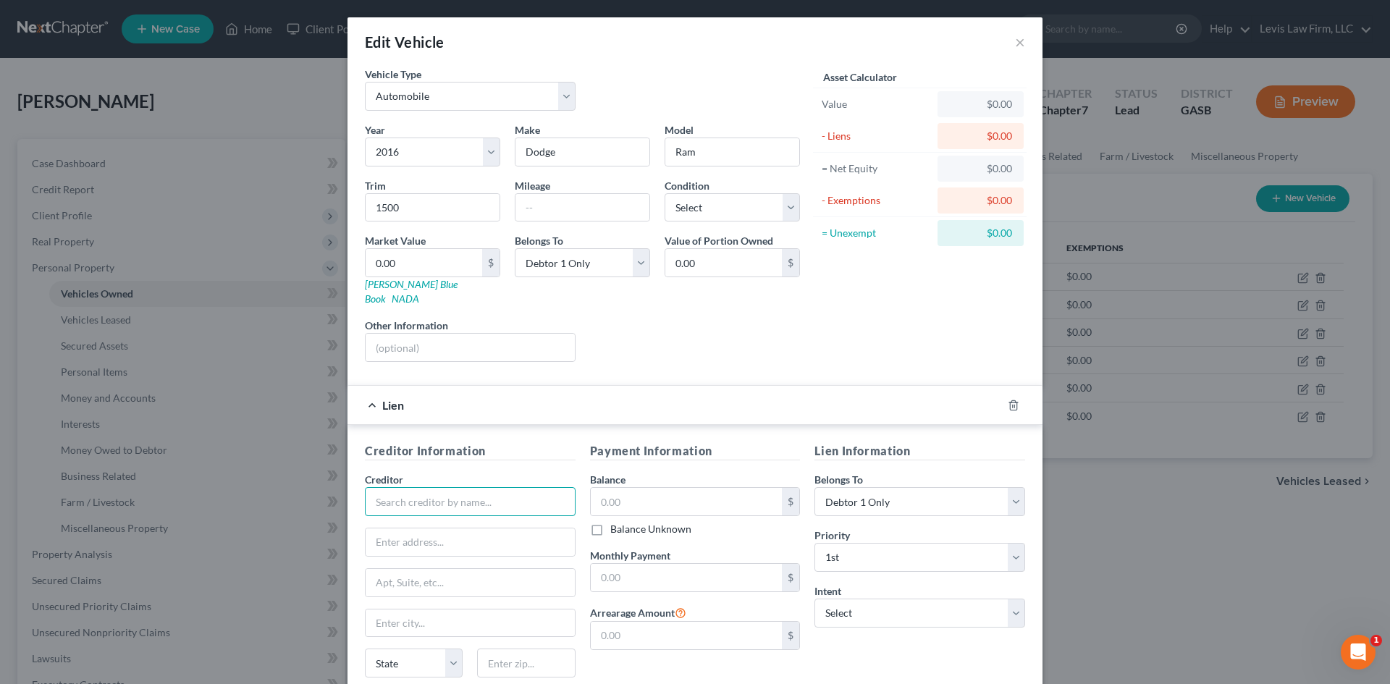
click at [430, 487] on input "text" at bounding box center [470, 501] width 211 height 29
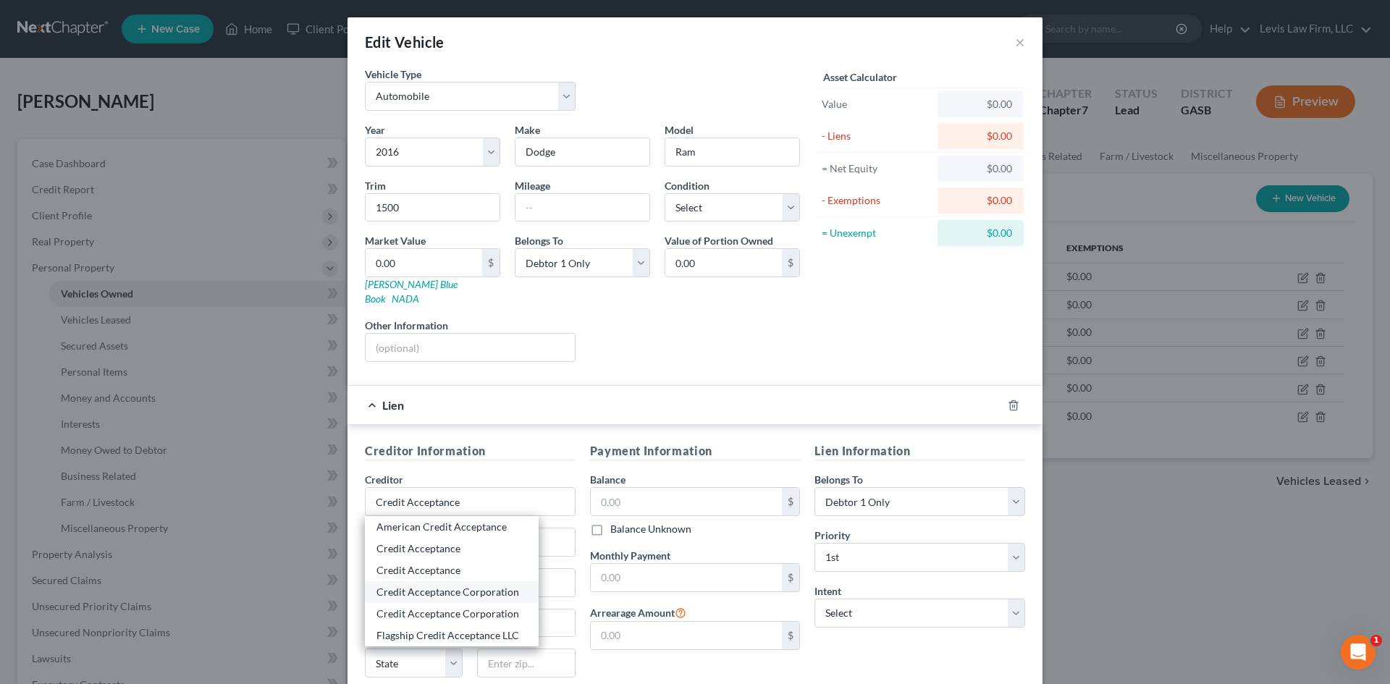
click at [441, 585] on div "Credit Acceptance Corporation" at bounding box center [451, 592] width 151 height 14
type input "Credit Acceptance Corporation"
type input "c/o Hayt [PERSON_NAME] & [PERSON_NAME]"
type input "[STREET_ADDRESS]"
type input "[GEOGRAPHIC_DATA]"
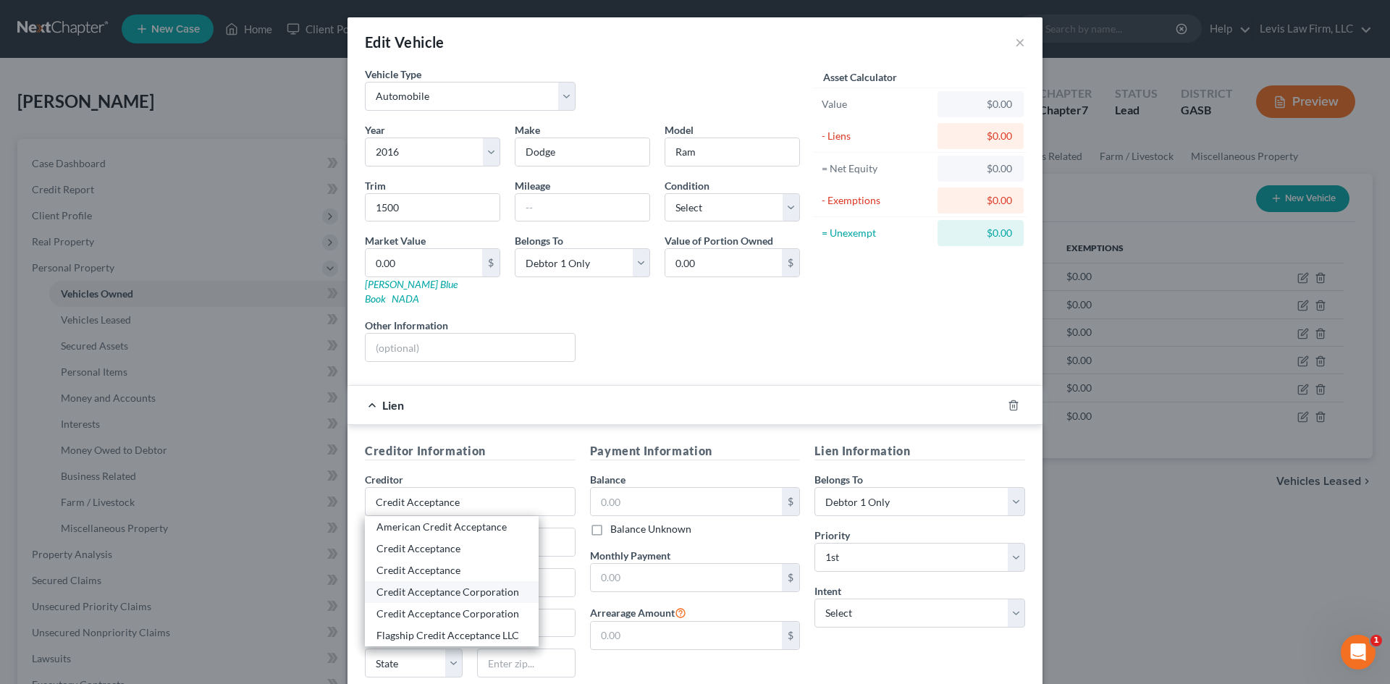
select select "10"
type input "30350"
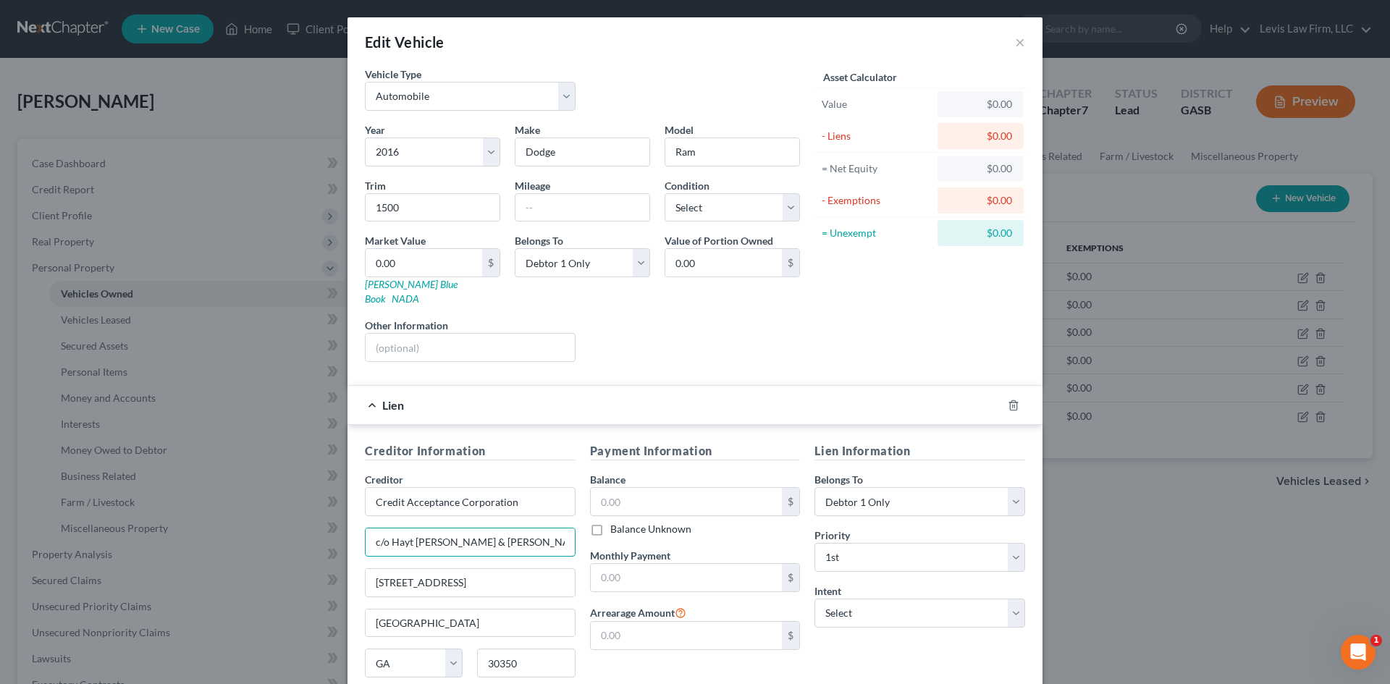
drag, startPoint x: 454, startPoint y: 531, endPoint x: 244, endPoint y: 516, distance: 210.4
click at [244, 516] on div "Edit Vehicle × Vehicle Type Select Automobile Truck Trailer Watercraft Aircraft…" at bounding box center [695, 342] width 1390 height 684
click at [528, 487] on input "Credit Acceptance Corporation" at bounding box center [470, 501] width 211 height 29
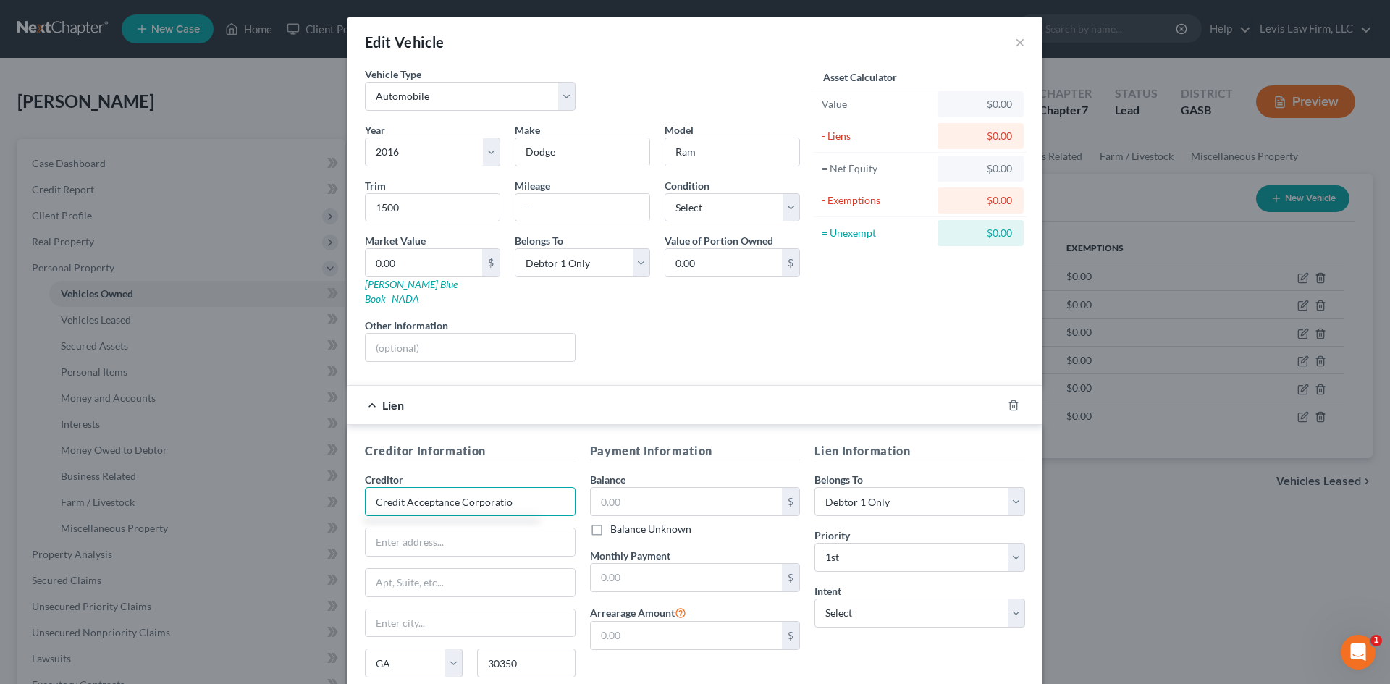
type input "Credit Acceptance Corporation"
click at [463, 541] on div "Credit Acceptance Corporation" at bounding box center [451, 548] width 151 height 14
type input "25505 W 12 Mile"
type input "Southfield"
select select "23"
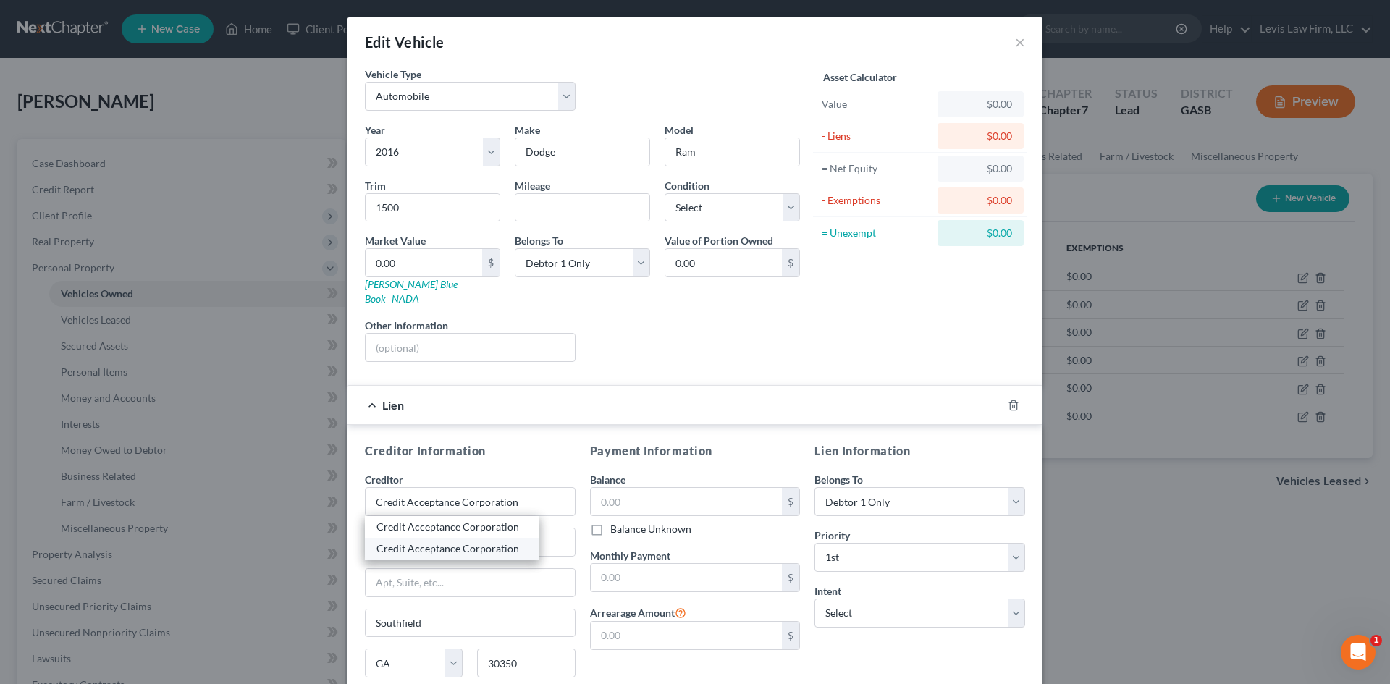
type input "48034"
drag, startPoint x: 465, startPoint y: 538, endPoint x: 351, endPoint y: 526, distance: 114.2
click at [351, 526] on div "Creditor Information Creditor * Credit Acceptance Corporation [GEOGRAPHIC_DATA]…" at bounding box center [694, 576] width 695 height 302
type input "Attention Operations Support"
type input "P.O. Box 513"
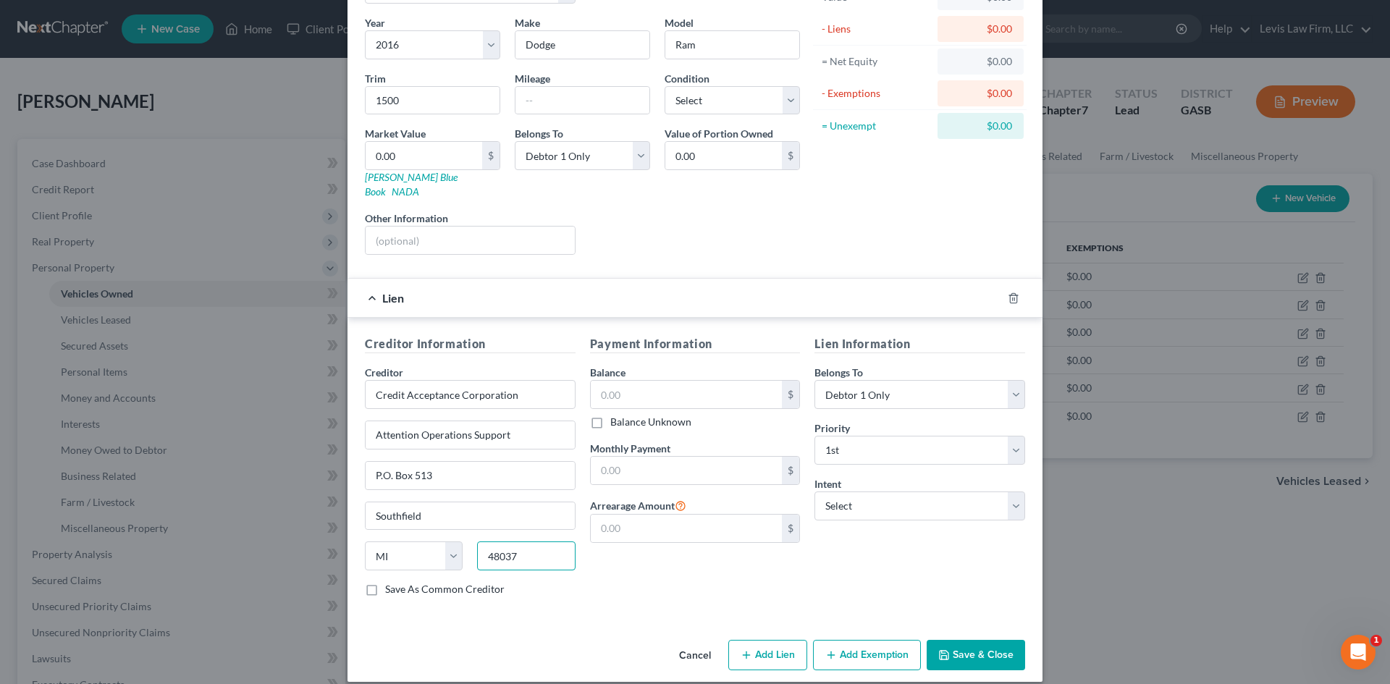
scroll to position [108, 0]
type input "48037"
click at [385, 581] on label "Save As Common Creditor" at bounding box center [444, 588] width 119 height 14
click at [391, 581] on input "Save As Common Creditor" at bounding box center [395, 585] width 9 height 9
checkbox input "true"
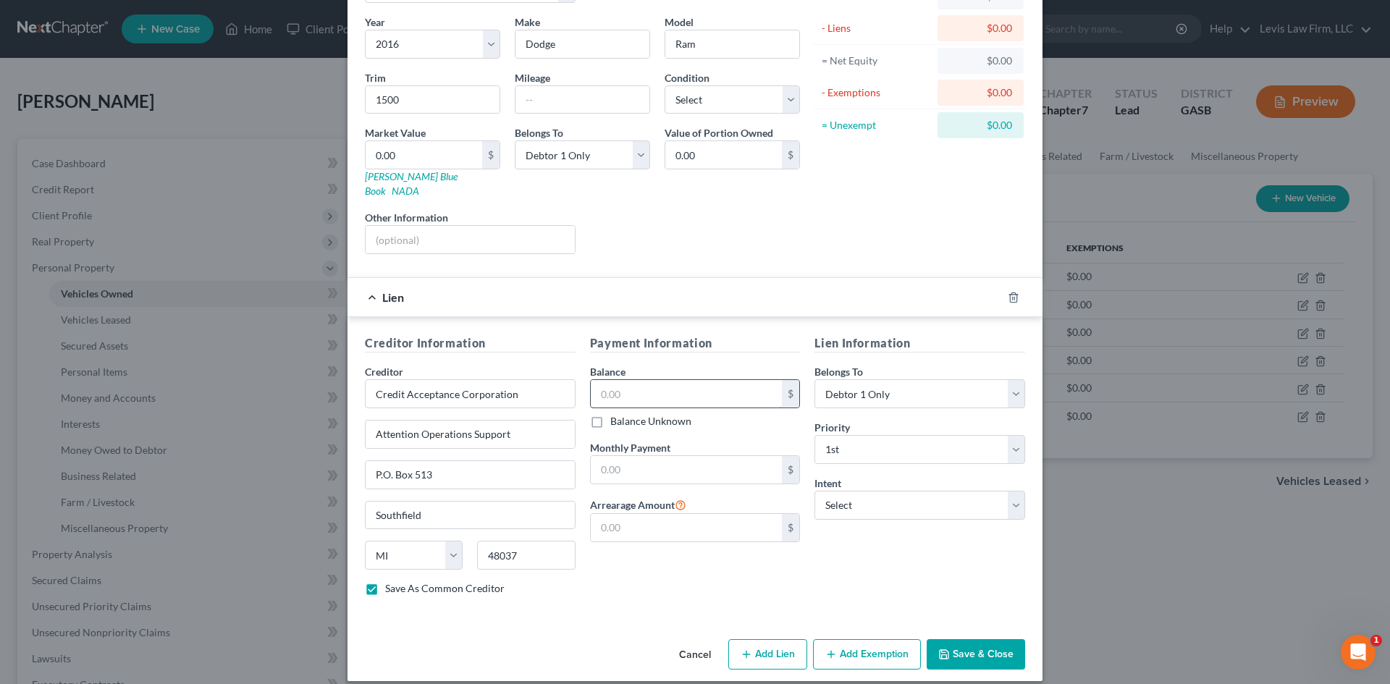
click at [663, 393] on div "$ Balance Unknown" at bounding box center [695, 403] width 211 height 49
click at [657, 383] on input "text" at bounding box center [687, 394] width 192 height 28
type input "14,543.68"
click at [862, 494] on select "Select Surrender Redeem Reaffirm Avoid Other" at bounding box center [919, 505] width 211 height 29
select select "2"
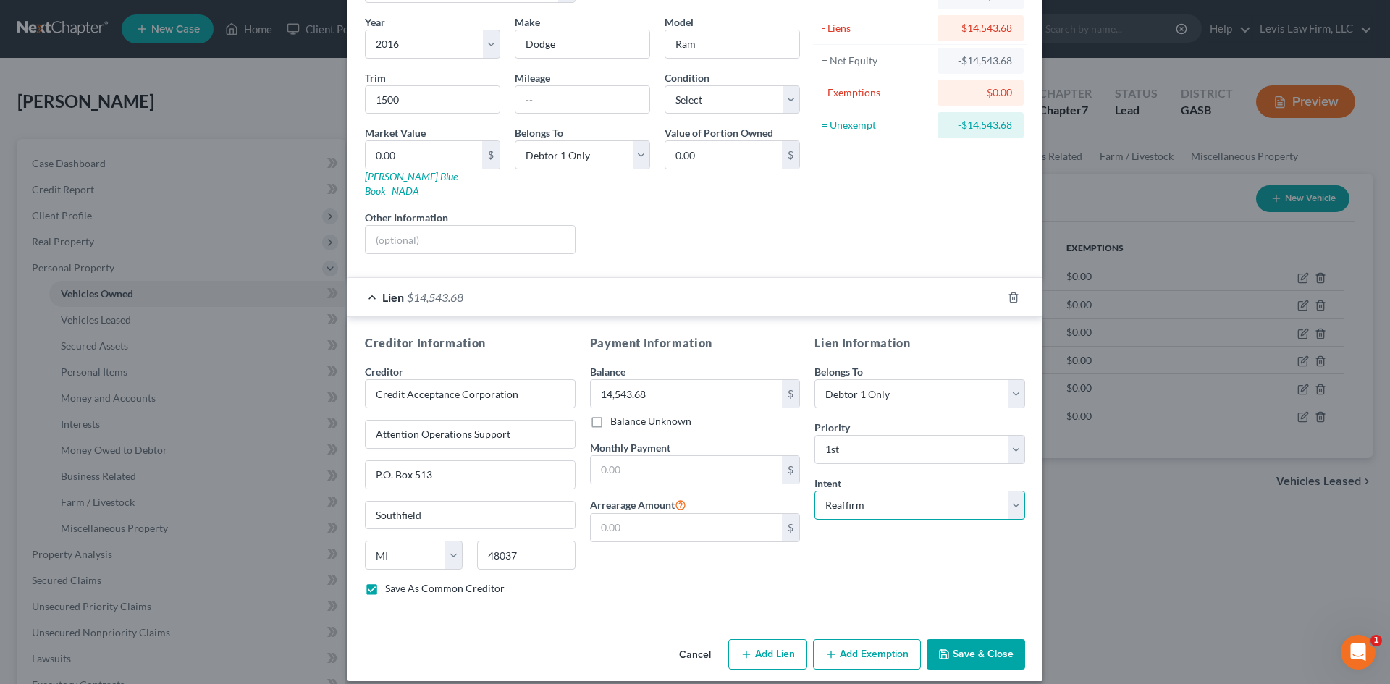
click at [814, 491] on select "Select Surrender Redeem Reaffirm Avoid Other" at bounding box center [919, 505] width 211 height 29
click at [863, 554] on div "Lien Information Belongs To * Select Debtor 1 Only Debtor 2 Only Debtor 1 And D…" at bounding box center [919, 470] width 225 height 273
click at [959, 643] on button "Save & Close" at bounding box center [976, 654] width 98 height 30
checkbox input "false"
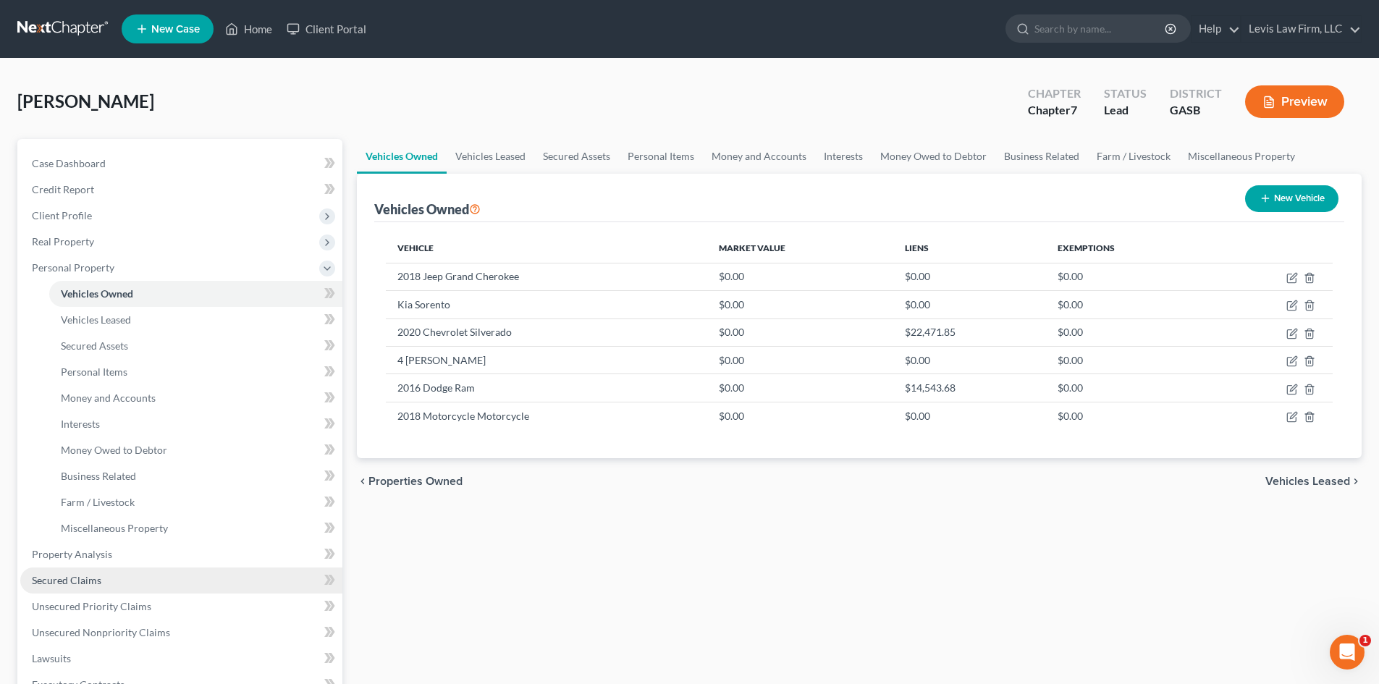
click at [59, 585] on span "Secured Claims" at bounding box center [66, 580] width 69 height 12
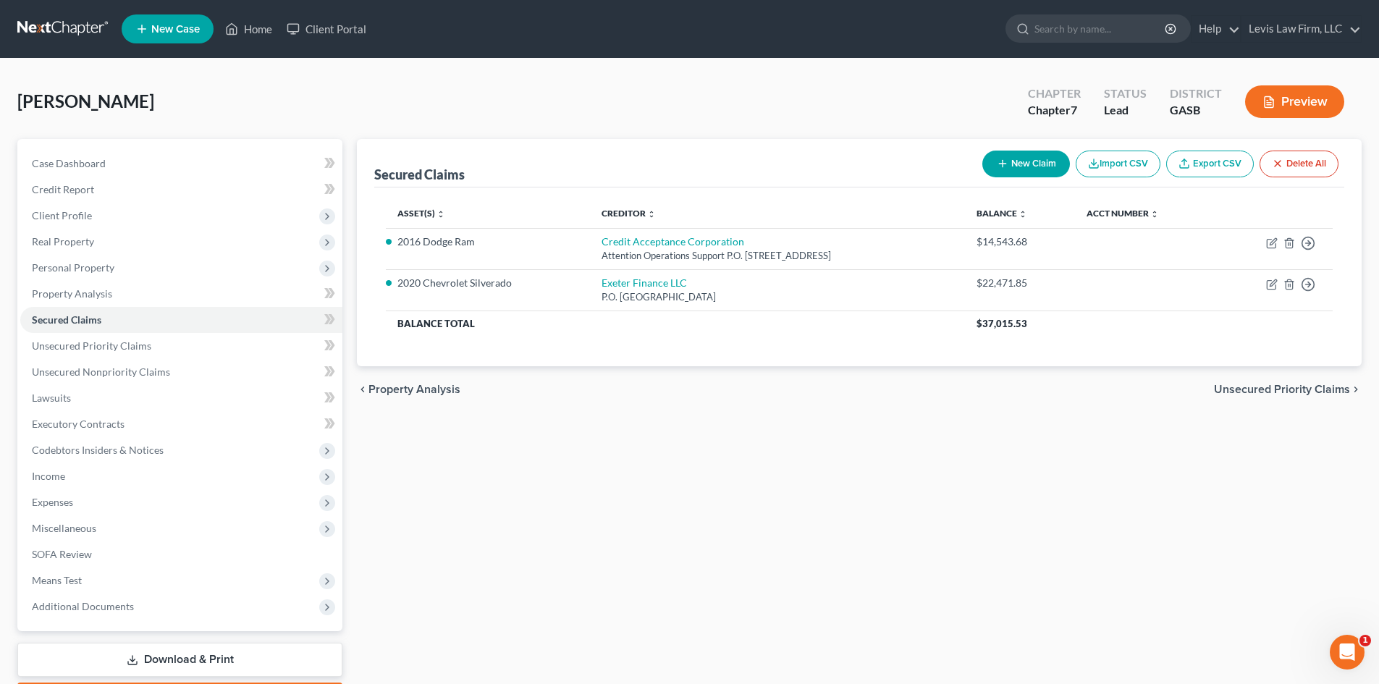
click at [1027, 162] on button "New Claim" at bounding box center [1026, 164] width 88 height 27
select select "0"
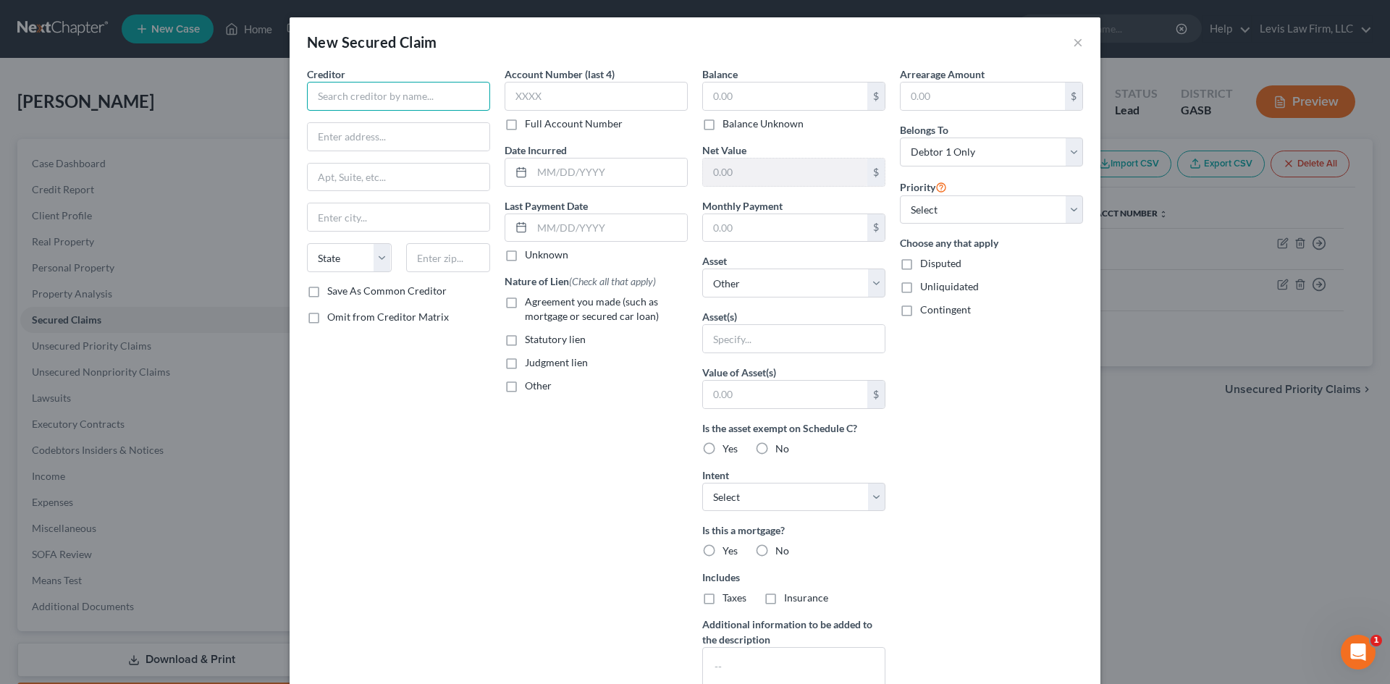
click at [354, 85] on input "text" at bounding box center [398, 96] width 183 height 29
type input "Kubota Credit Corporation"
type input "Servicing Center"
type input "P. O. Box 2046"
type input "Grapevine"
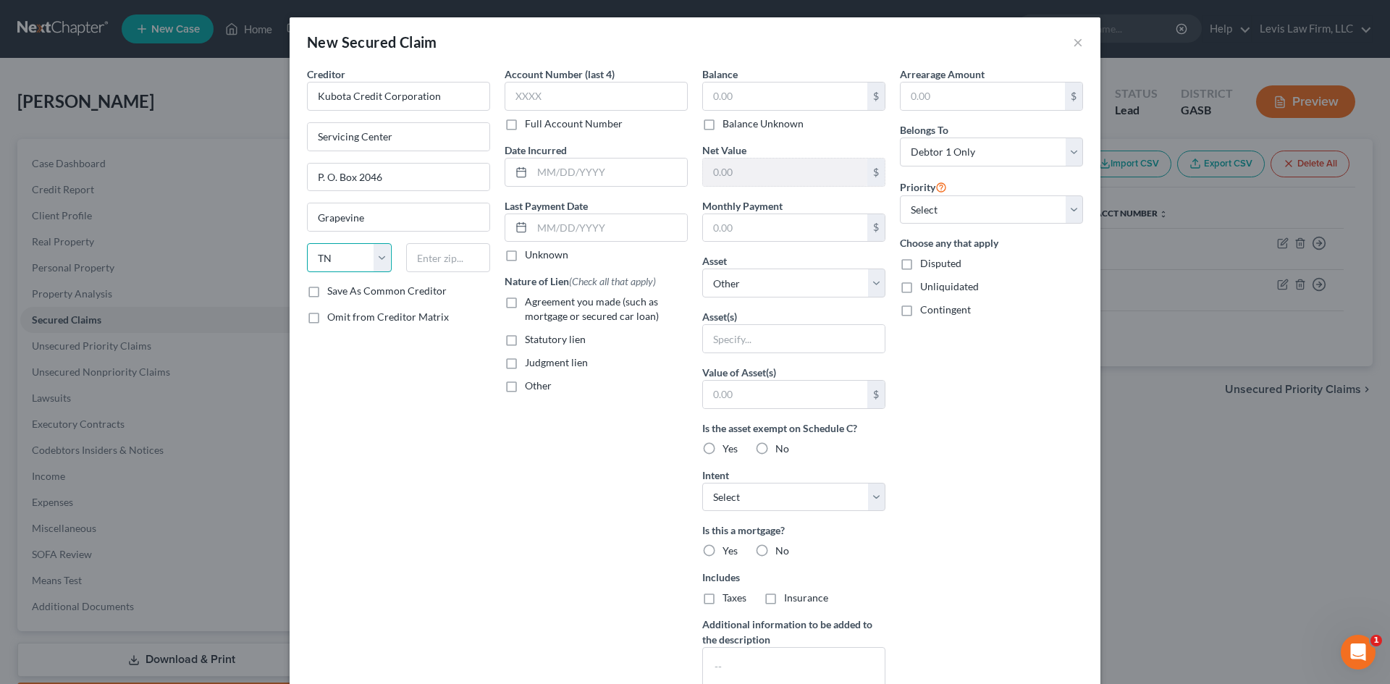
select select "45"
type input "76099"
click at [327, 292] on label "Save As Common Creditor" at bounding box center [386, 291] width 119 height 14
click at [333, 292] on input "Save As Common Creditor" at bounding box center [337, 288] width 9 height 9
checkbox input "true"
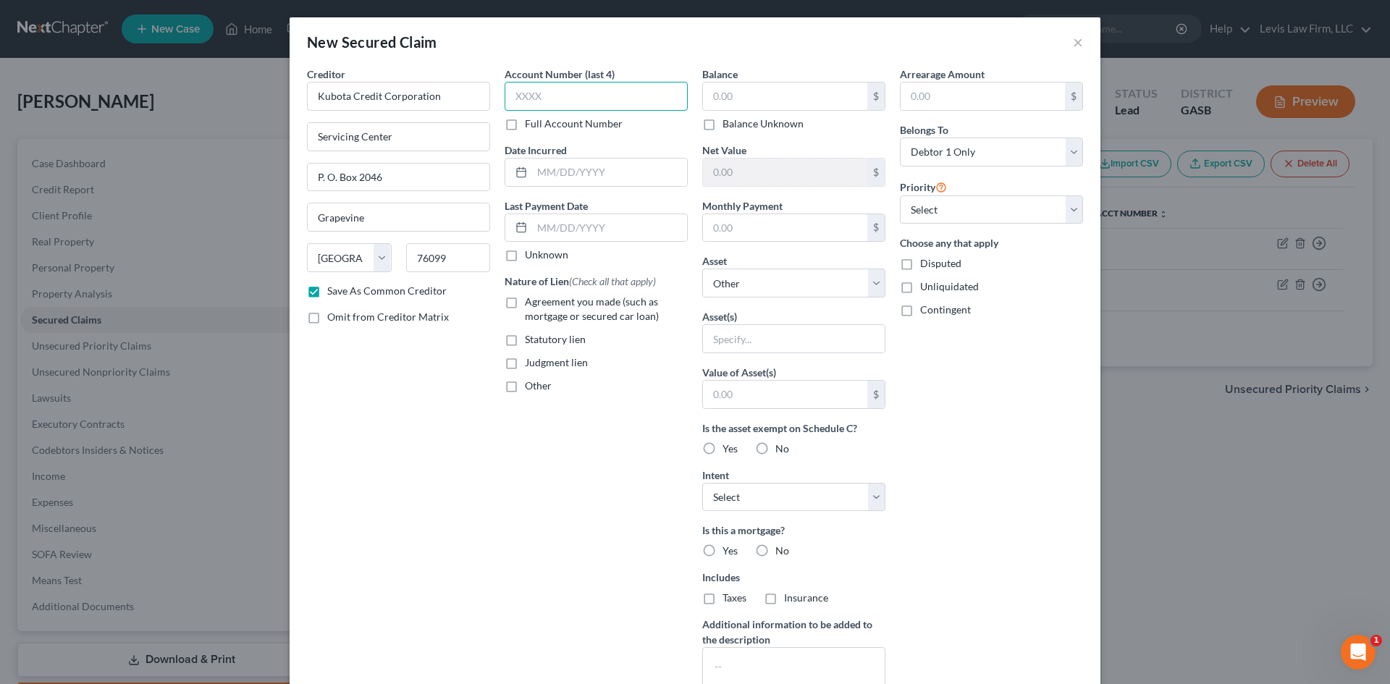
click at [566, 97] on input "text" at bounding box center [596, 96] width 183 height 29
type input "0375"
click at [525, 303] on label "Agreement you made (such as mortgage or secured car loan)" at bounding box center [606, 309] width 163 height 29
click at [531, 303] on input "Agreement you made (such as mortgage or secured car loan)" at bounding box center [535, 299] width 9 height 9
checkbox input "true"
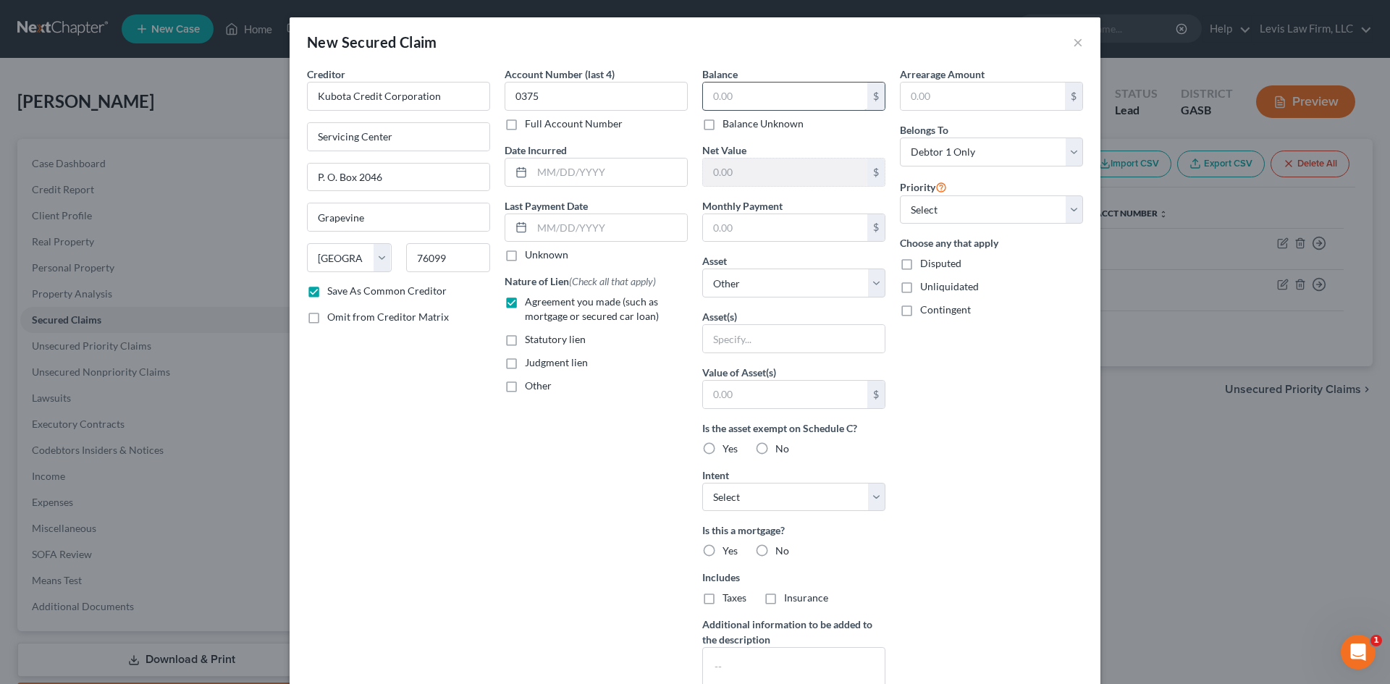
click at [746, 93] on input "text" at bounding box center [785, 97] width 164 height 28
click at [812, 497] on select "Select Surrender Redeem Reaffirm Avoid Other" at bounding box center [793, 497] width 183 height 29
select select "2"
click at [702, 483] on select "Select Surrender Redeem Reaffirm Avoid Other" at bounding box center [793, 497] width 183 height 29
click at [775, 553] on label "No" at bounding box center [782, 551] width 14 height 14
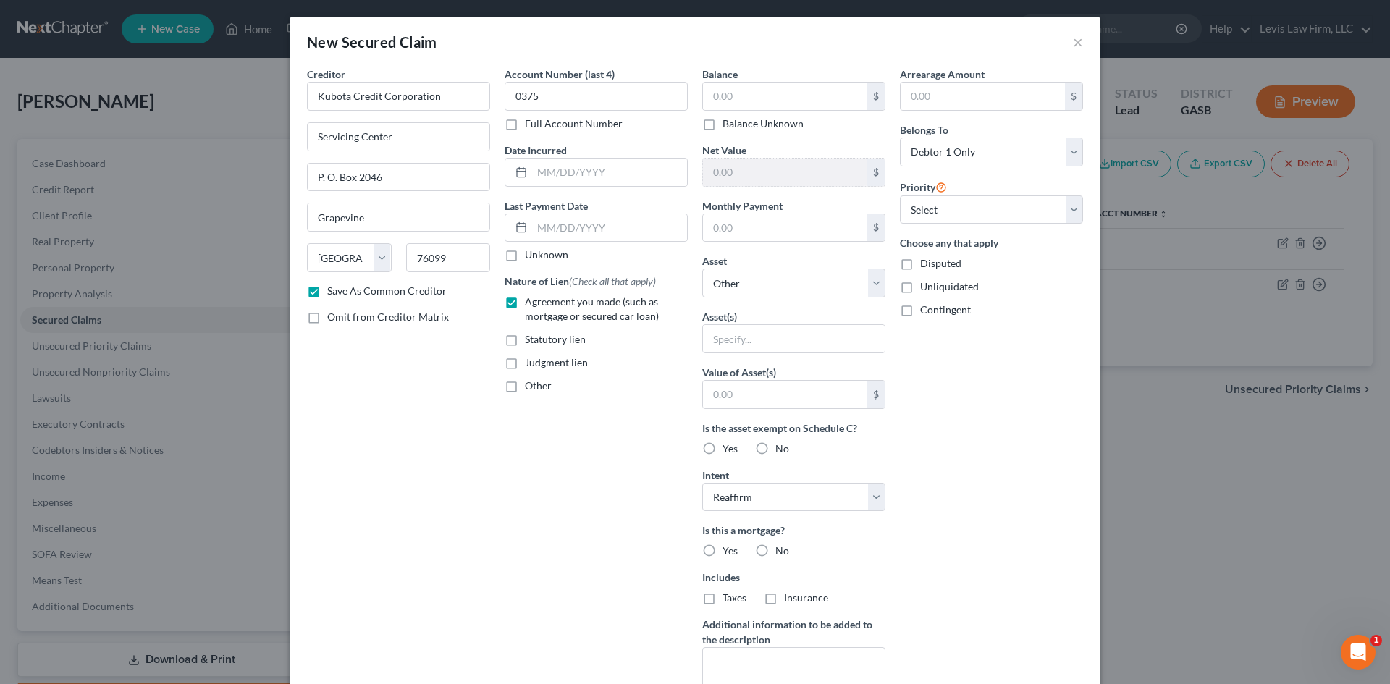
click at [781, 553] on input "No" at bounding box center [785, 548] width 9 height 9
radio input "true"
click at [775, 598] on label "No" at bounding box center [782, 598] width 14 height 14
click at [781, 598] on input "No" at bounding box center [785, 595] width 9 height 9
radio input "true"
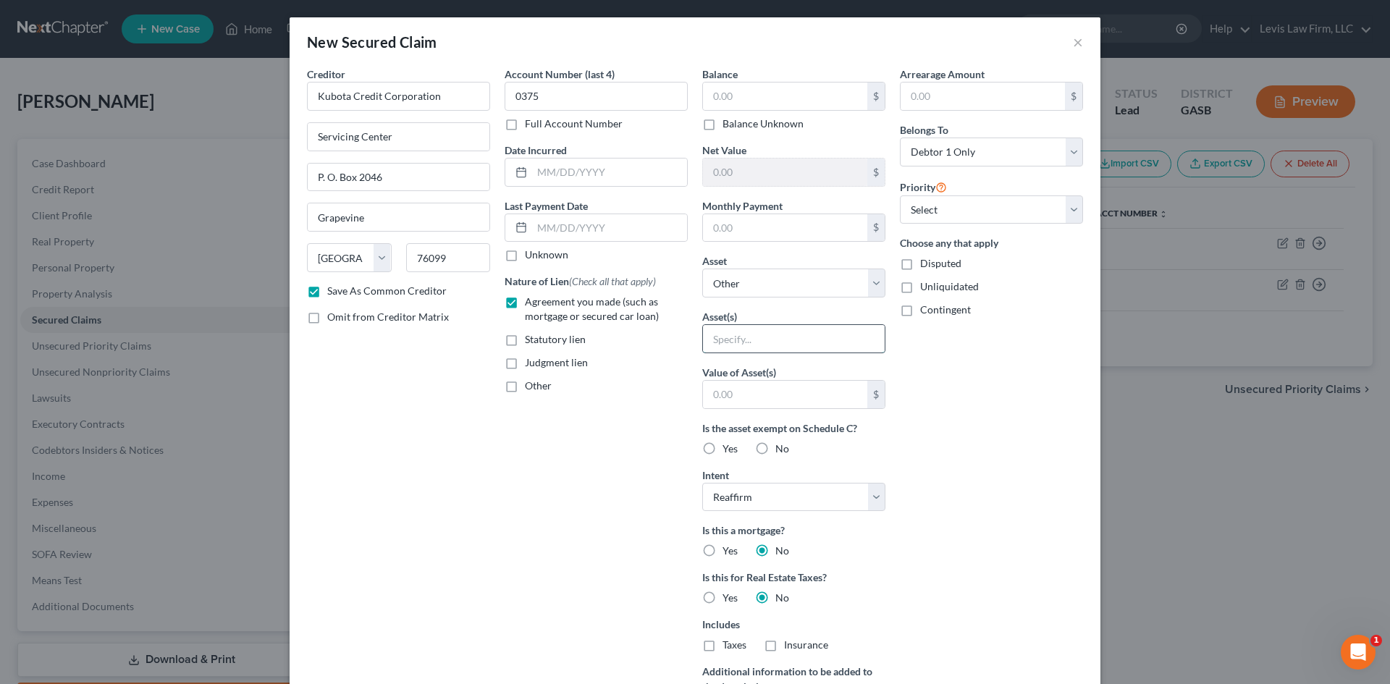
click at [728, 340] on input "text" at bounding box center [794, 339] width 182 height 28
click at [728, 341] on input "text" at bounding box center [794, 339] width 182 height 28
click at [741, 284] on select "Select Other Multiple Assets 2018 Jeep Grand Cherokee - $0.0 Zero Turn Mower & …" at bounding box center [793, 283] width 183 height 29
select select "3"
click at [702, 269] on select "Select Other Multiple Assets 2018 Jeep Grand Cherokee - $0.0 Zero Turn Mower & …" at bounding box center [793, 283] width 183 height 29
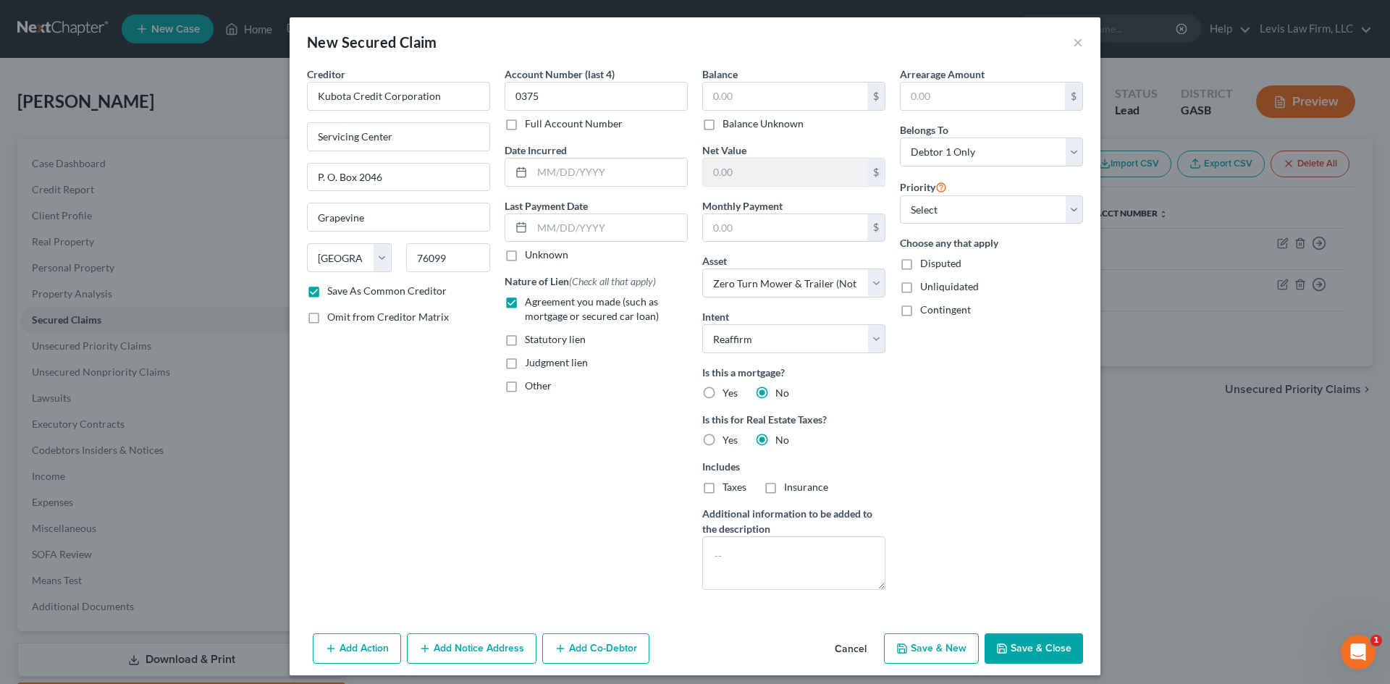
click at [1013, 652] on button "Save & Close" at bounding box center [1033, 648] width 98 height 30
checkbox input "false"
select select
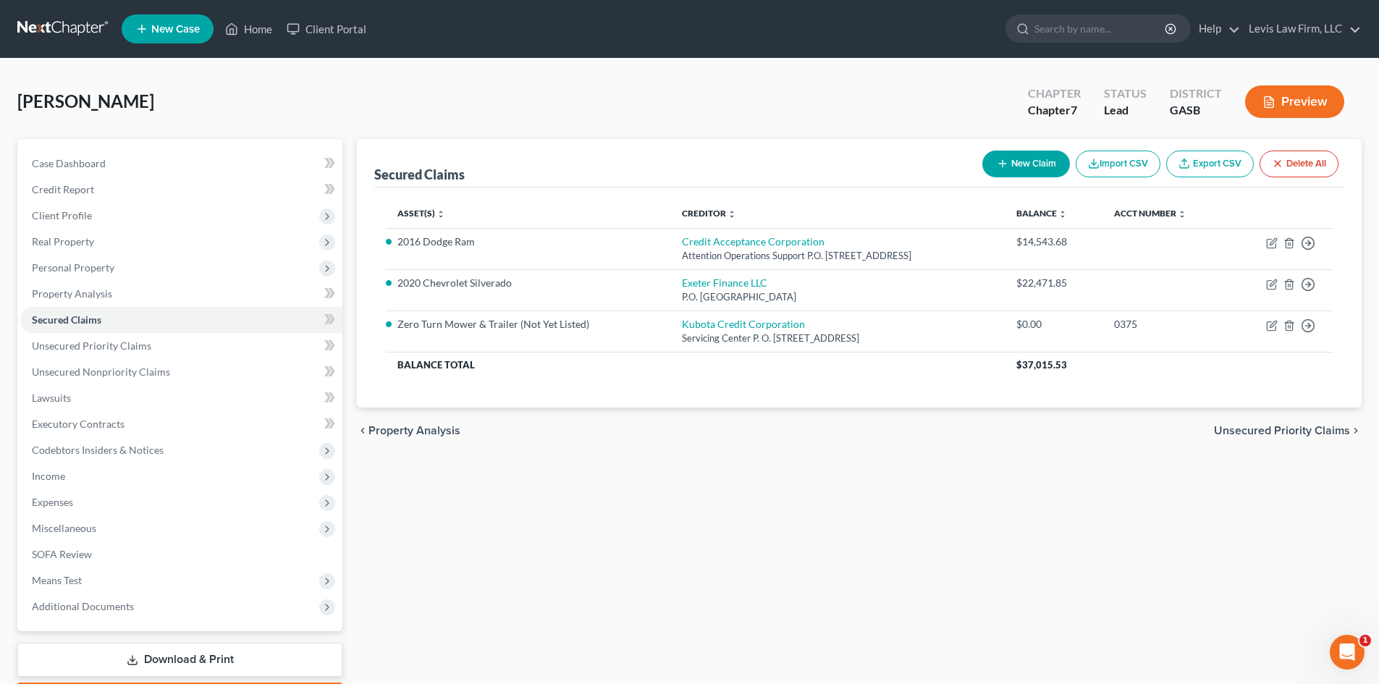
click at [1029, 157] on button "New Claim" at bounding box center [1026, 164] width 88 height 27
select select "0"
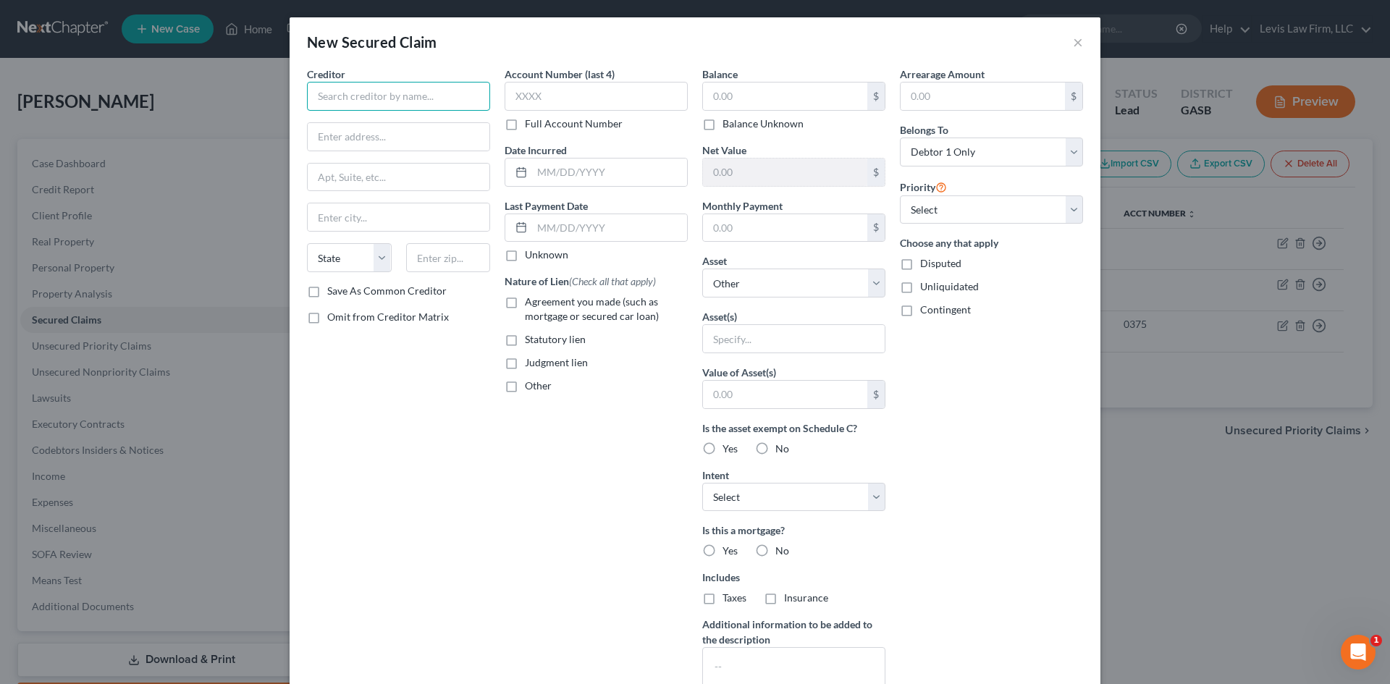
click at [355, 99] on input "text" at bounding box center [398, 96] width 183 height 29
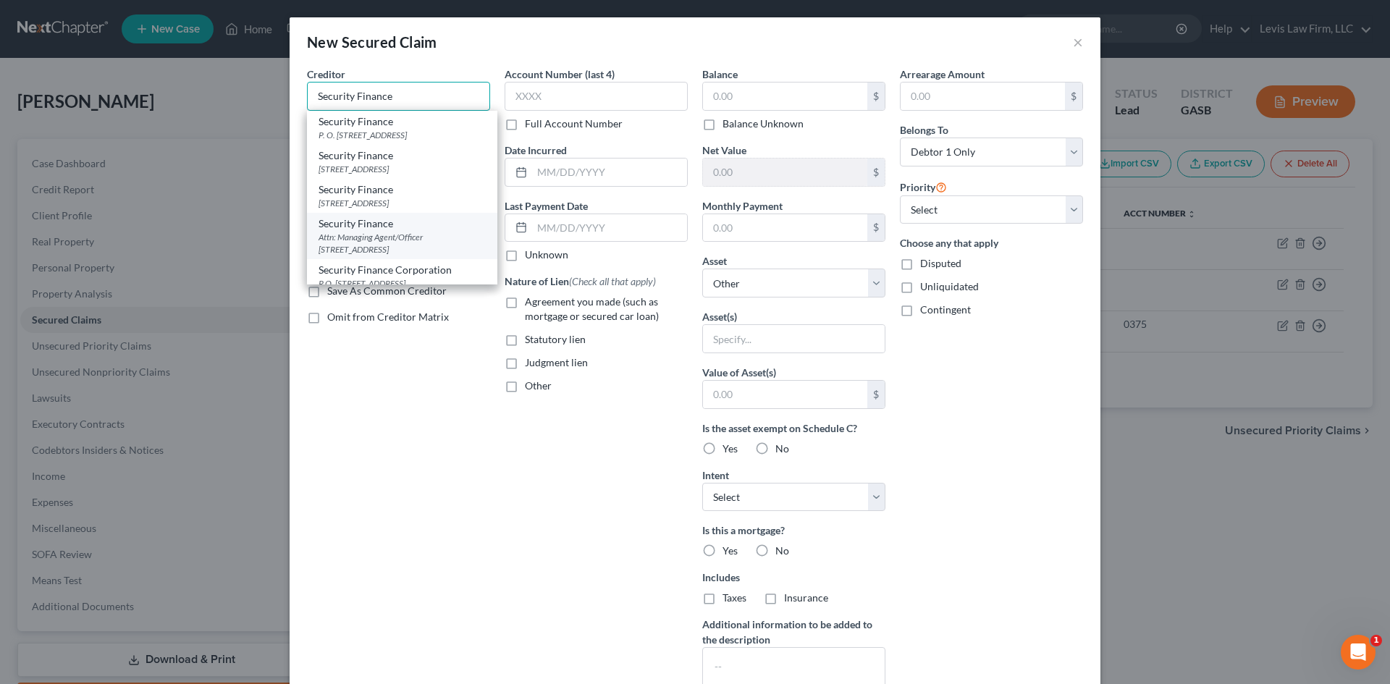
type input "Security Finance"
click at [362, 232] on div "Attn: Managing Agent/Officer [STREET_ADDRESS]" at bounding box center [401, 243] width 167 height 25
type input "Attn: Managing Agent/Officer"
type input "[STREET_ADDRESS]"
type input "Swainsboro"
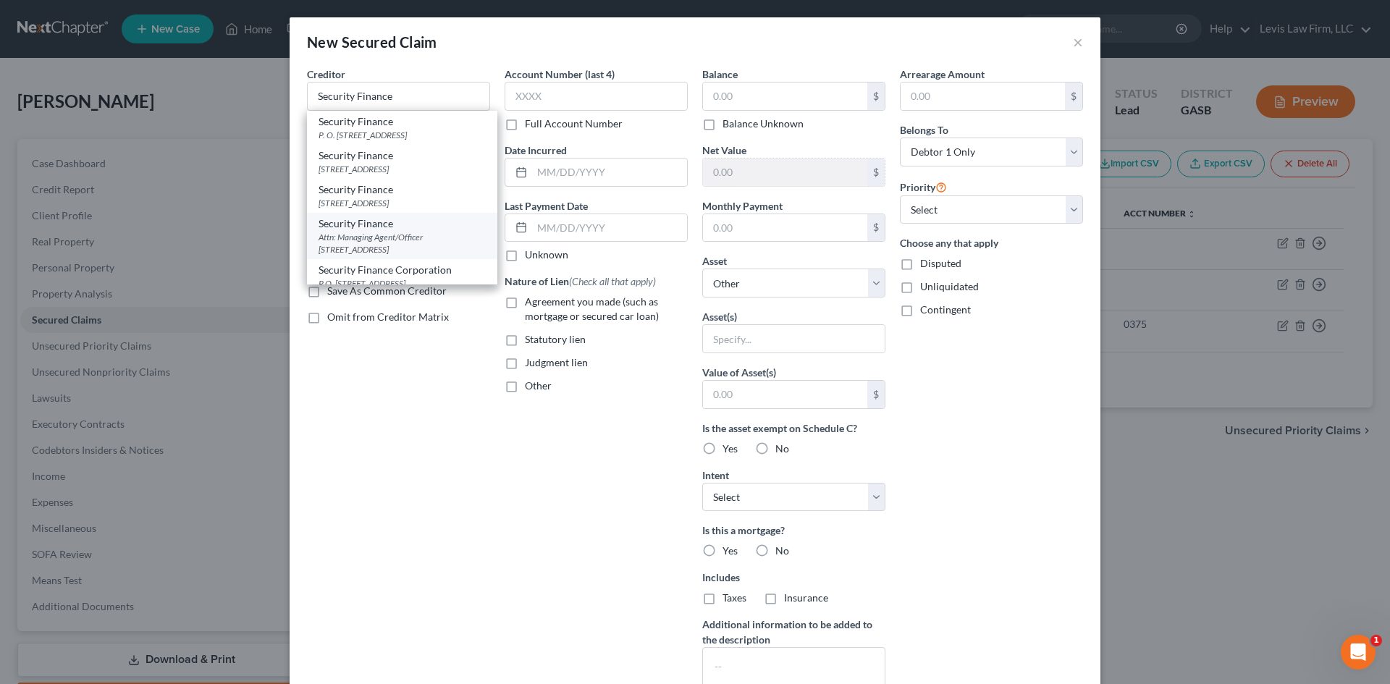
select select "10"
type input "30401"
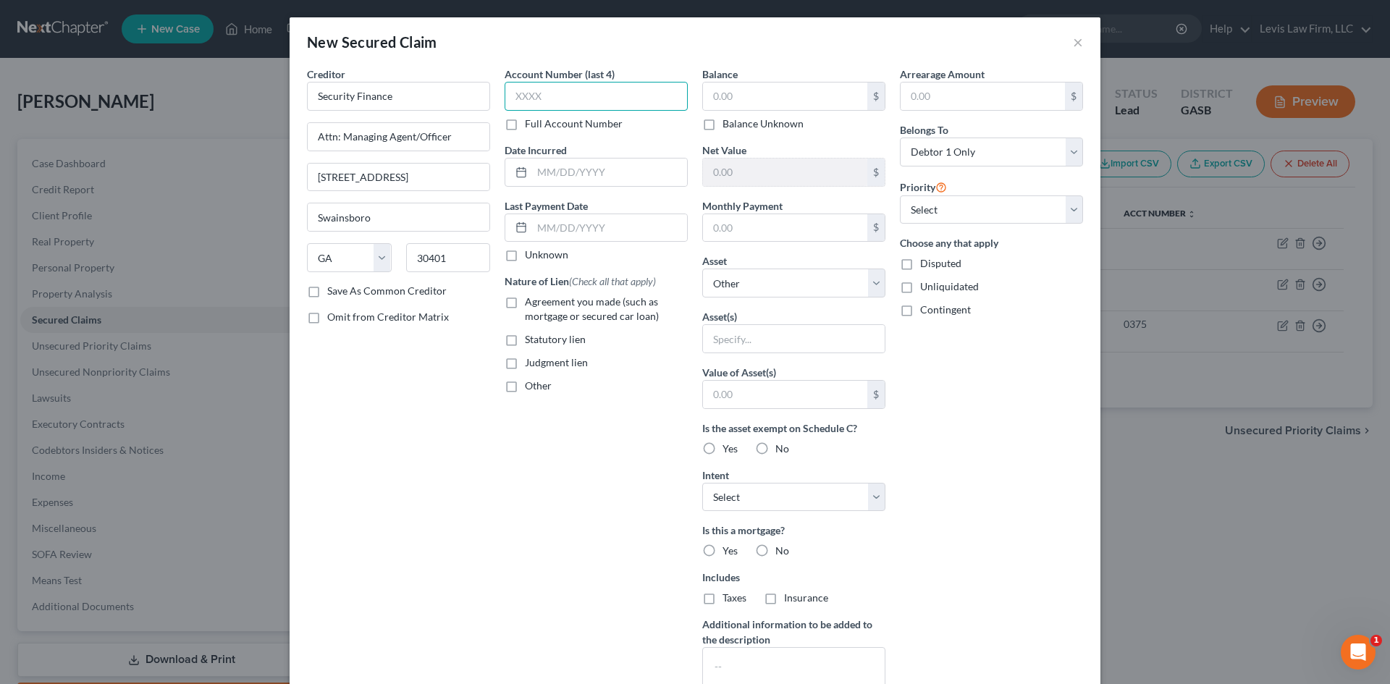
click at [564, 101] on input "text" at bounding box center [596, 96] width 183 height 29
click at [525, 387] on label "Other" at bounding box center [538, 386] width 27 height 14
click at [531, 387] on input "Other" at bounding box center [535, 383] width 9 height 9
checkbox input "true"
click at [516, 418] on input "text" at bounding box center [596, 419] width 182 height 28
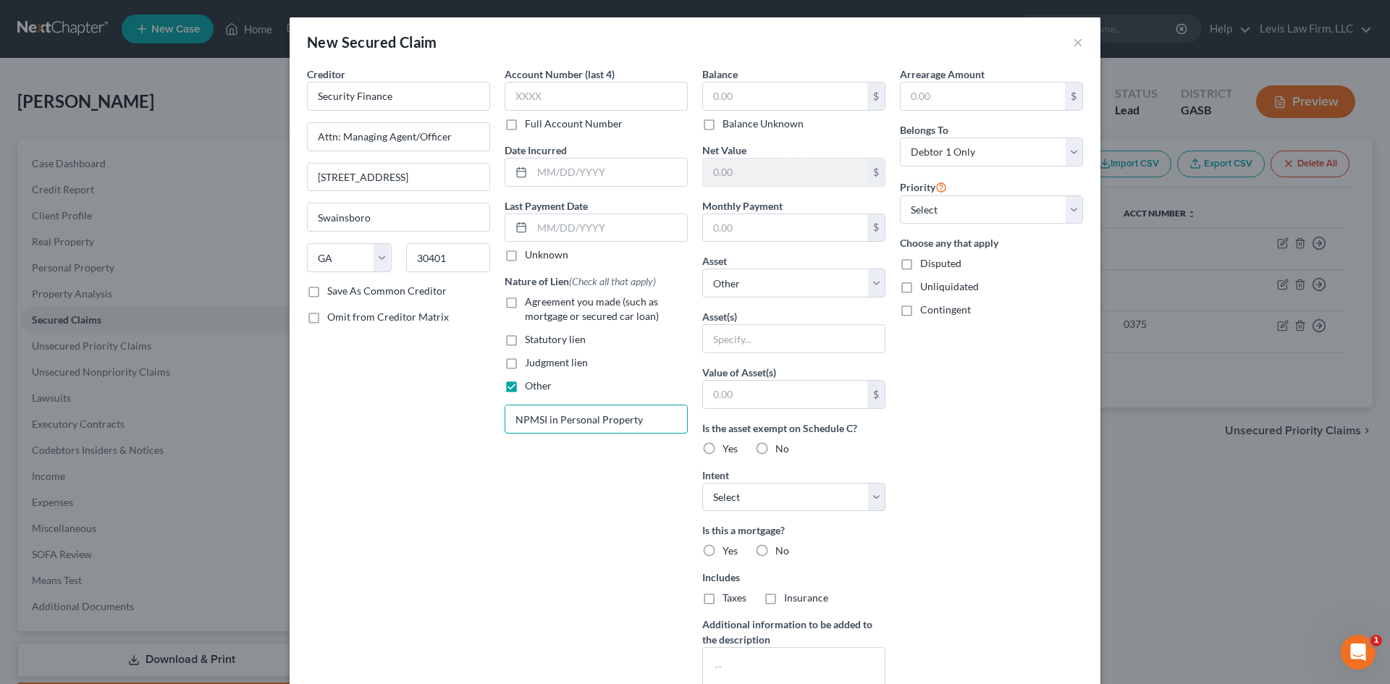
drag, startPoint x: 636, startPoint y: 421, endPoint x: 491, endPoint y: 421, distance: 144.8
click at [497, 421] on div "Account Number (last 4) Full Account Number Date Incurred Last Payment Date Unk…" at bounding box center [596, 390] width 198 height 646
type input "NPMSI in Personal Property"
click at [729, 335] on input "text" at bounding box center [794, 339] width 182 height 28
paste input "NPMSI in Personal Property"
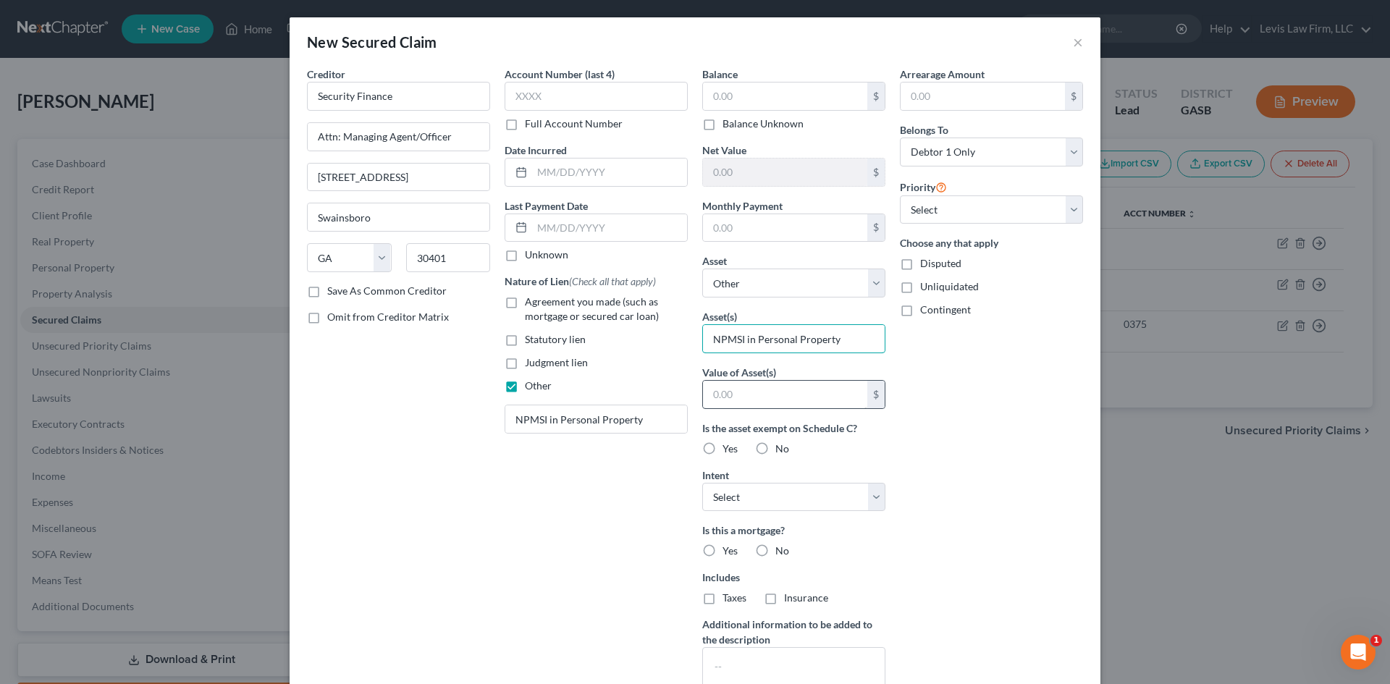
type input "NPMSI in Personal Property"
click at [729, 397] on input "text" at bounding box center [785, 395] width 164 height 28
type input "0.00"
click at [830, 494] on select "Select Surrender Redeem Reaffirm Avoid Other" at bounding box center [793, 497] width 183 height 29
select select "3"
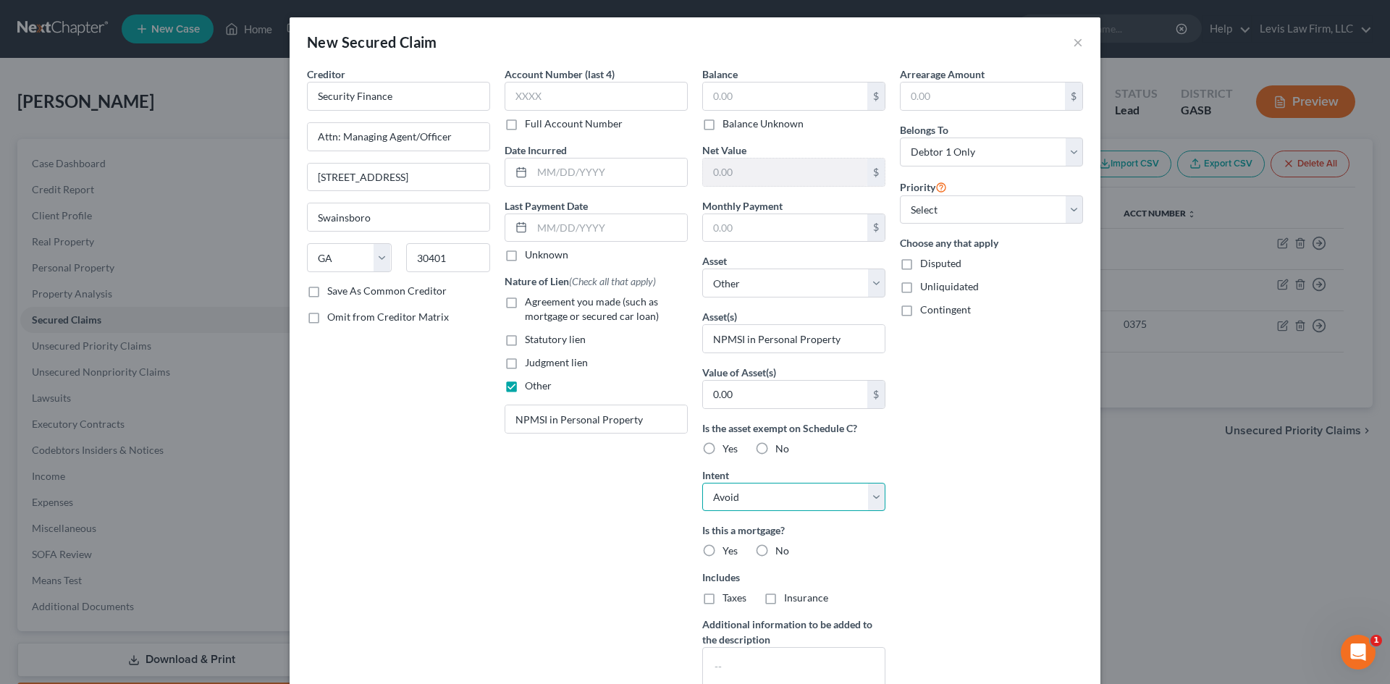
click at [702, 483] on select "Select Surrender Redeem Reaffirm Avoid Other" at bounding box center [793, 497] width 183 height 29
click at [942, 532] on div "Arrearage Amount $ Belongs To * Select Debtor 1 Only Debtor 2 Only Debtor 1 And…" at bounding box center [991, 390] width 198 height 646
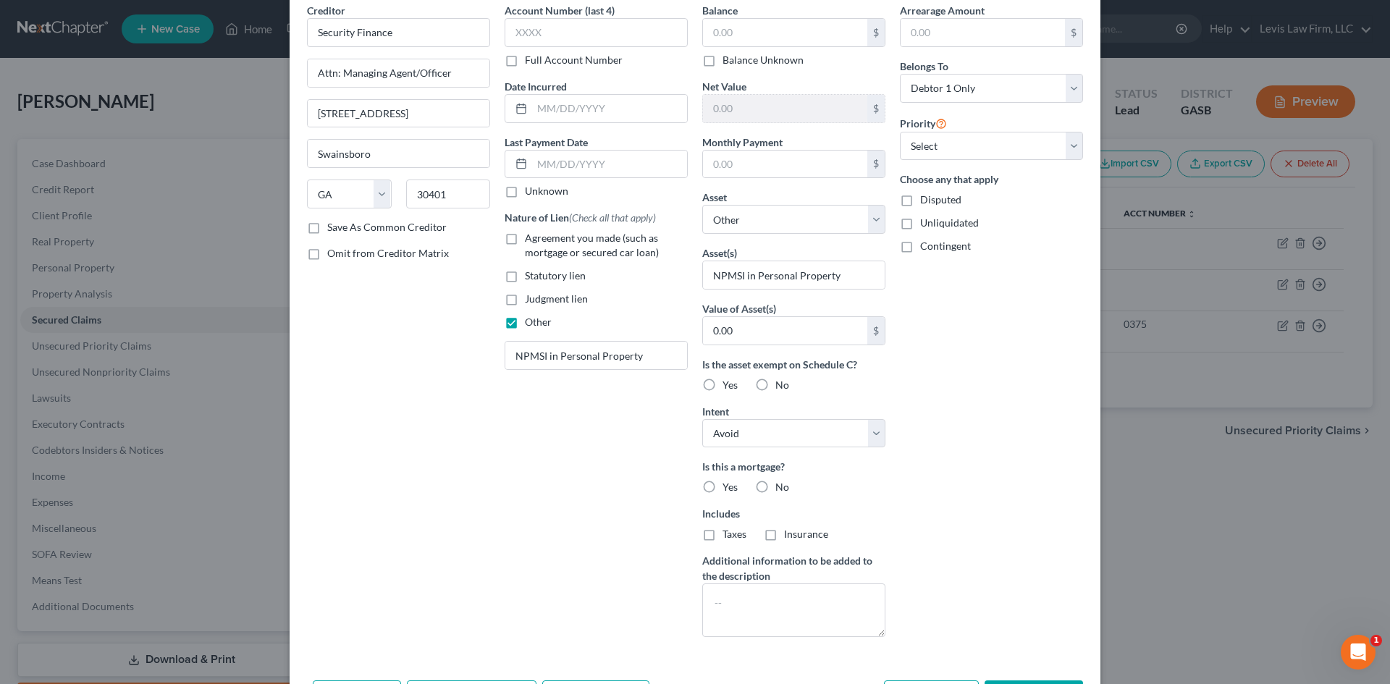
scroll to position [119, 0]
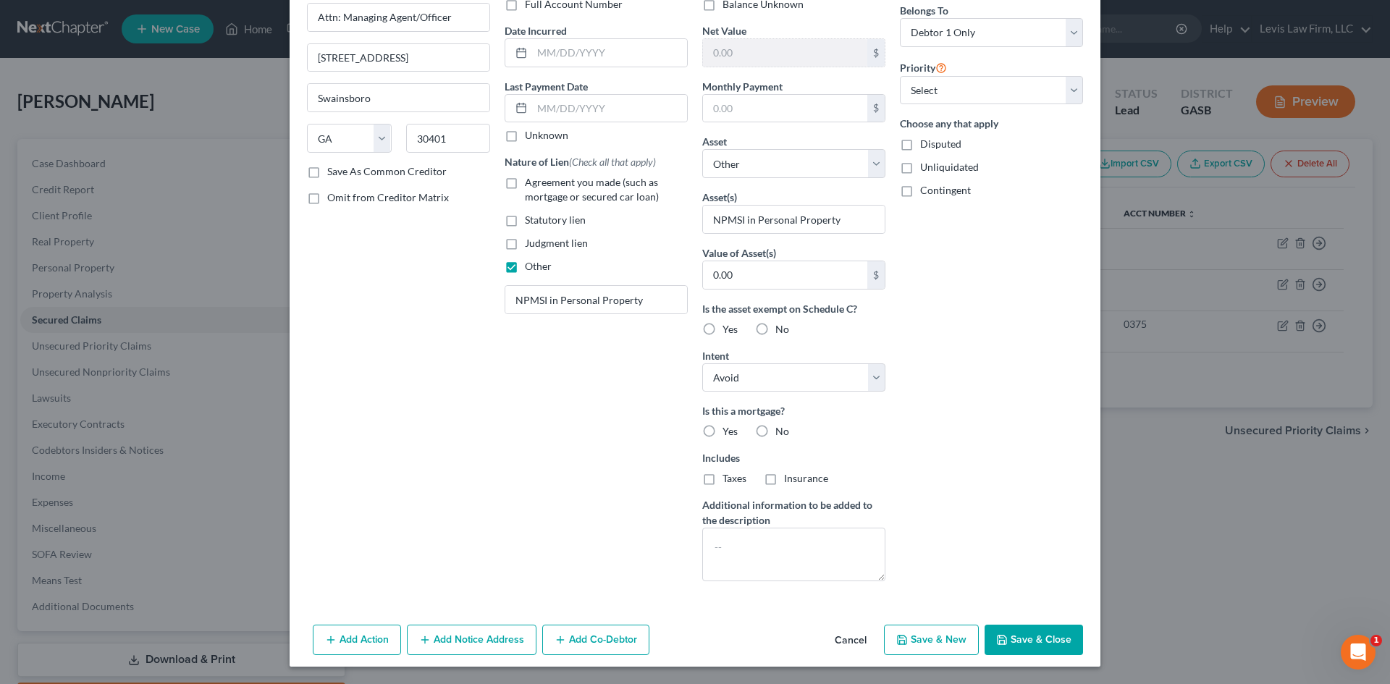
click at [1015, 637] on button "Save & Close" at bounding box center [1033, 640] width 98 height 30
select select
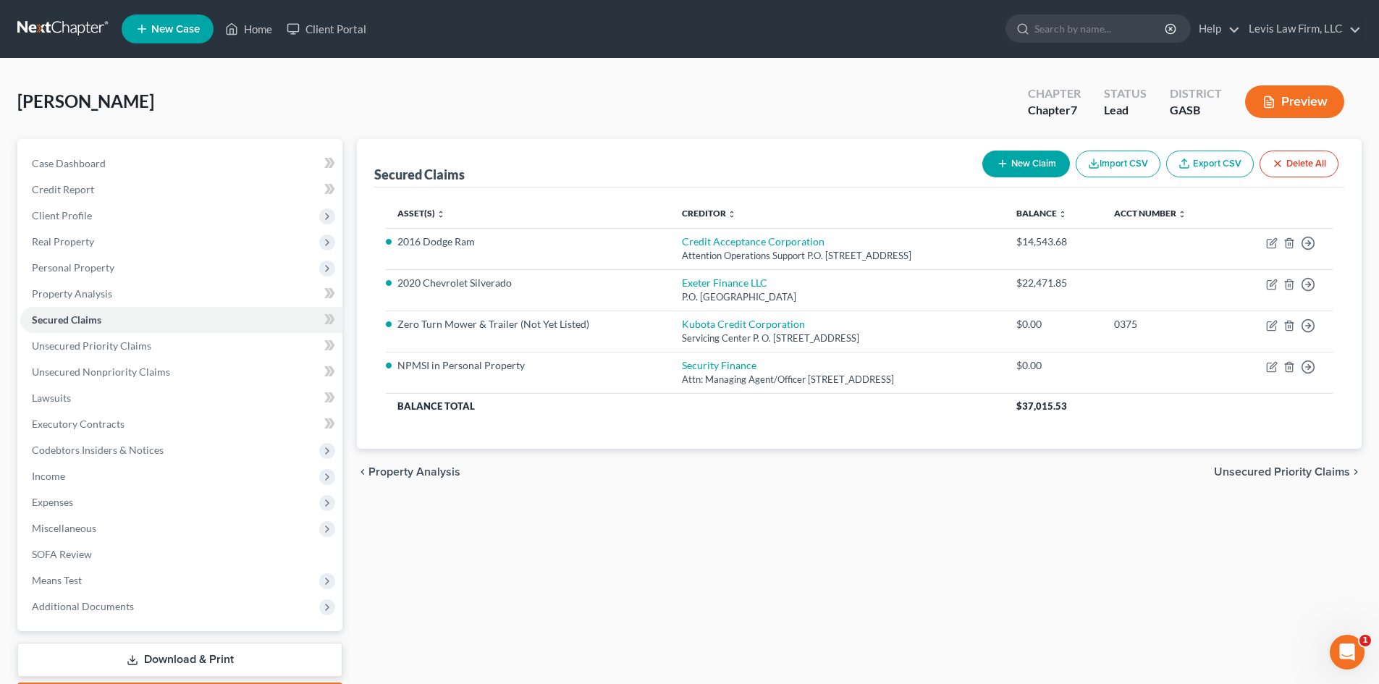
click at [1023, 164] on button "New Claim" at bounding box center [1026, 164] width 88 height 27
select select "0"
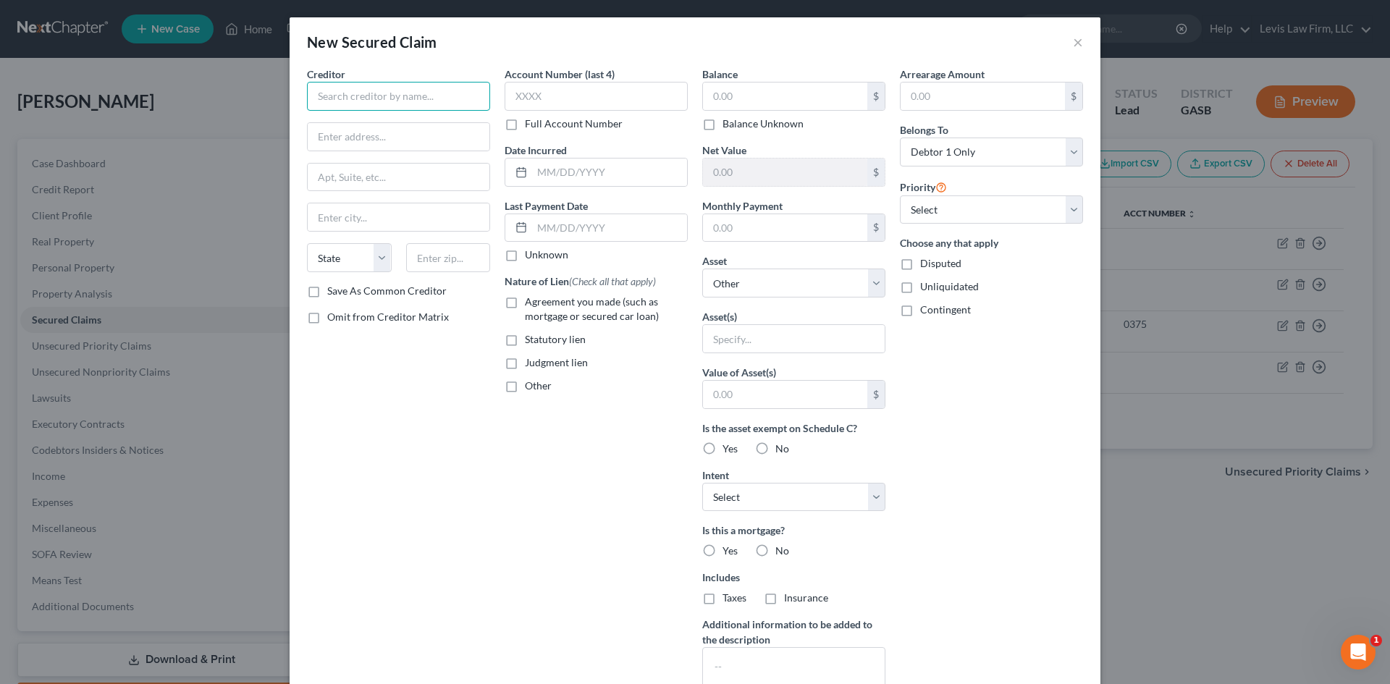
click at [381, 100] on input "text" at bounding box center [398, 96] width 183 height 29
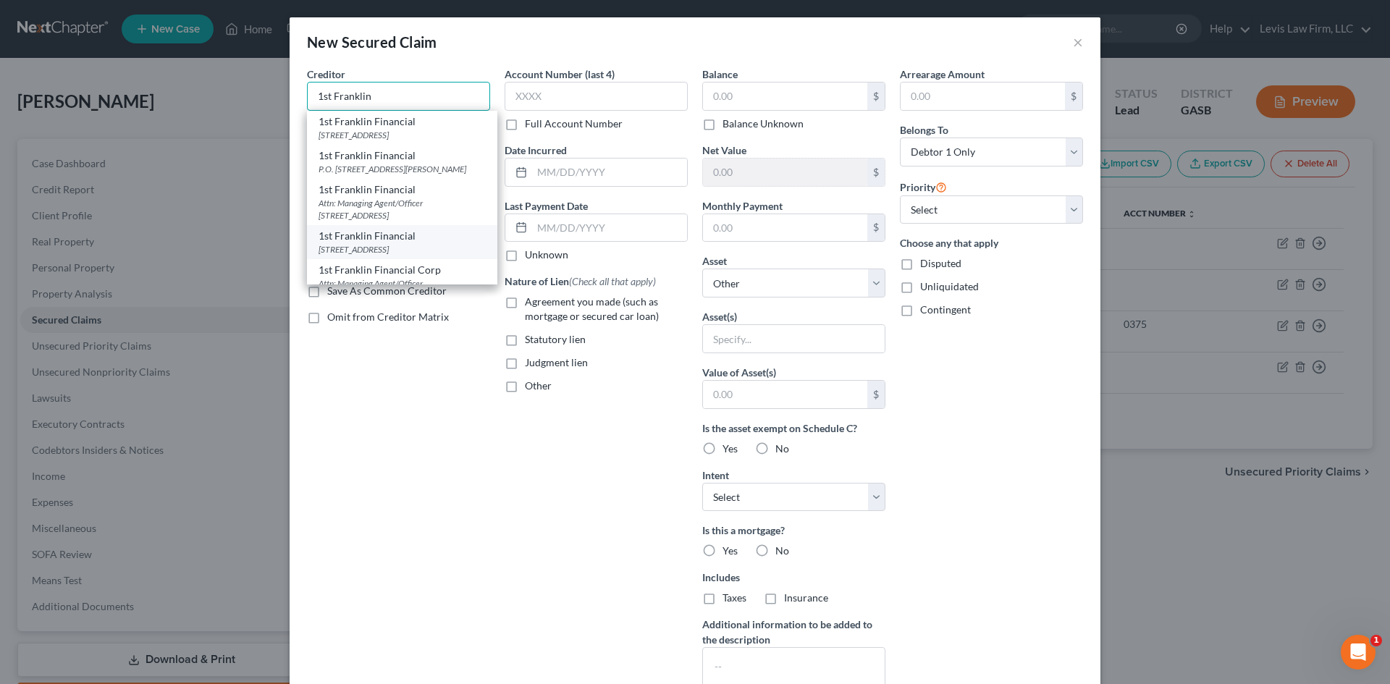
scroll to position [72, 0]
click at [384, 214] on div "Attn: Managing Agent/Officer [STREET_ADDRESS]" at bounding box center [401, 217] width 167 height 25
type input "1st Franklin Financial Corp"
type input "Attn: Managing Agent/Officer"
type input "[STREET_ADDRESS]"
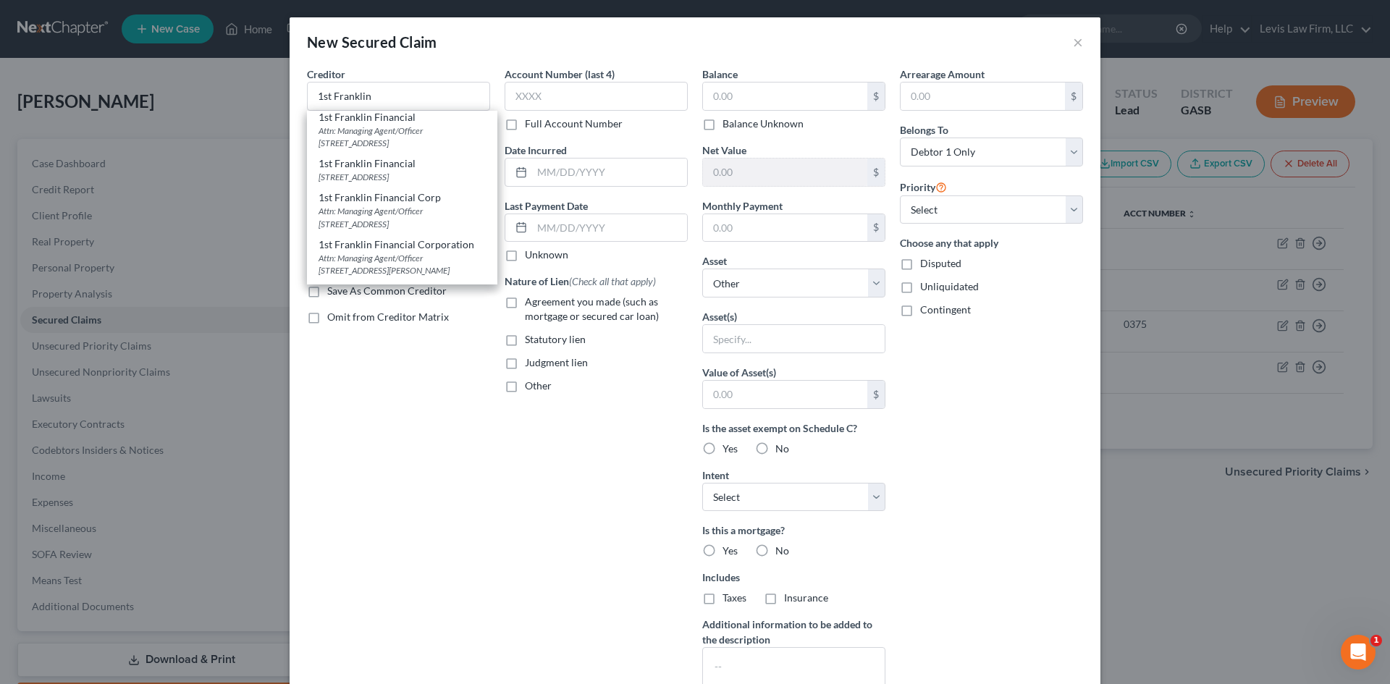
type input "Swainsboro"
select select "10"
type input "30401"
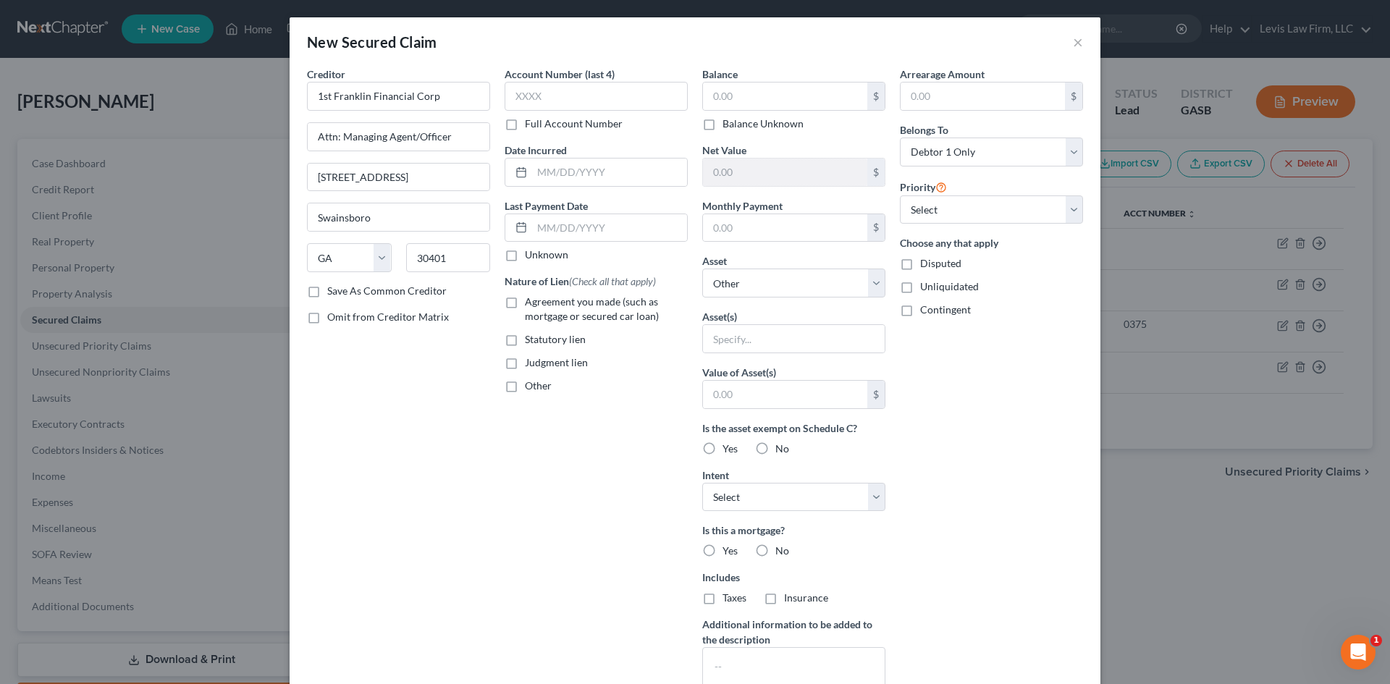
scroll to position [0, 0]
click at [549, 98] on input "text" at bounding box center [596, 96] width 183 height 29
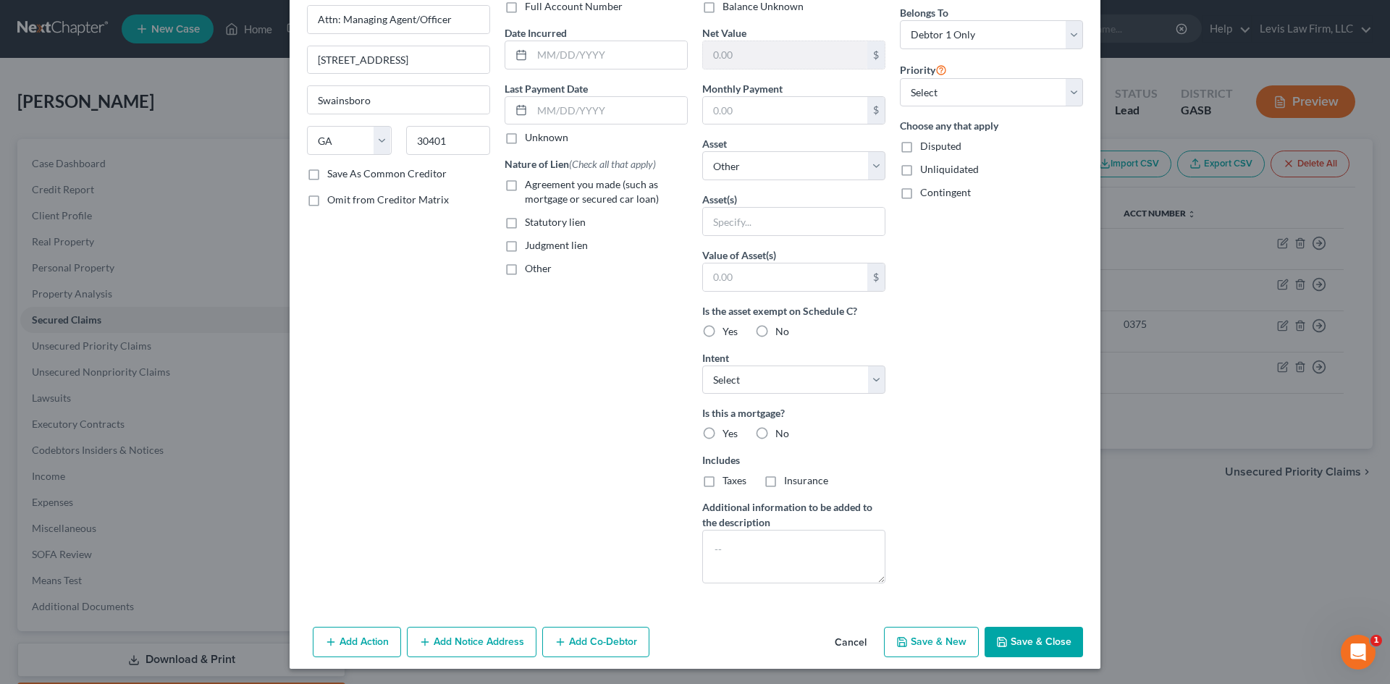
scroll to position [119, 0]
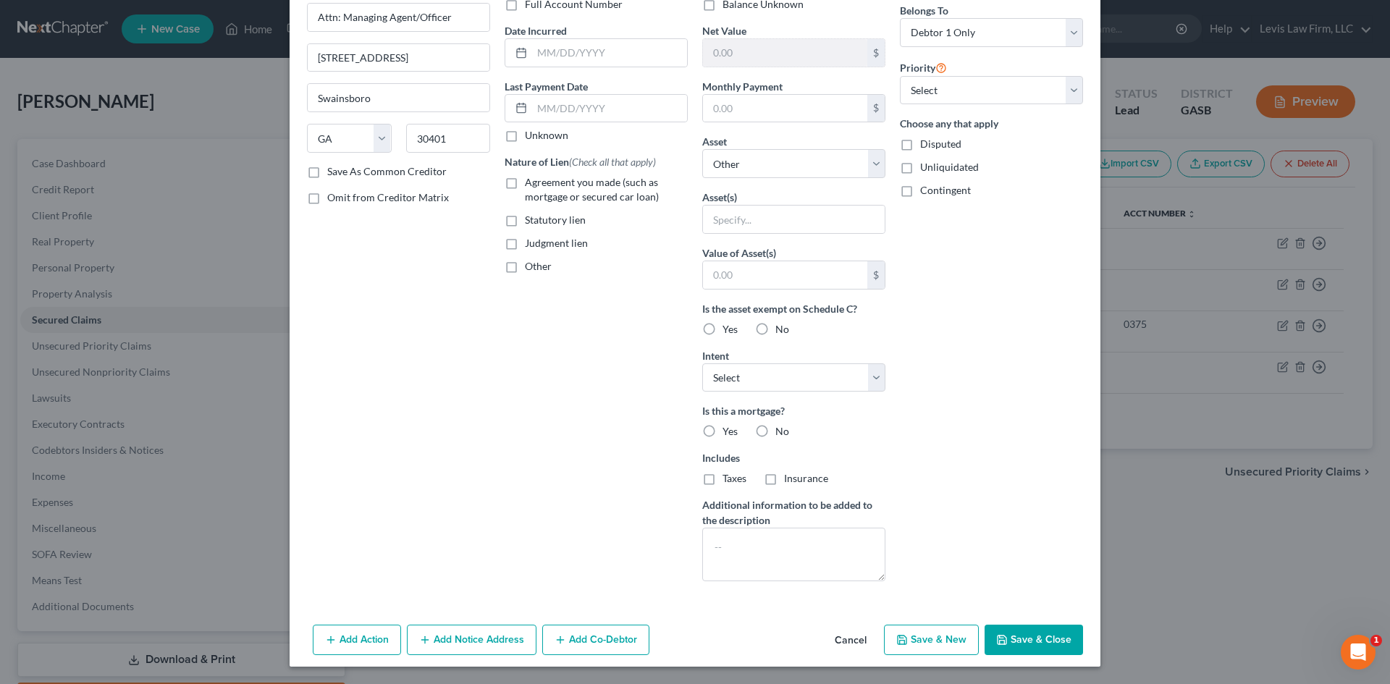
click at [1039, 640] on button "Save & Close" at bounding box center [1033, 640] width 98 height 30
select select
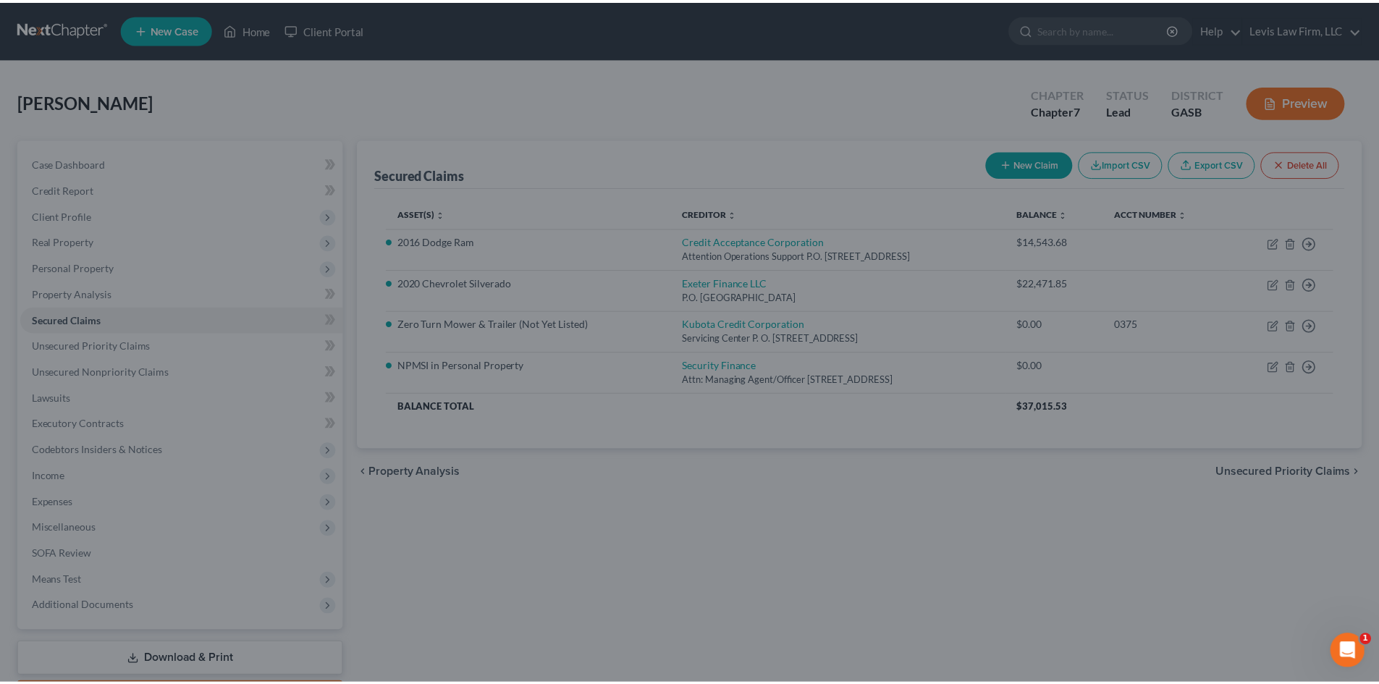
scroll to position [0, 0]
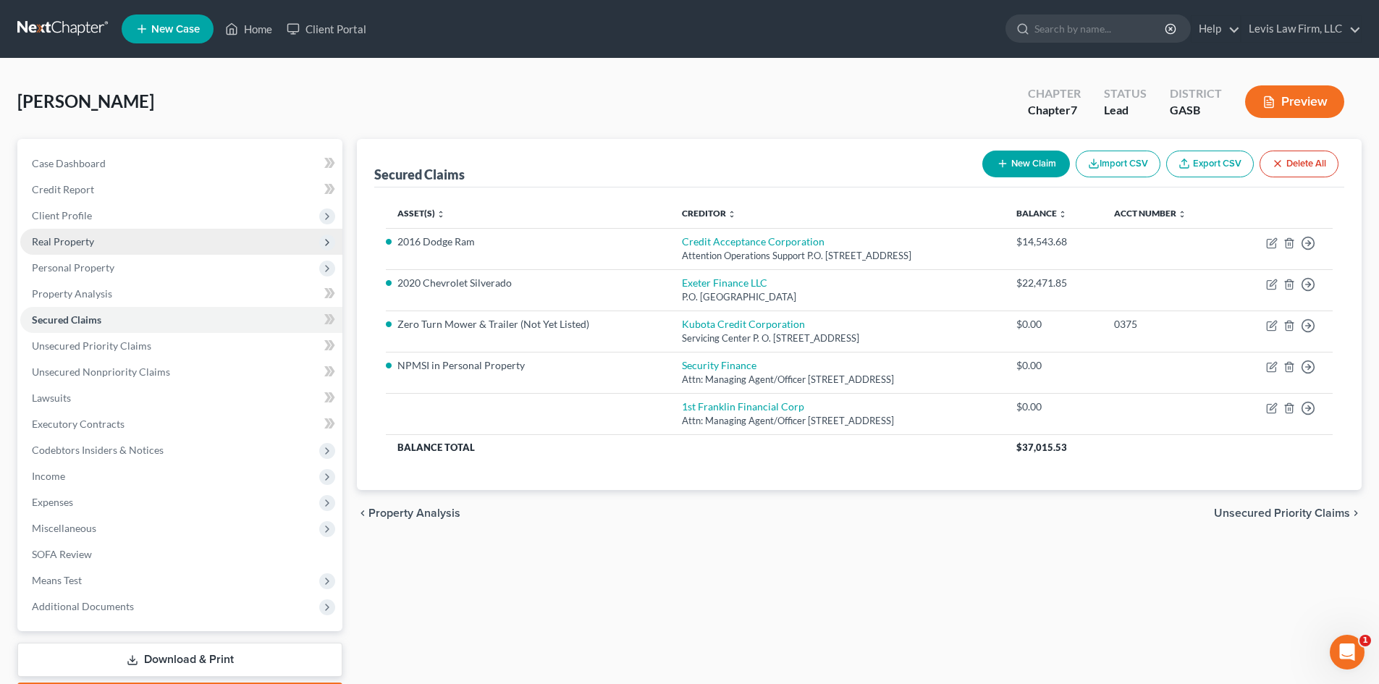
click at [62, 237] on span "Real Property" at bounding box center [63, 241] width 62 height 12
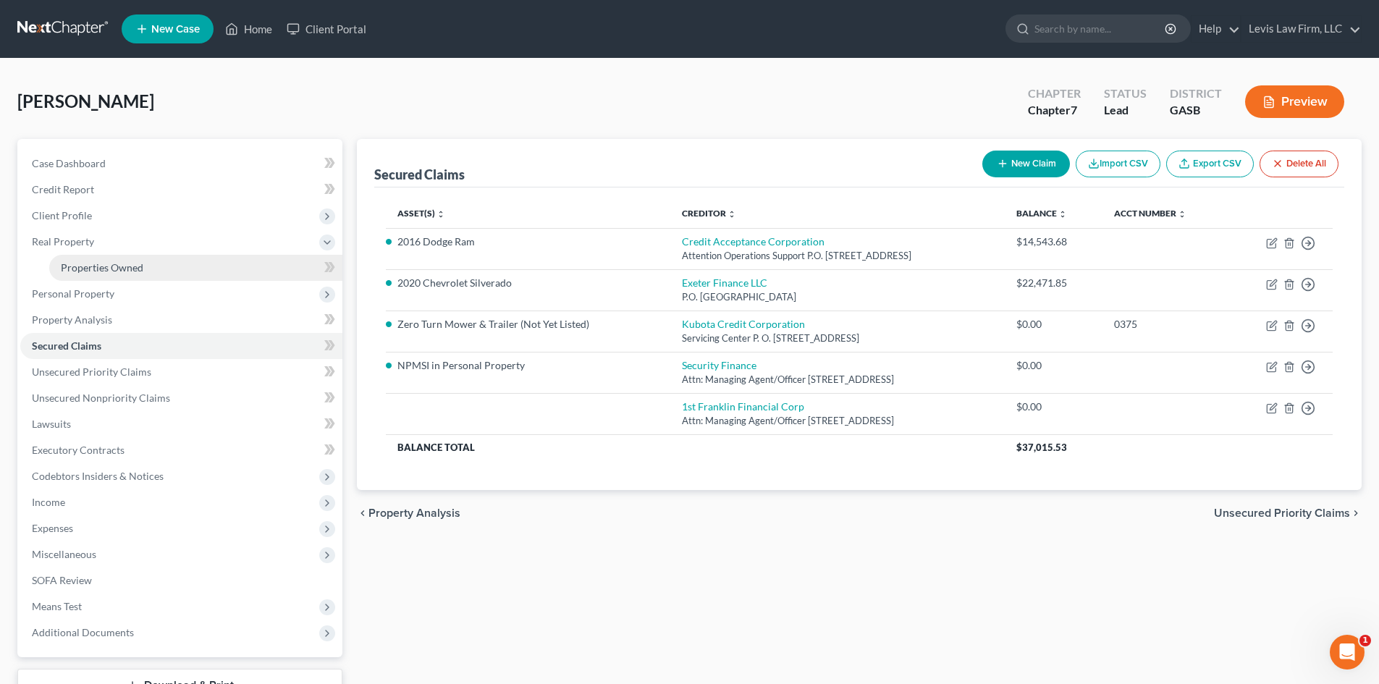
click at [90, 269] on span "Properties Owned" at bounding box center [102, 267] width 83 height 12
